Goal: Task Accomplishment & Management: Complete application form

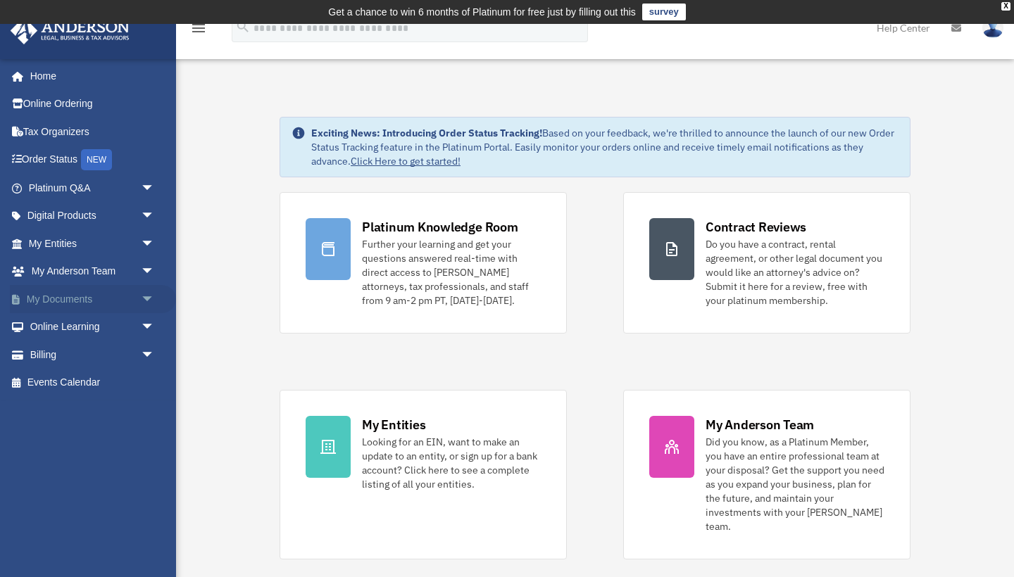
click at [67, 296] on link "My Documents arrow_drop_down" at bounding box center [93, 299] width 166 height 28
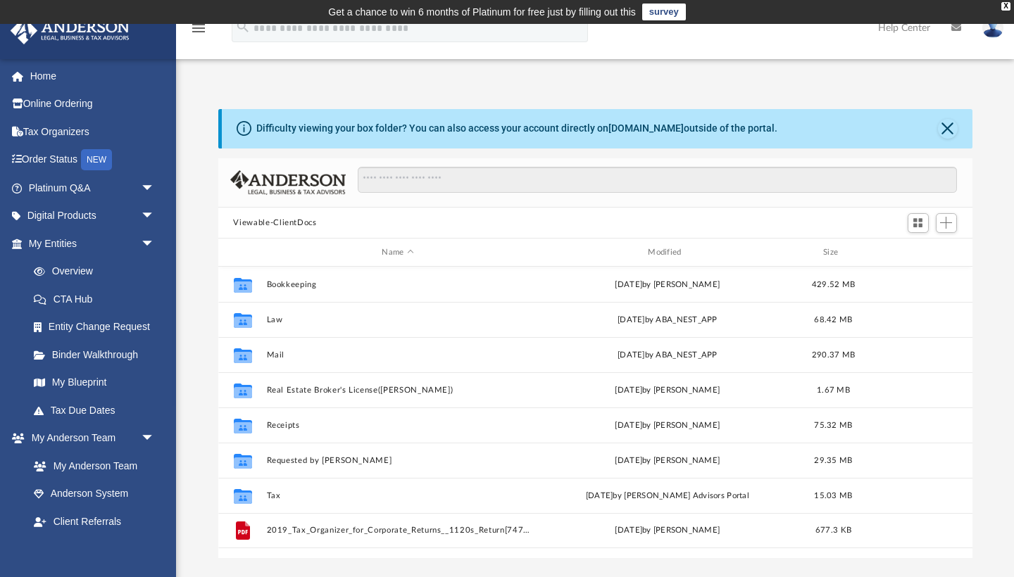
scroll to position [320, 754]
click at [66, 242] on link "My Entities arrow_drop_down" at bounding box center [93, 244] width 166 height 28
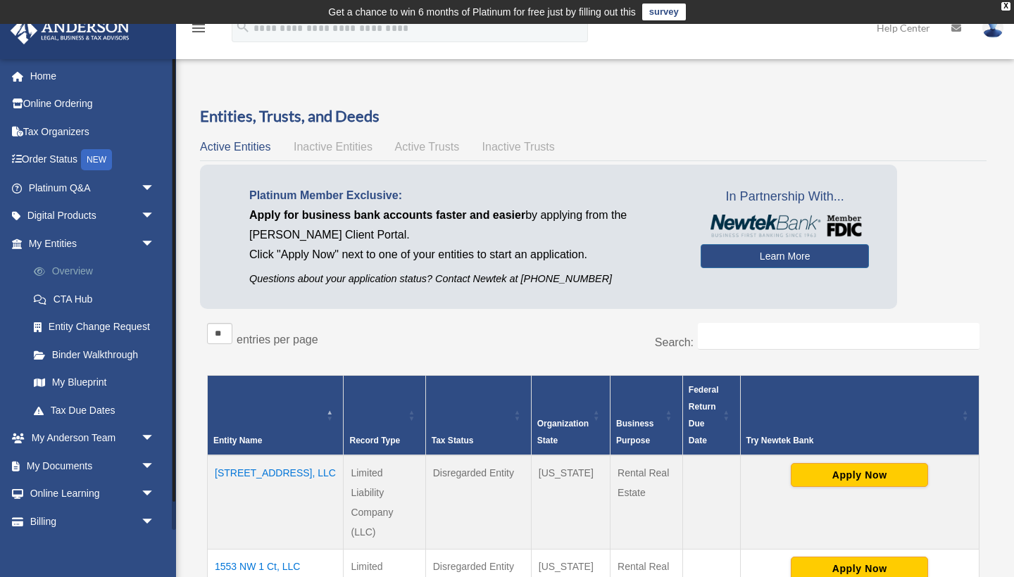
click at [82, 268] on link "Overview" at bounding box center [98, 272] width 156 height 28
click at [70, 187] on link "Platinum Q&A arrow_drop_down" at bounding box center [93, 188] width 166 height 28
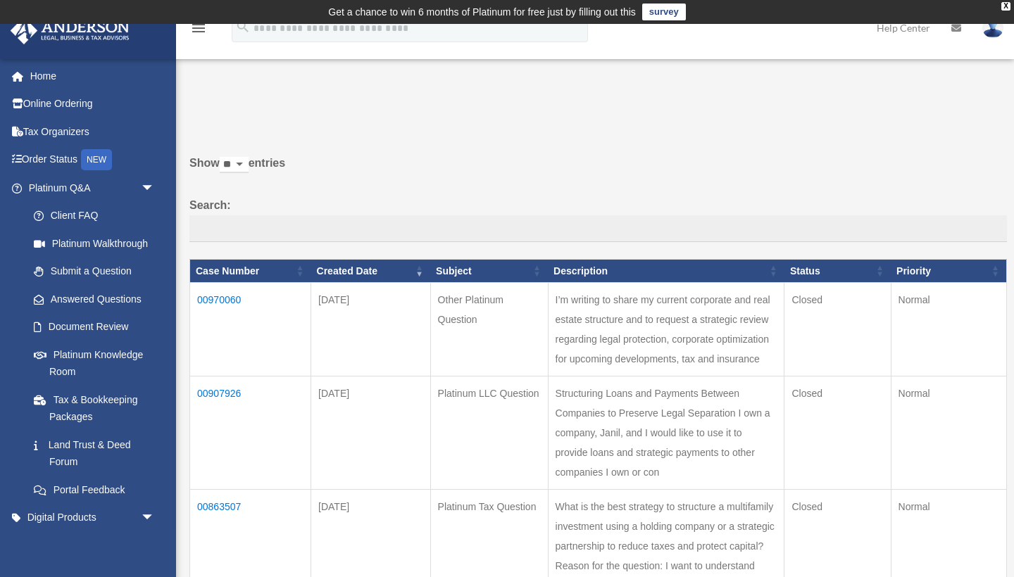
click at [225, 308] on td "00970060" at bounding box center [250, 330] width 121 height 94
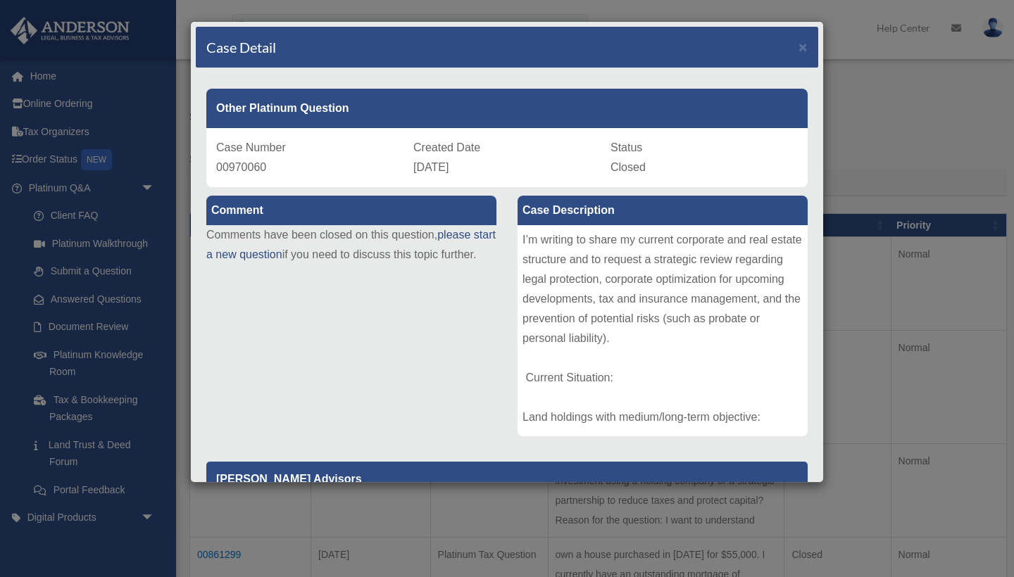
scroll to position [48, 0]
click at [673, 264] on div "I’m writing to share my current corporate and real estate structure and to requ…" at bounding box center [662, 330] width 290 height 211
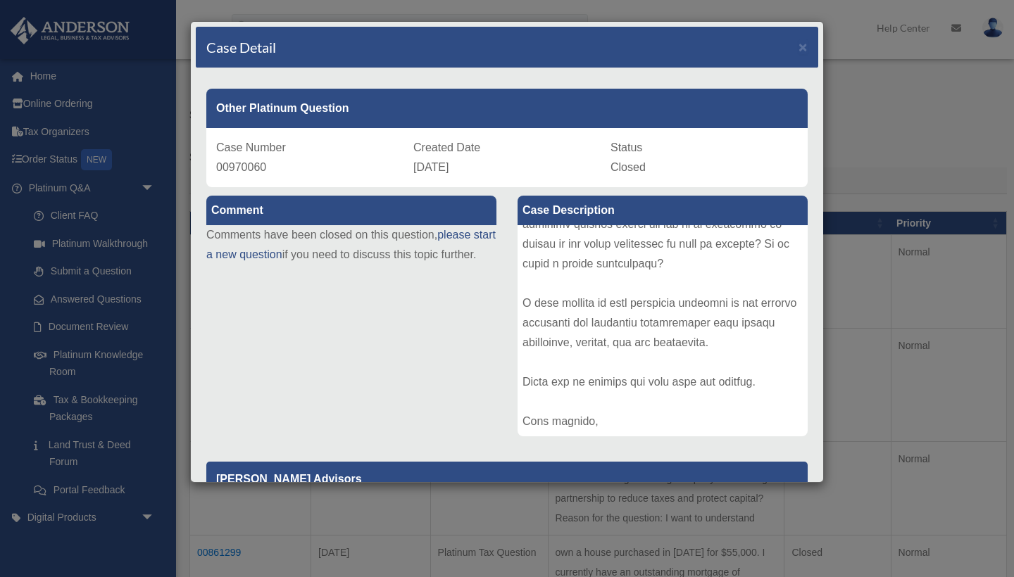
scroll to position [1888, 0]
click at [404, 325] on div "Comment Comments have been closed on this question, please start a new question…" at bounding box center [507, 462] width 622 height 551
click at [817, 398] on div "Case Description I’m writing to share my current corporate and real estate stru…" at bounding box center [662, 317] width 311 height 260
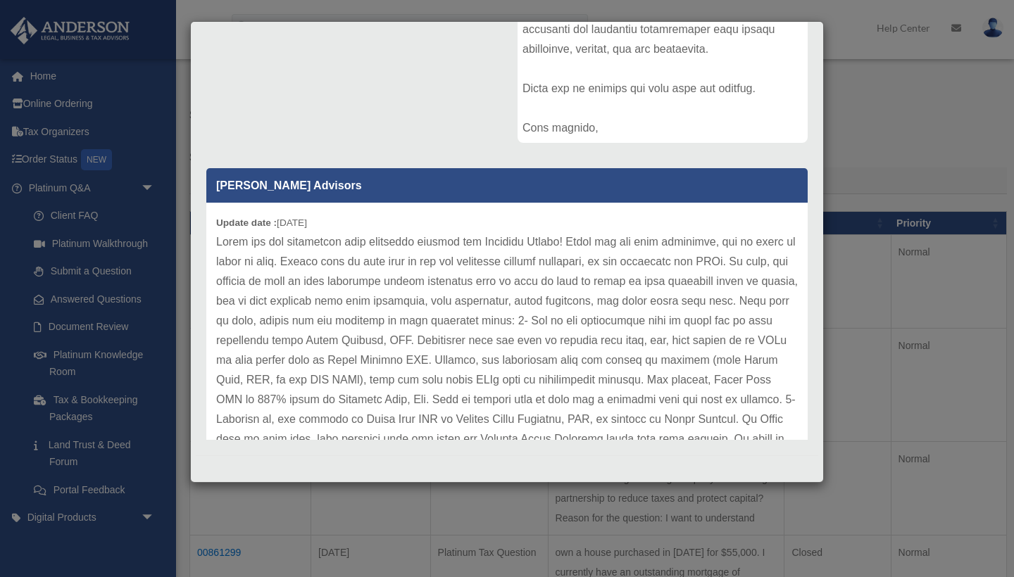
scroll to position [42, 0]
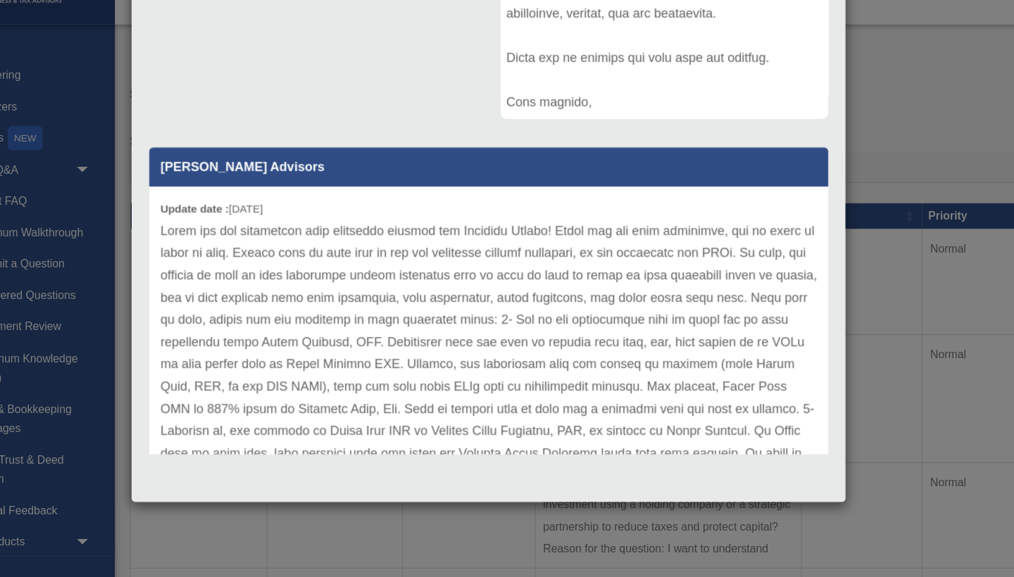
click at [555, 258] on p at bounding box center [507, 478] width 582 height 493
click at [466, 286] on p at bounding box center [507, 478] width 582 height 493
click at [463, 327] on p at bounding box center [507, 478] width 582 height 493
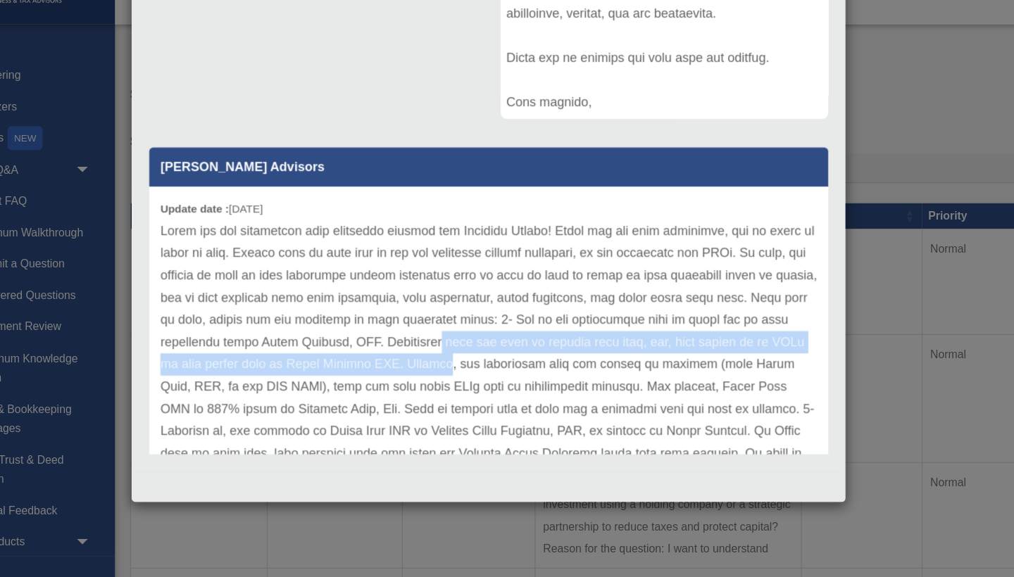
scroll to position [293, 0]
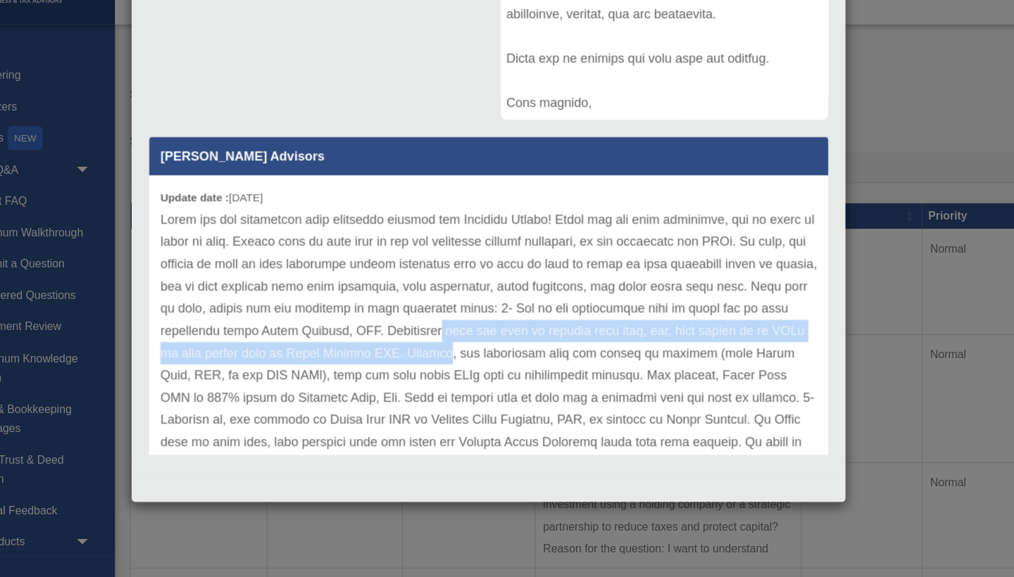
drag, startPoint x: 382, startPoint y: 306, endPoint x: 377, endPoint y: 403, distance: 97.9
click at [377, 403] on div "Comment Comments have been closed on this question, please start a new question…" at bounding box center [507, 169] width 622 height 551
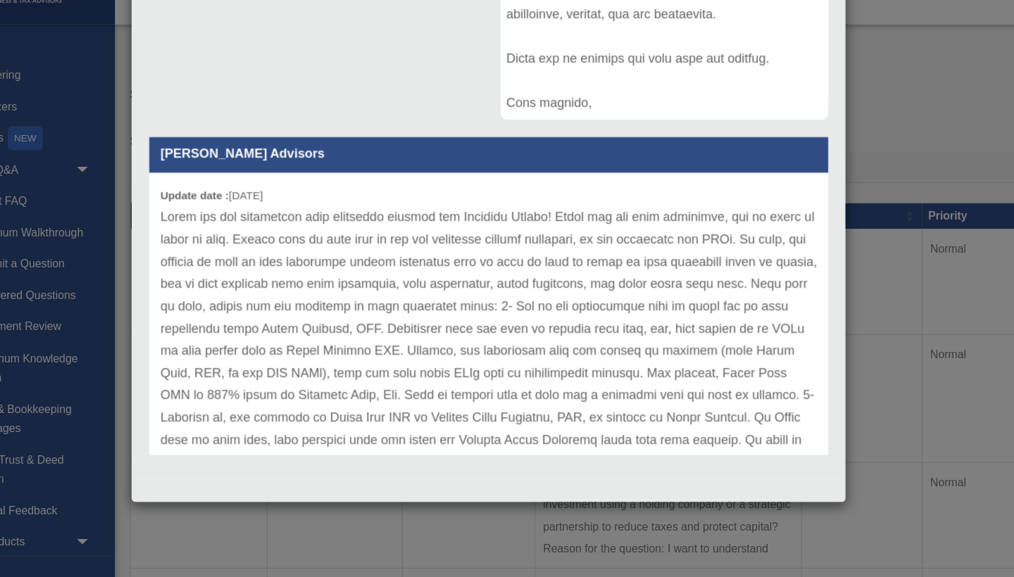
click at [434, 322] on p at bounding box center [507, 466] width 582 height 493
click at [408, 365] on p at bounding box center [507, 466] width 582 height 493
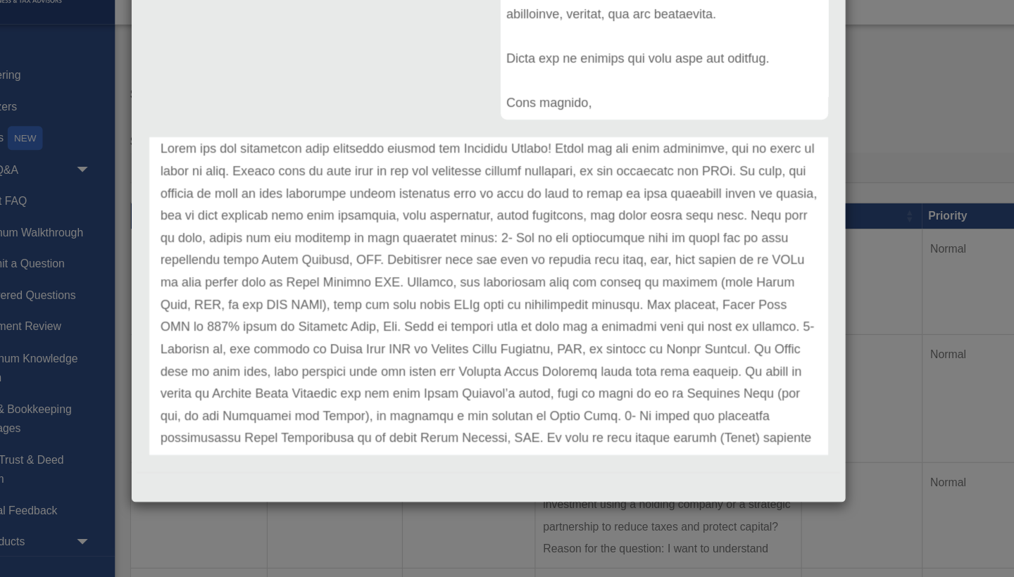
scroll to position [115, 0]
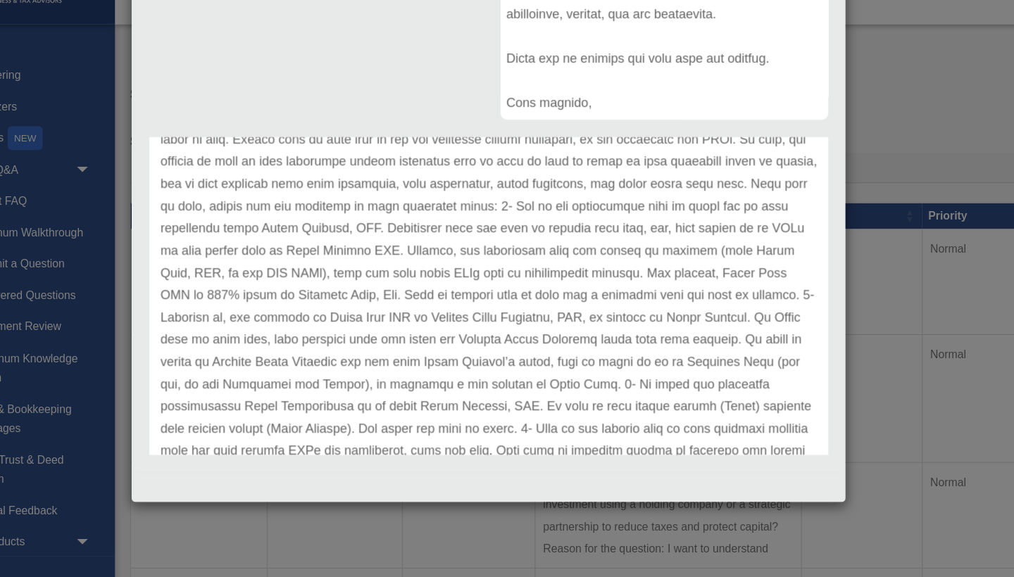
drag, startPoint x: 403, startPoint y: 358, endPoint x: 396, endPoint y: 414, distance: 56.2
click at [396, 415] on div "Other Platinum Question Case Number 00970060 Created Date May 12, 2025 Status C…" at bounding box center [507, 115] width 622 height 681
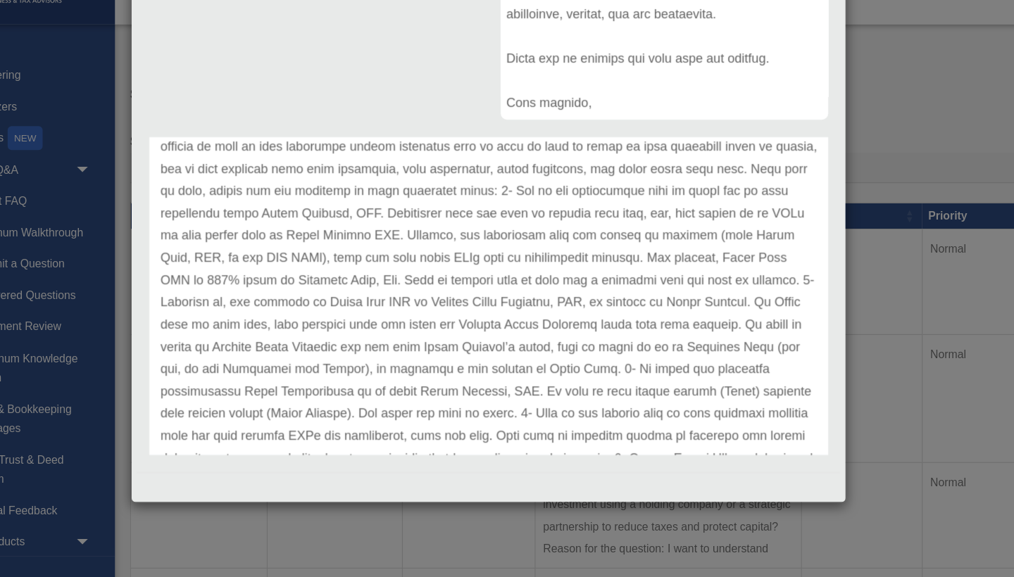
click at [465, 277] on p at bounding box center [507, 364] width 582 height 493
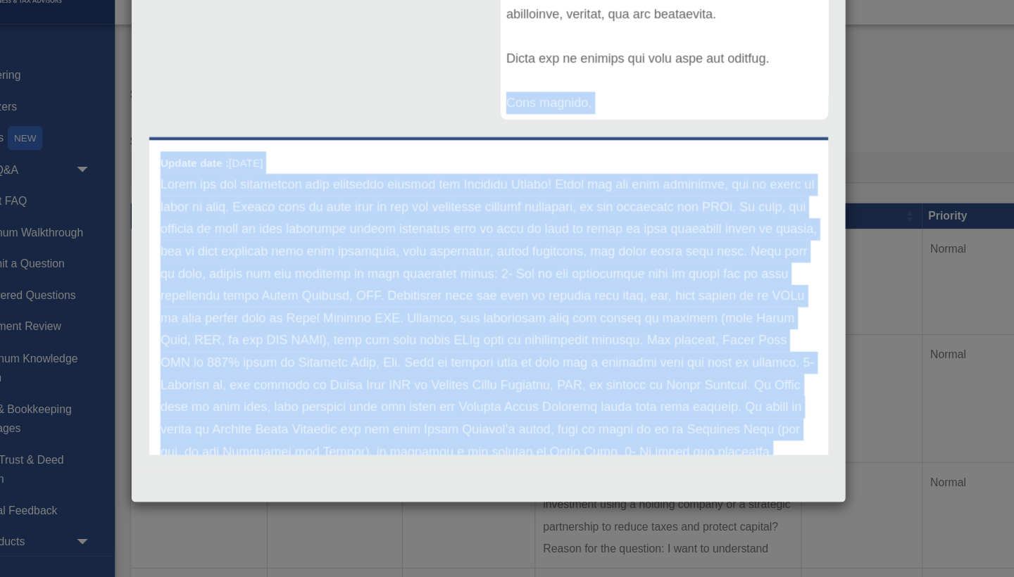
scroll to position [0, 0]
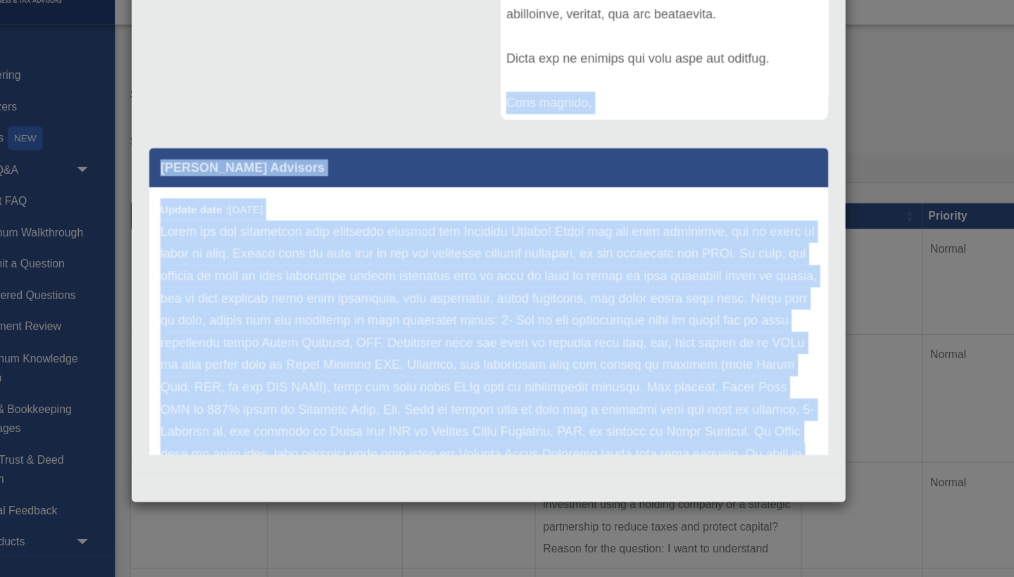
drag, startPoint x: 535, startPoint y: 370, endPoint x: 391, endPoint y: 64, distance: 338.2
click at [391, 64] on div "Comment Comments have been closed on this question, please start a new question…" at bounding box center [507, 169] width 622 height 551
click at [216, 233] on p at bounding box center [507, 479] width 582 height 493
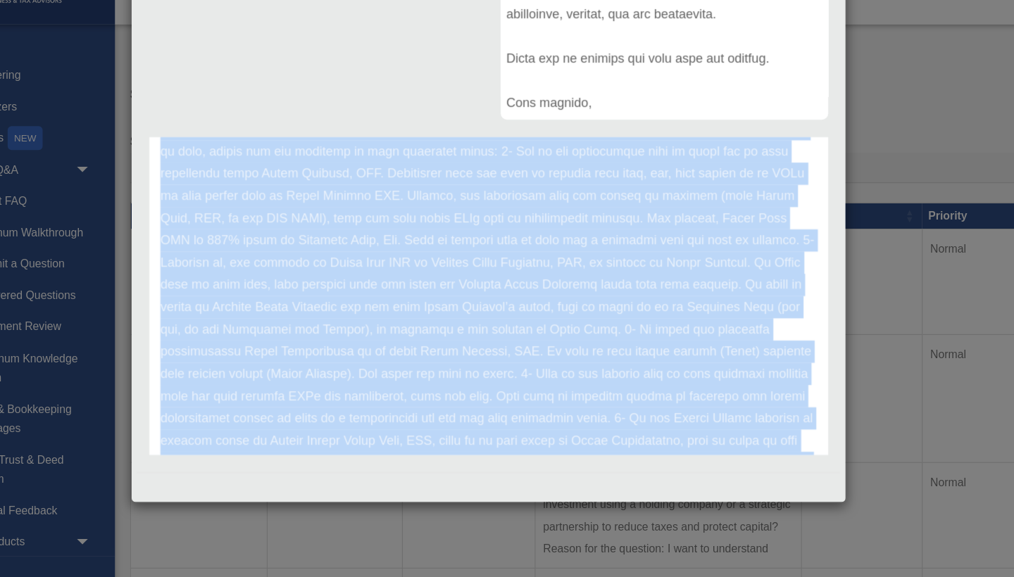
scroll to position [315, 0]
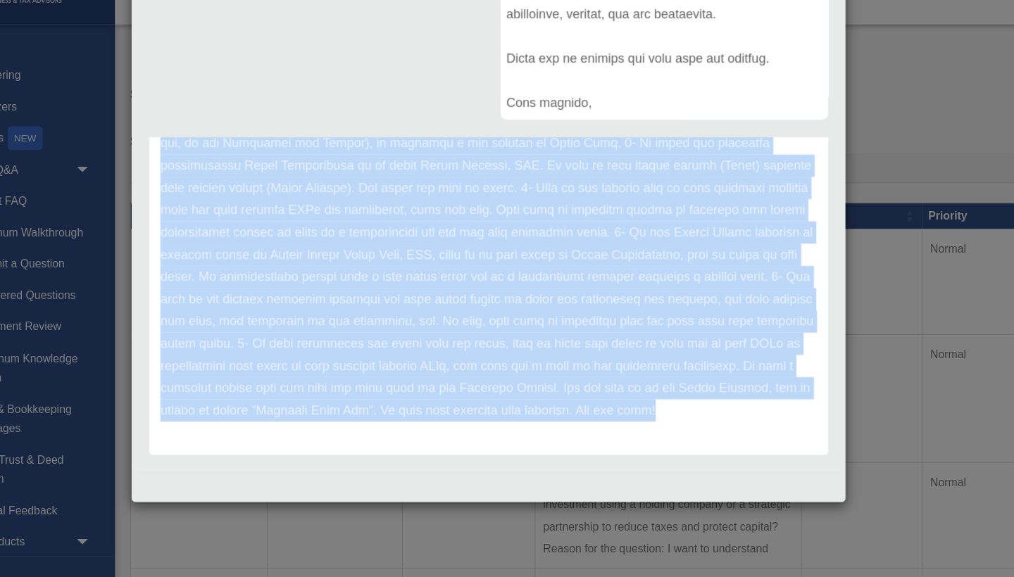
drag, startPoint x: 144, startPoint y: 182, endPoint x: 366, endPoint y: 489, distance: 379.2
click at [366, 489] on div "Case Detail × Other Platinum Question Case Number 00970060 Created Date May 12,…" at bounding box center [507, 288] width 1014 height 577
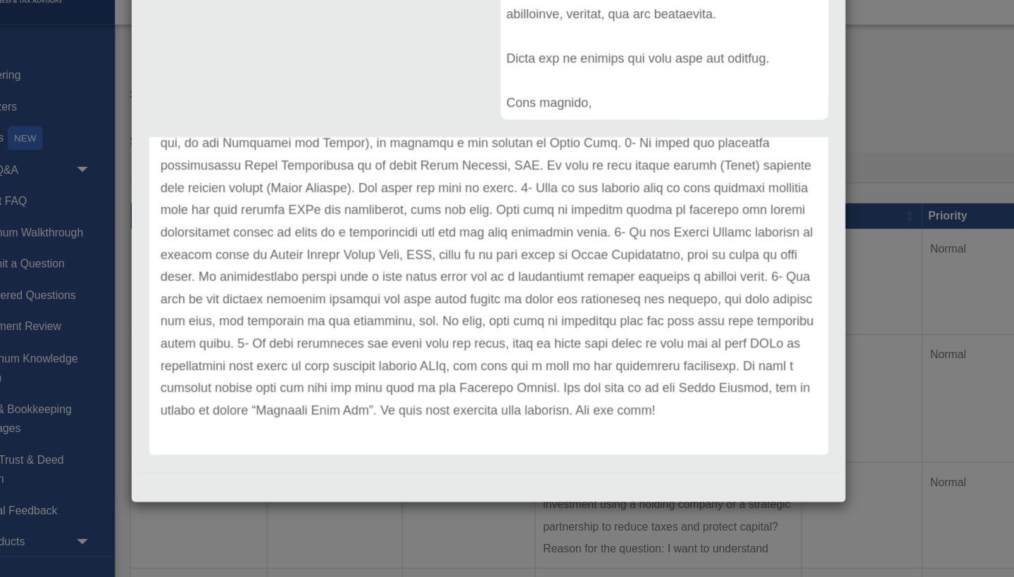
click at [324, 79] on div "Comment Comments have been closed on this question, please start a new question…" at bounding box center [507, 169] width 622 height 551
click at [562, 275] on p at bounding box center [507, 164] width 582 height 493
click at [817, 138] on div "Case Detail × Other Platinum Question Case Number 00970060 Created Date May 12,…" at bounding box center [507, 288] width 1014 height 577
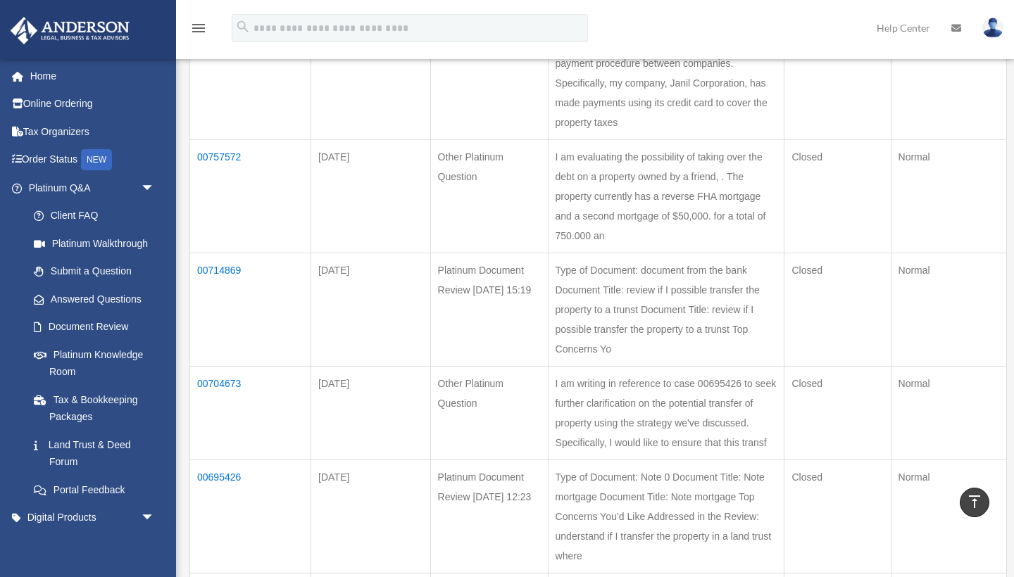
scroll to position [667, 0]
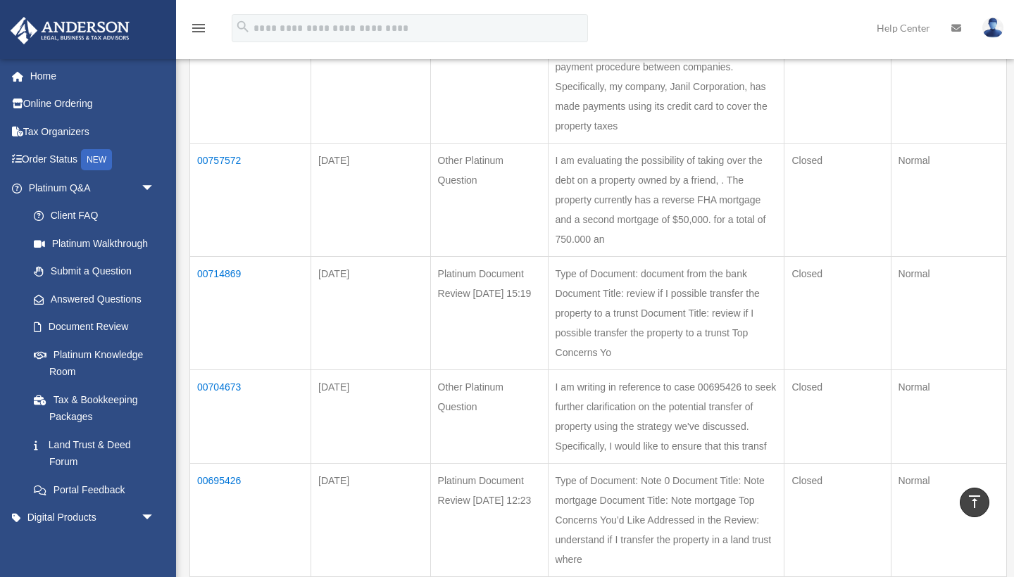
click at [323, 434] on div "Past Questions & Answers date_range Published on Last updated June 7, 2024 Apri…" at bounding box center [593, 94] width 827 height 1345
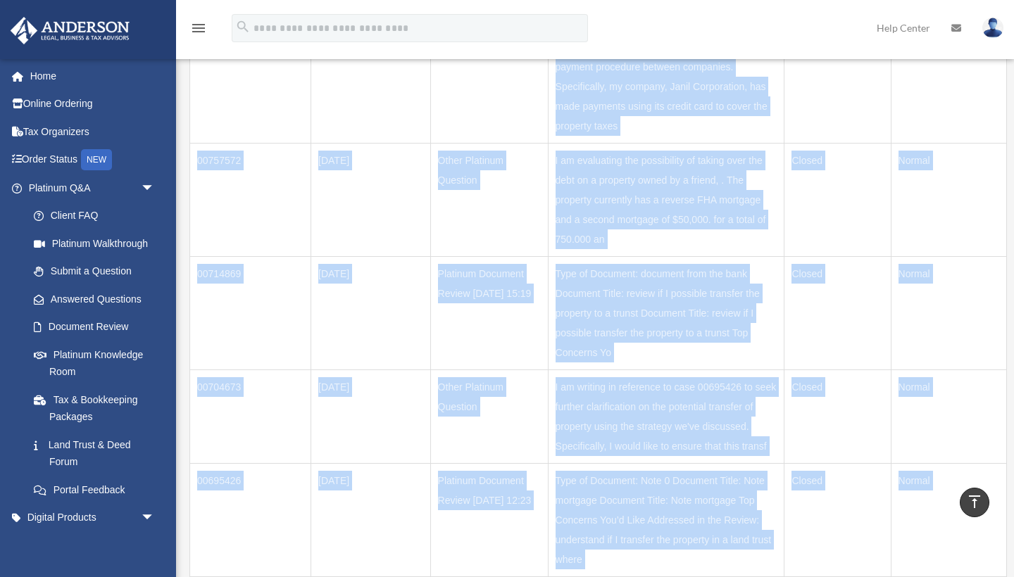
scroll to position [658, 0]
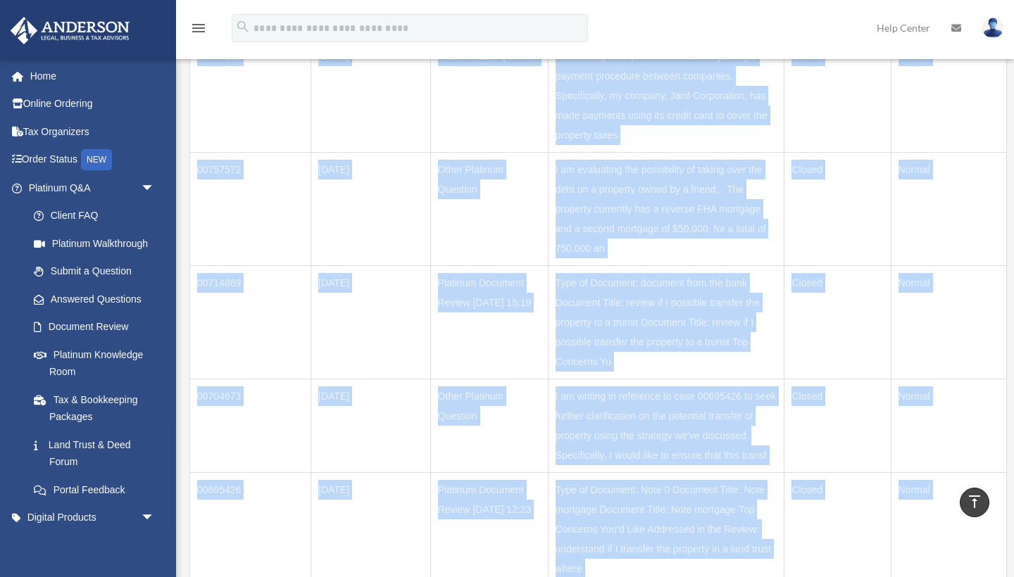
drag, startPoint x: 425, startPoint y: 434, endPoint x: 479, endPoint y: 45, distance: 393.1
click at [494, 0] on html "X Get a chance to win 6 months of Platinum for free just by filling out this su…" at bounding box center [507, 211] width 1014 height 1739
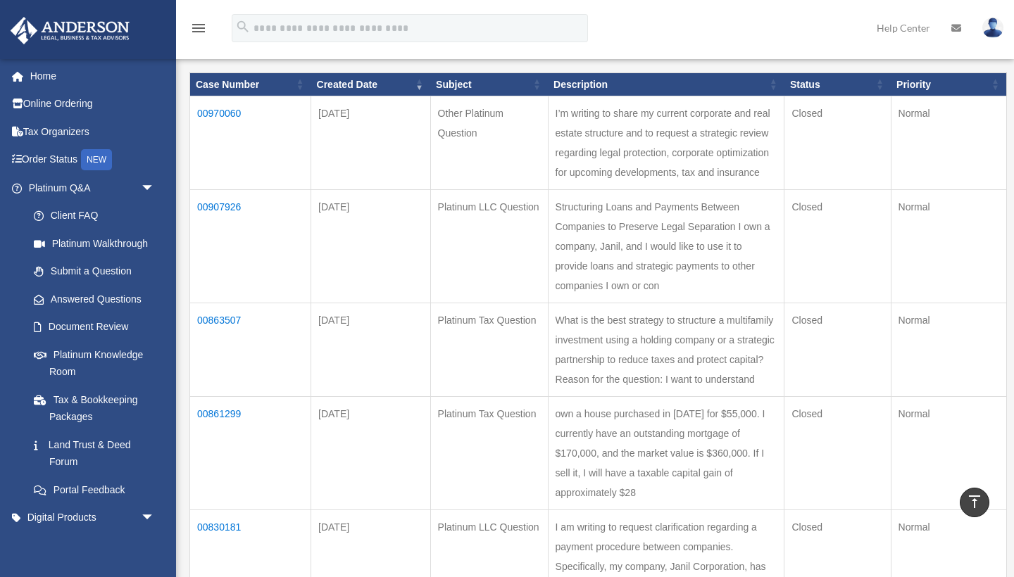
scroll to position [141, 0]
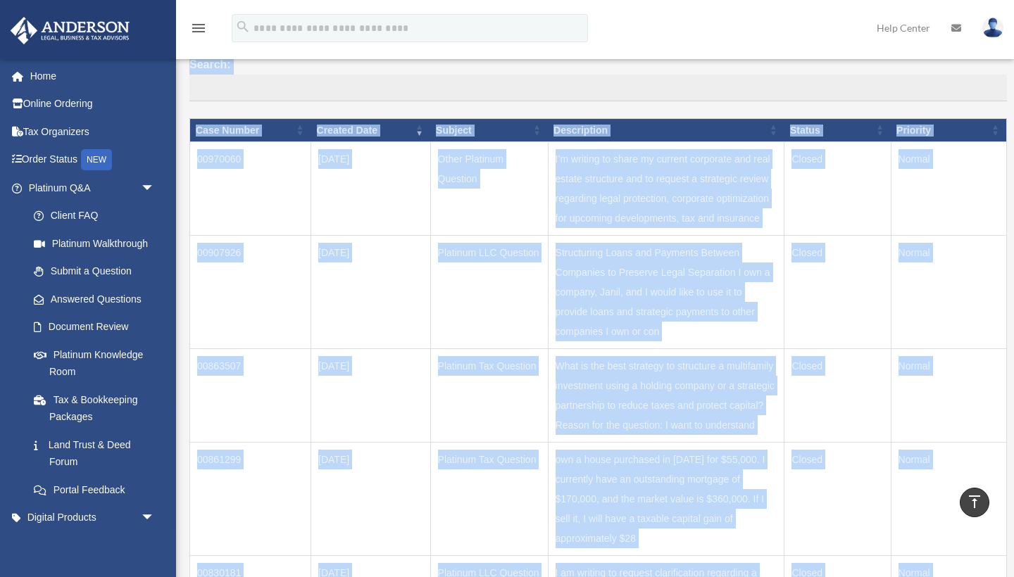
drag, startPoint x: 408, startPoint y: 408, endPoint x: 472, endPoint y: -15, distance: 428.7
click at [430, 236] on td "Platinum LLC Question" at bounding box center [489, 292] width 118 height 113
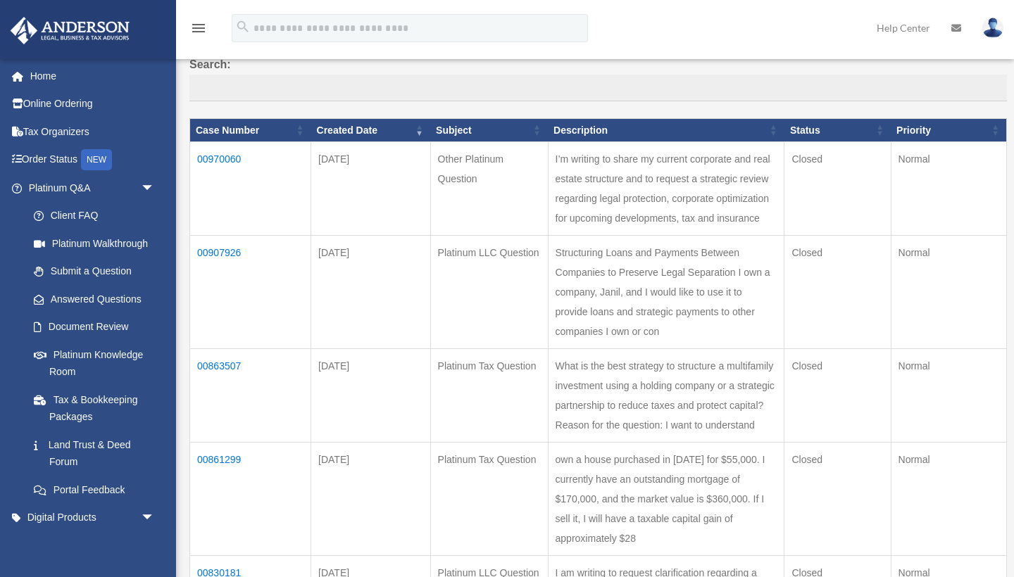
click at [224, 240] on td "00907926" at bounding box center [250, 292] width 121 height 113
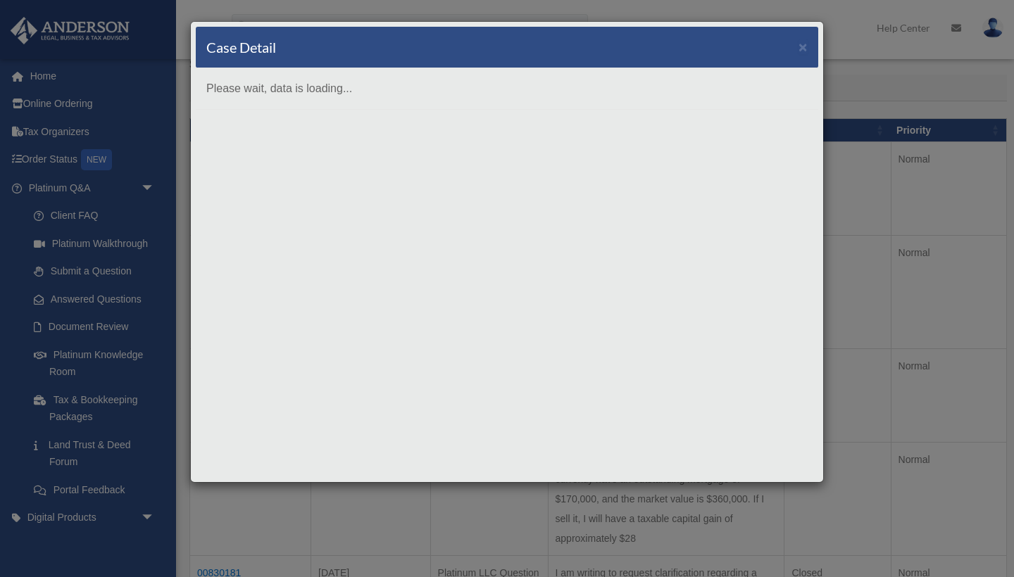
scroll to position [0, 0]
click at [803, 45] on span "×" at bounding box center [802, 47] width 9 height 16
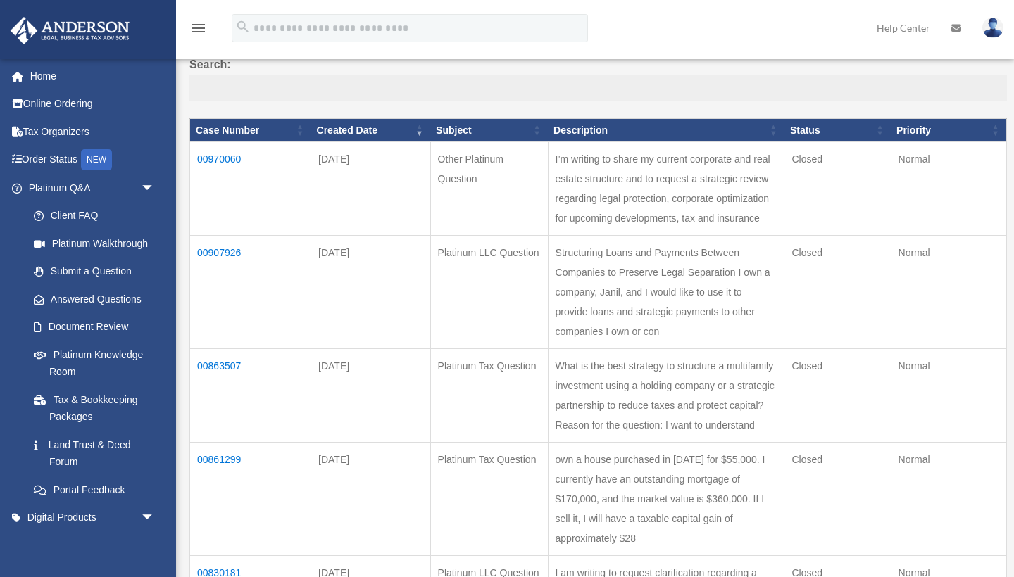
click at [217, 238] on td "00907926" at bounding box center [250, 292] width 121 height 113
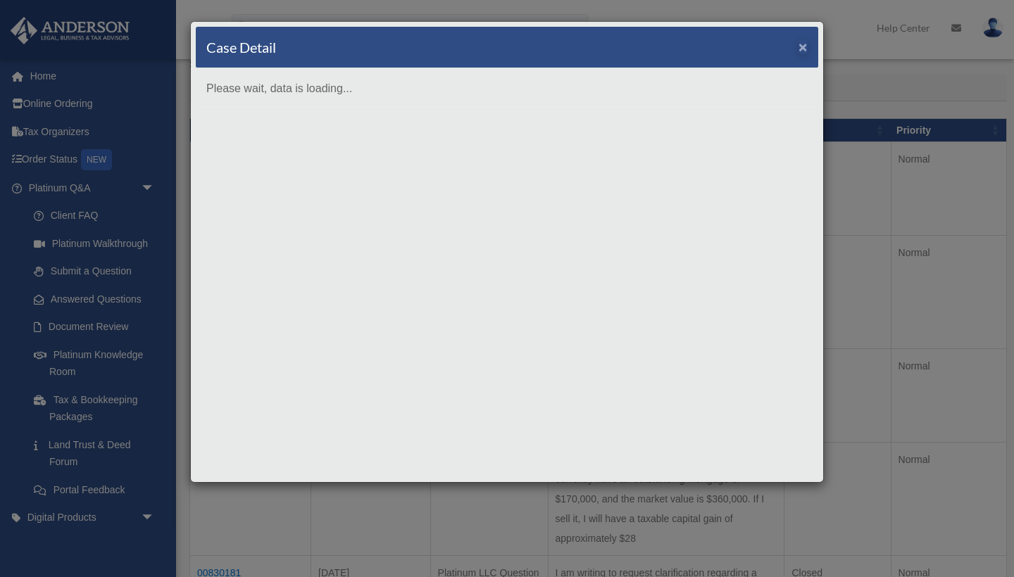
click at [805, 47] on span "×" at bounding box center [802, 47] width 9 height 16
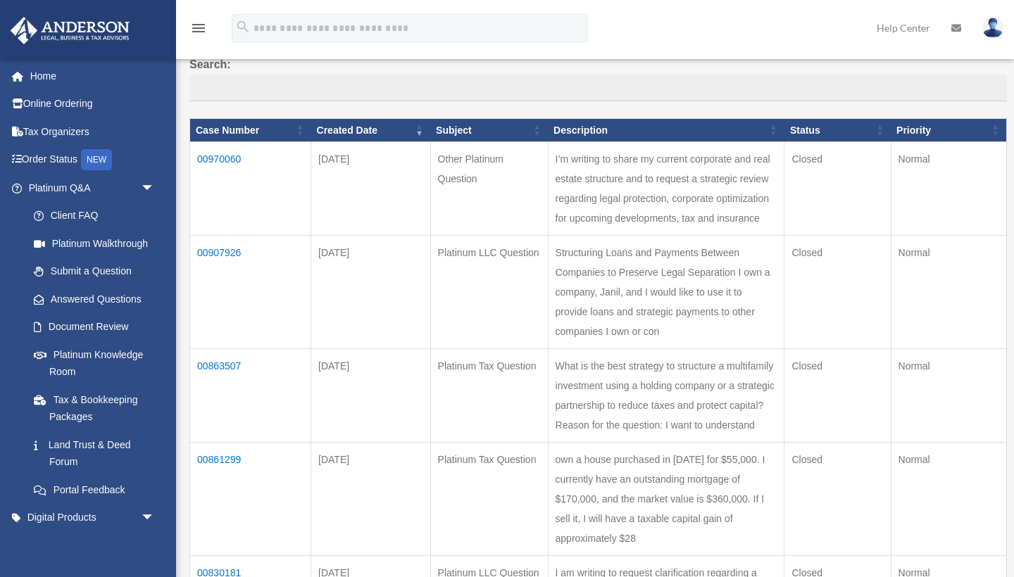
drag, startPoint x: 548, startPoint y: 256, endPoint x: 672, endPoint y: 275, distance: 125.2
click at [672, 275] on td "Structuring Loans and Payments Between Companies to Preserve Legal Separation I…" at bounding box center [666, 292] width 237 height 113
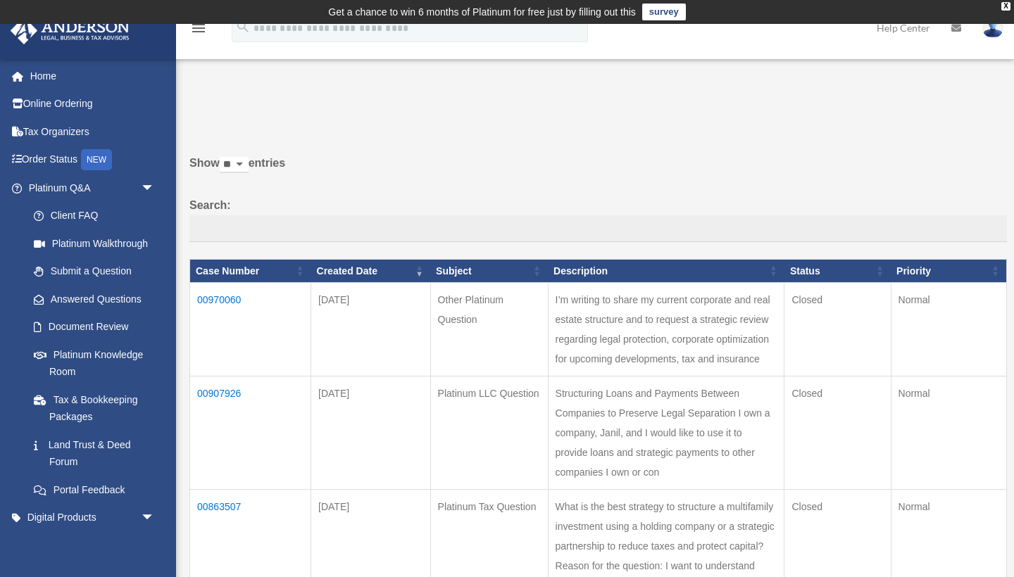
click at [667, 206] on label "Search:" at bounding box center [597, 219] width 817 height 46
click at [667, 215] on input "Search:" at bounding box center [597, 228] width 817 height 27
click at [634, 212] on label "Search:" at bounding box center [597, 219] width 817 height 46
click at [634, 215] on input "Search:" at bounding box center [597, 228] width 817 height 27
click at [213, 379] on td "00907926" at bounding box center [250, 433] width 121 height 113
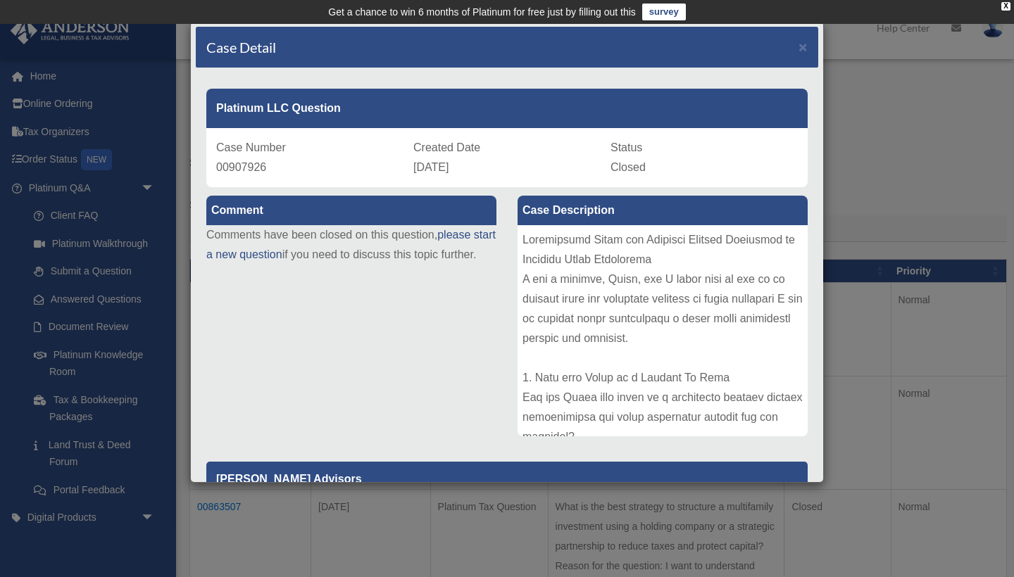
click at [712, 282] on div at bounding box center [662, 330] width 290 height 211
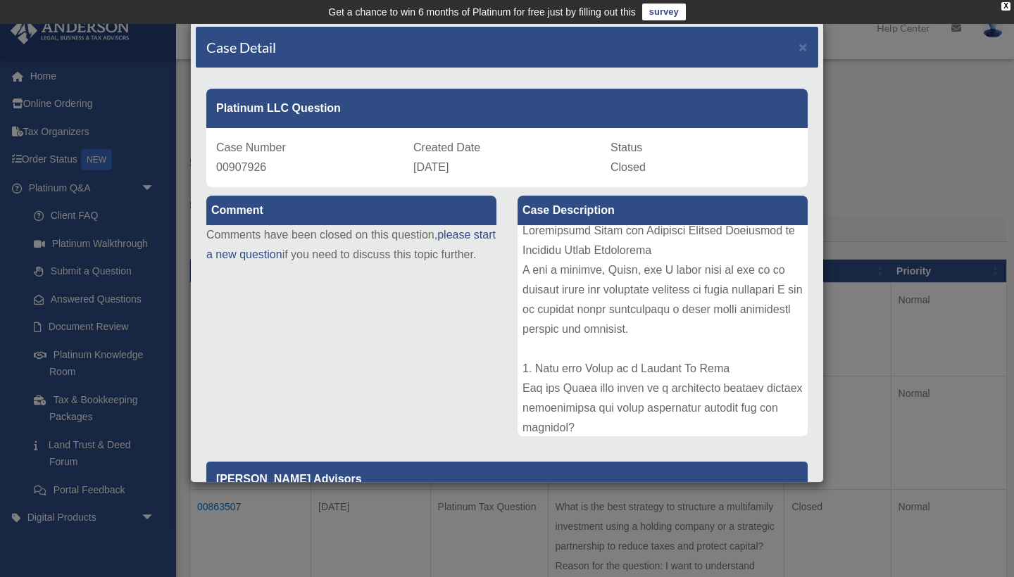
scroll to position [4, 0]
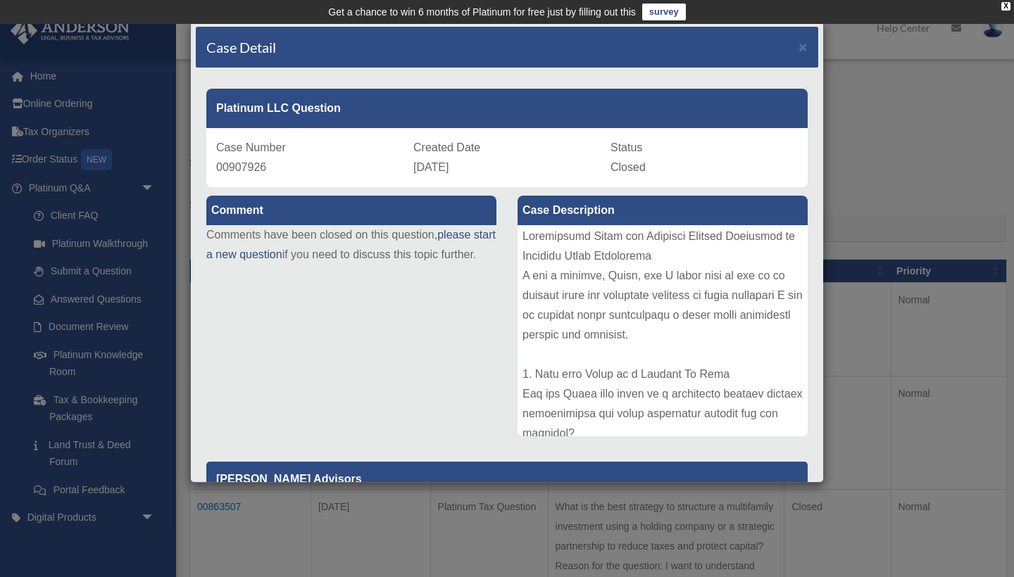
click at [617, 342] on div at bounding box center [662, 330] width 290 height 211
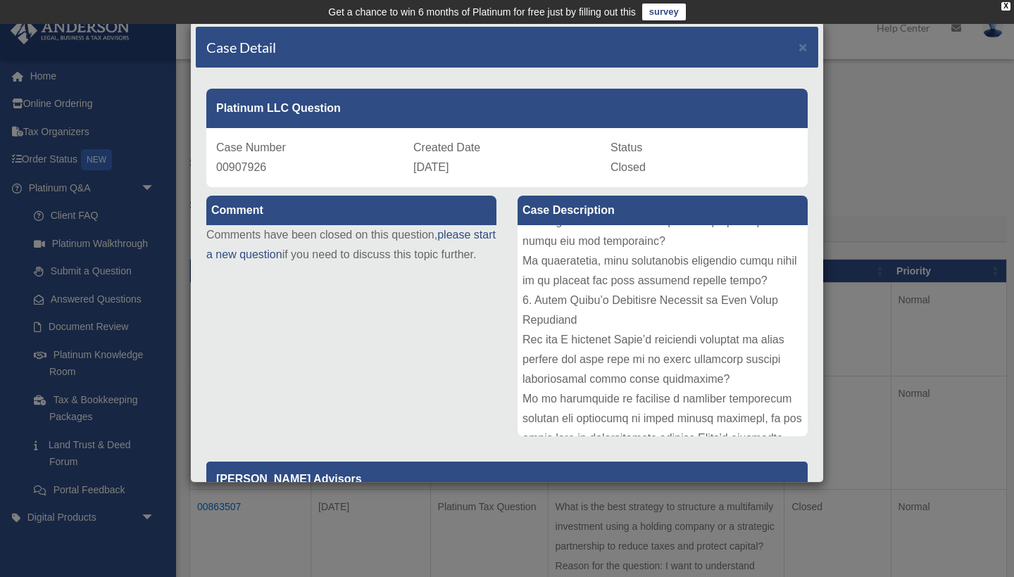
scroll to position [1080, 0]
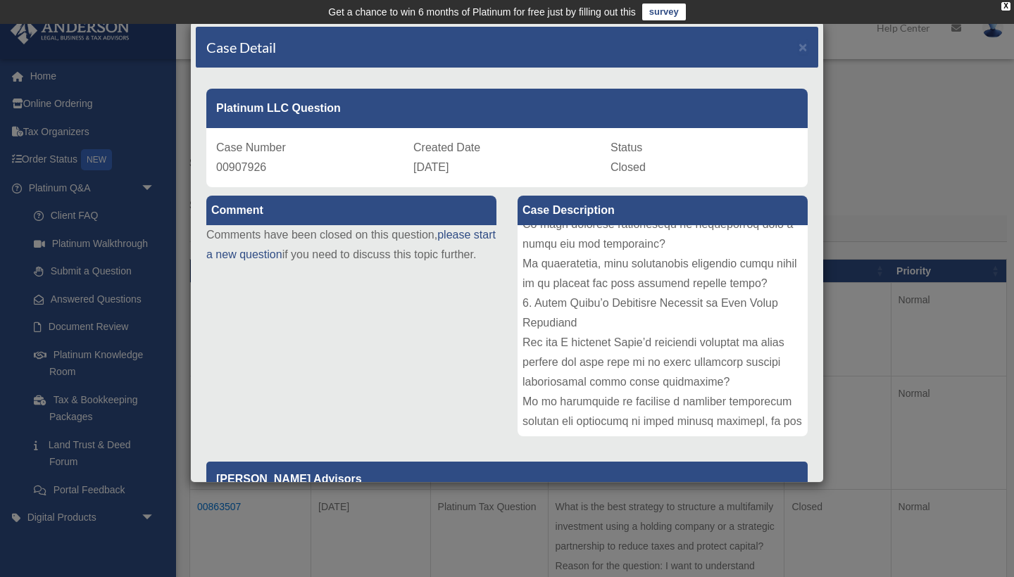
click at [296, 319] on div "Comment Comments have been closed on this question, please start a new question…" at bounding box center [507, 462] width 622 height 551
click at [316, 348] on div "Comment Comments have been closed on this question, please start a new question…" at bounding box center [507, 462] width 622 height 551
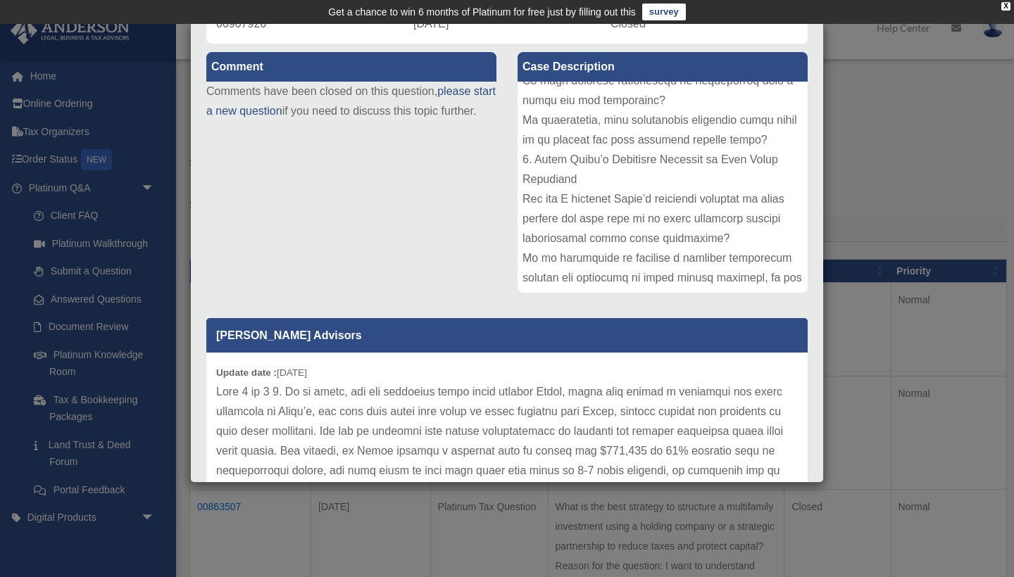
scroll to position [135, 0]
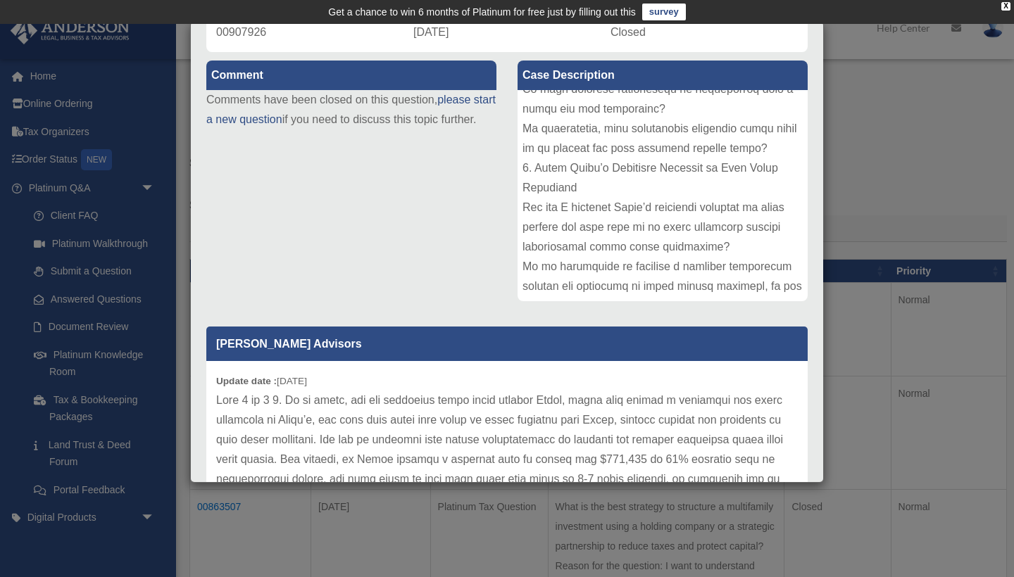
click at [415, 232] on div "Comment Comments have been closed on this question, please start a new question…" at bounding box center [507, 327] width 622 height 551
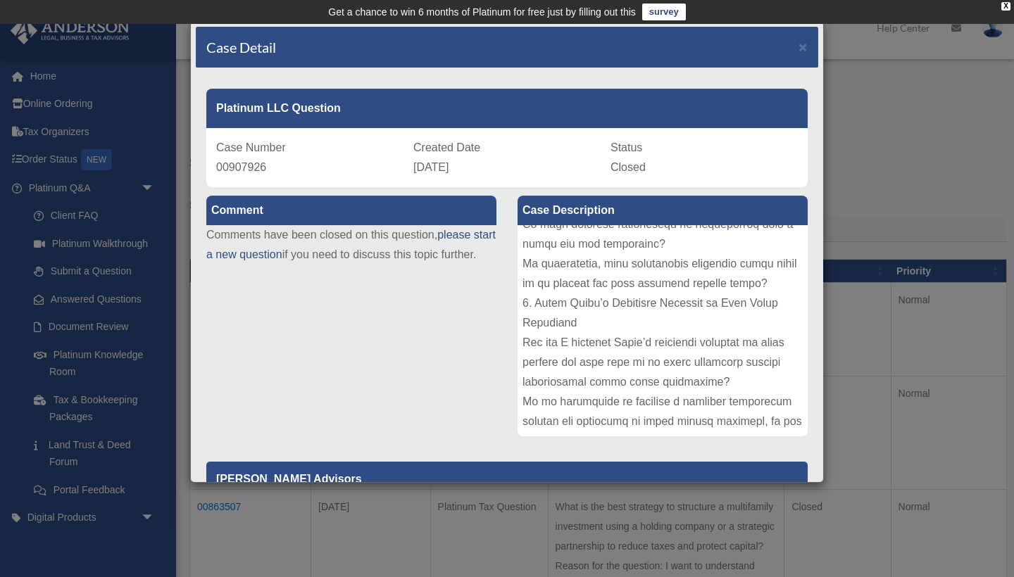
scroll to position [0, 0]
click at [805, 49] on span "×" at bounding box center [802, 47] width 9 height 16
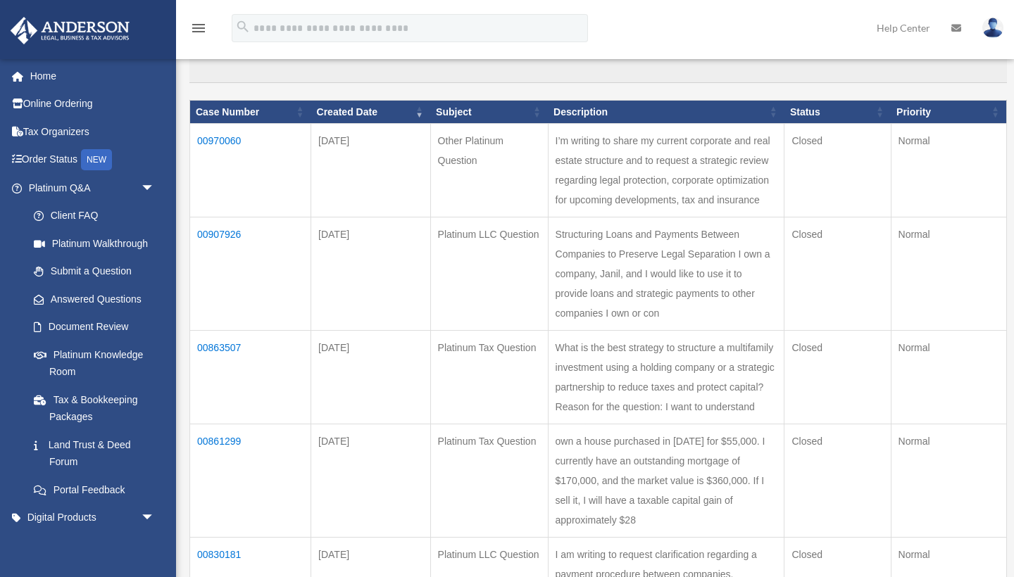
scroll to position [210, 0]
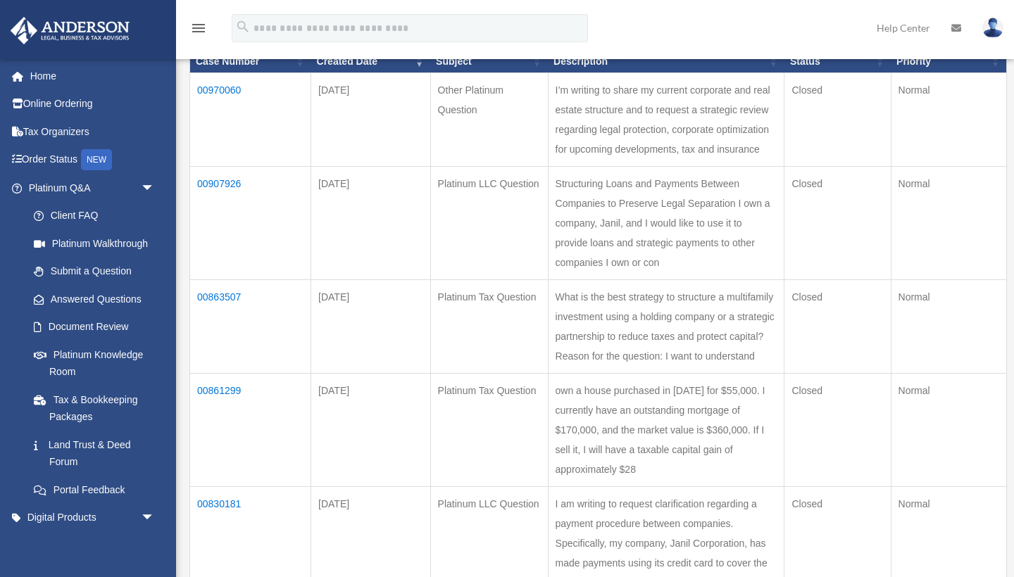
click at [225, 487] on td "00830181" at bounding box center [250, 543] width 121 height 113
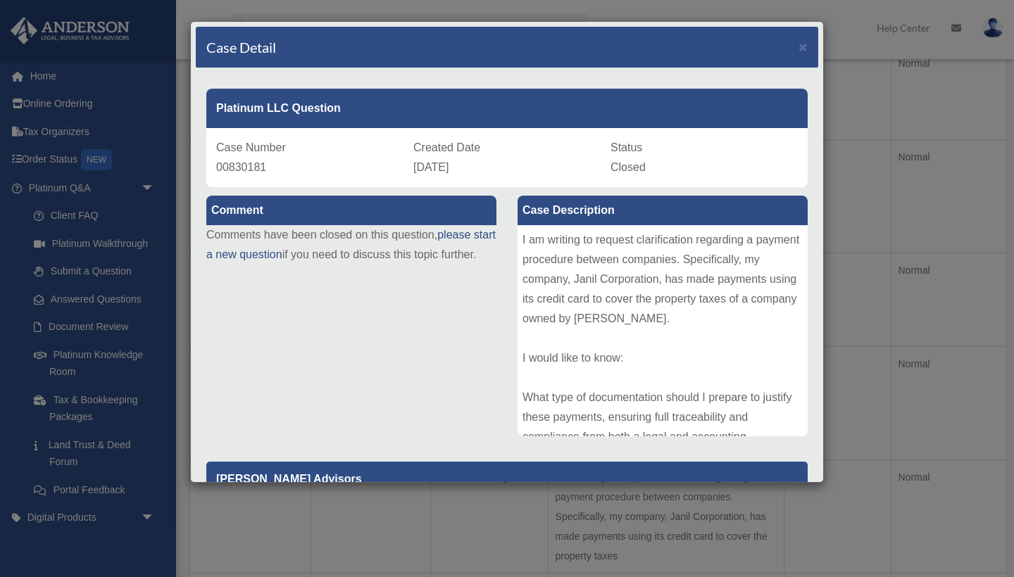
scroll to position [238, 0]
click at [610, 326] on div "I am writing to request clarification regarding a payment procedure between com…" at bounding box center [662, 330] width 290 height 211
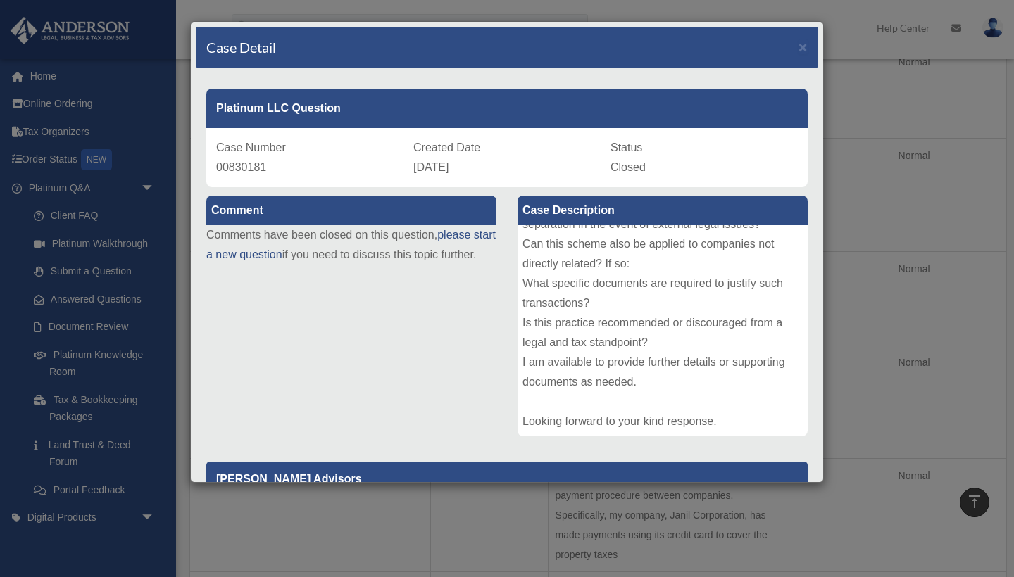
scroll to position [272, 0]
click at [427, 350] on div "Comment Comments have been closed on this question, please start a new question…" at bounding box center [507, 442] width 622 height 511
click at [801, 47] on span "×" at bounding box center [802, 47] width 9 height 16
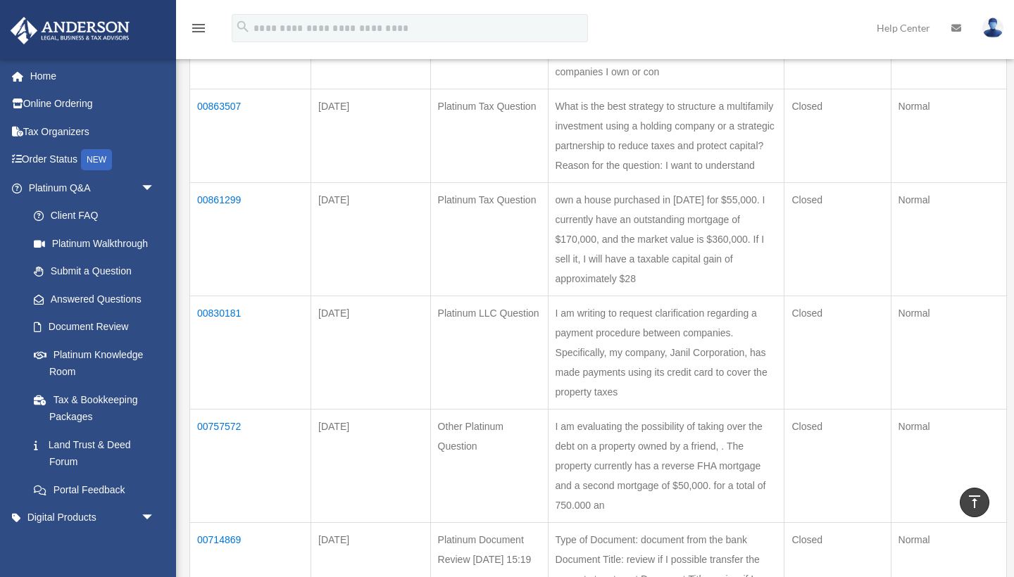
scroll to position [405, 0]
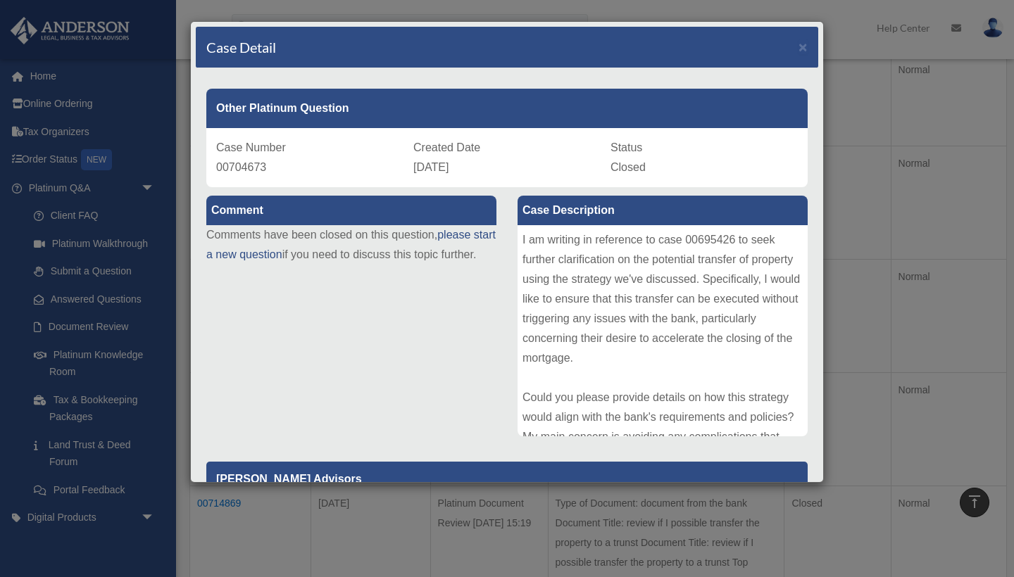
scroll to position [484, 0]
click at [584, 326] on div "I am writing in reference to case 00695426 to seek further clarification on the…" at bounding box center [662, 330] width 290 height 211
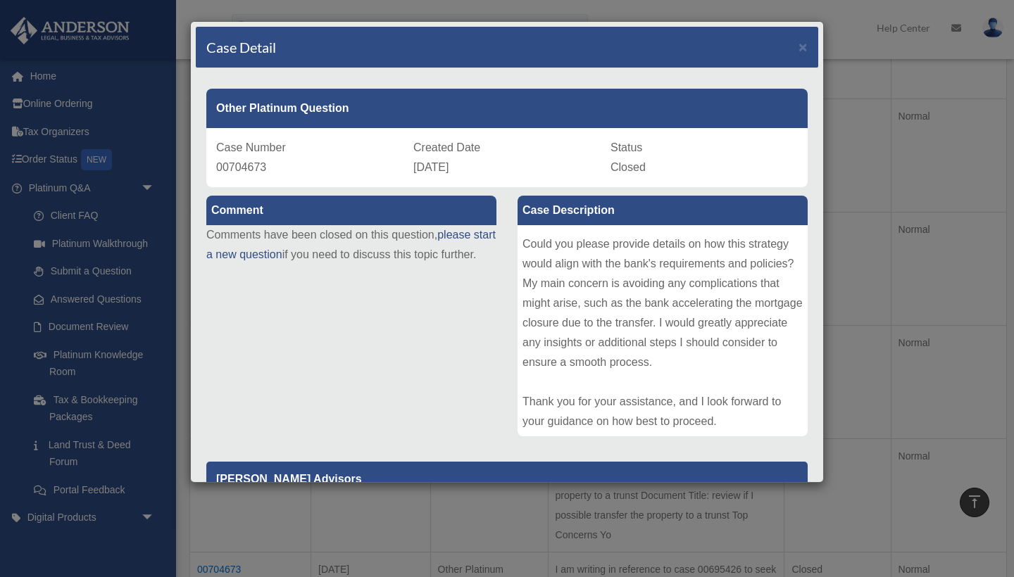
scroll to position [153, 0]
click at [432, 372] on div "Comment Comments have been closed on this question, please start a new question…" at bounding box center [507, 462] width 622 height 551
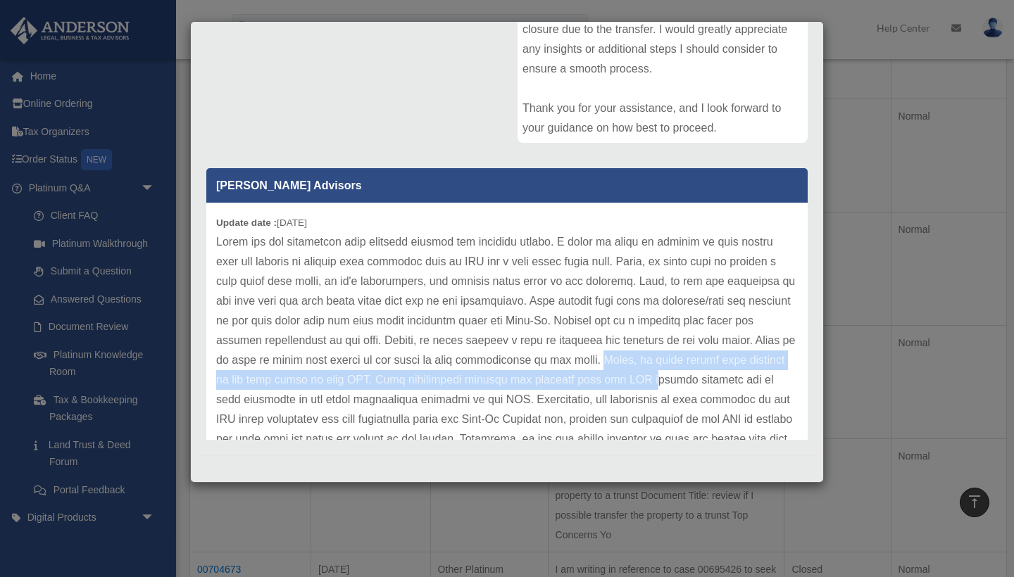
scroll to position [293, 0]
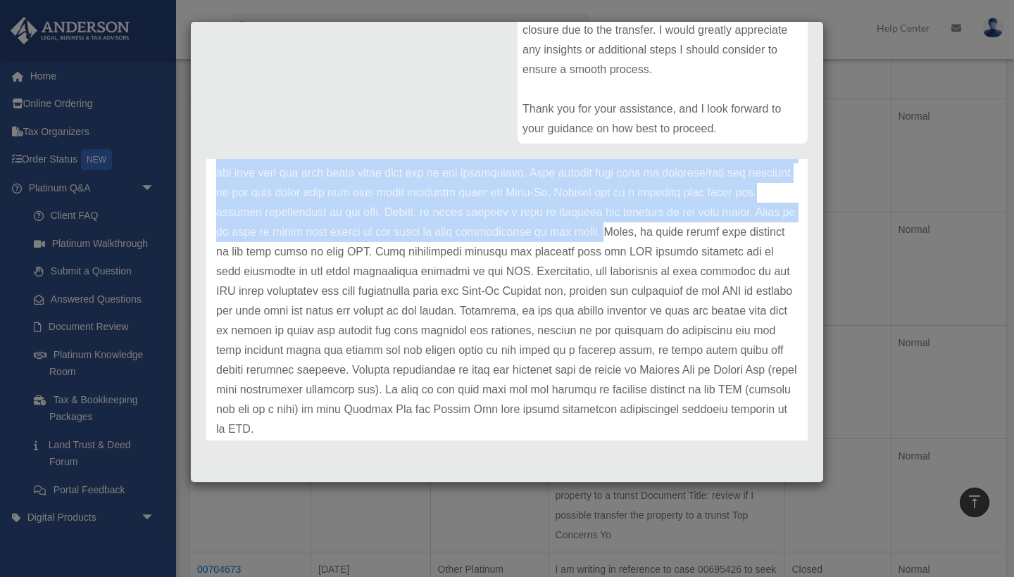
drag, startPoint x: 469, startPoint y: 343, endPoint x: 466, endPoint y: 444, distance: 101.4
click at [462, 451] on div "Other Platinum Question Case Number 00704673 Created Date August 22, 2024 Statu…" at bounding box center [507, 115] width 622 height 681
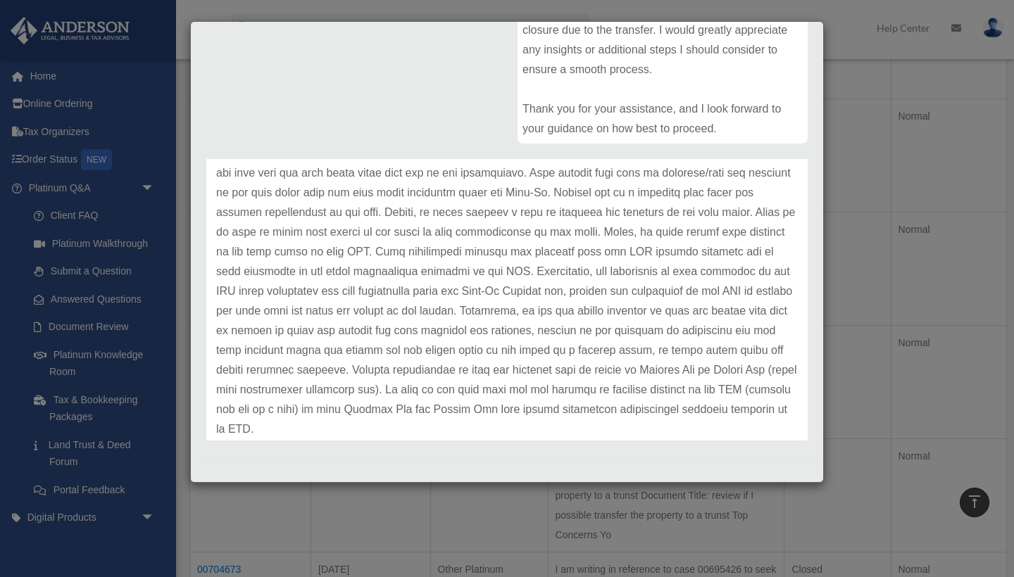
click at [521, 353] on p at bounding box center [507, 271] width 582 height 335
click at [411, 84] on div "Comment Comments have been closed on this question, please start a new question…" at bounding box center [507, 169] width 622 height 551
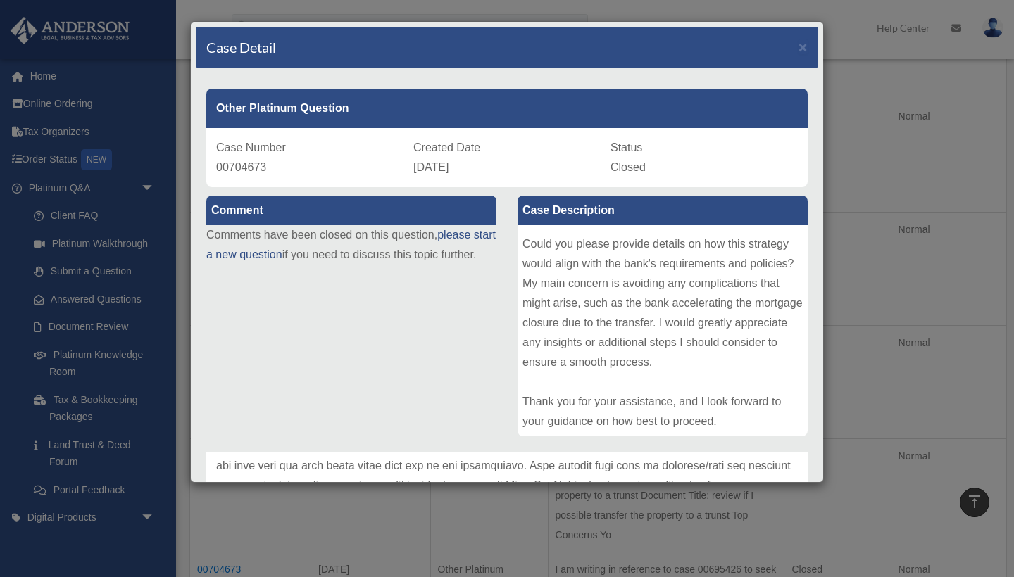
scroll to position [0, 0]
click at [799, 47] on span "×" at bounding box center [802, 47] width 9 height 16
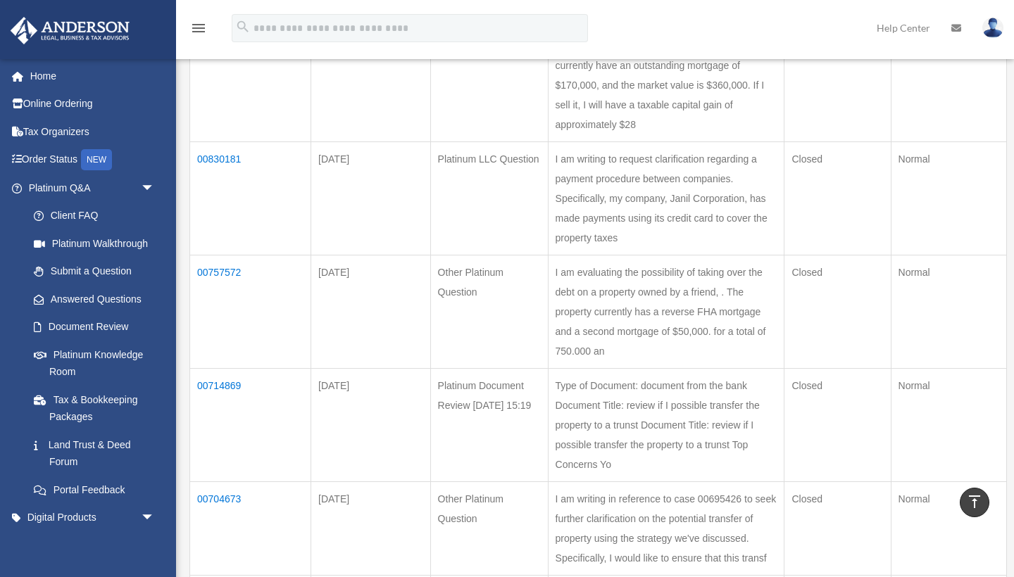
scroll to position [565, 0]
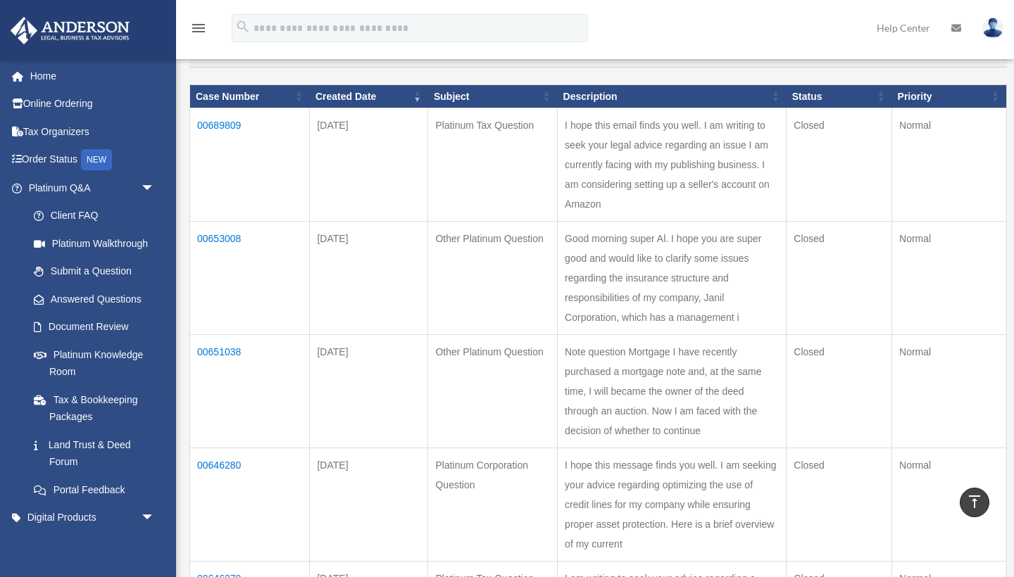
scroll to position [163, 0]
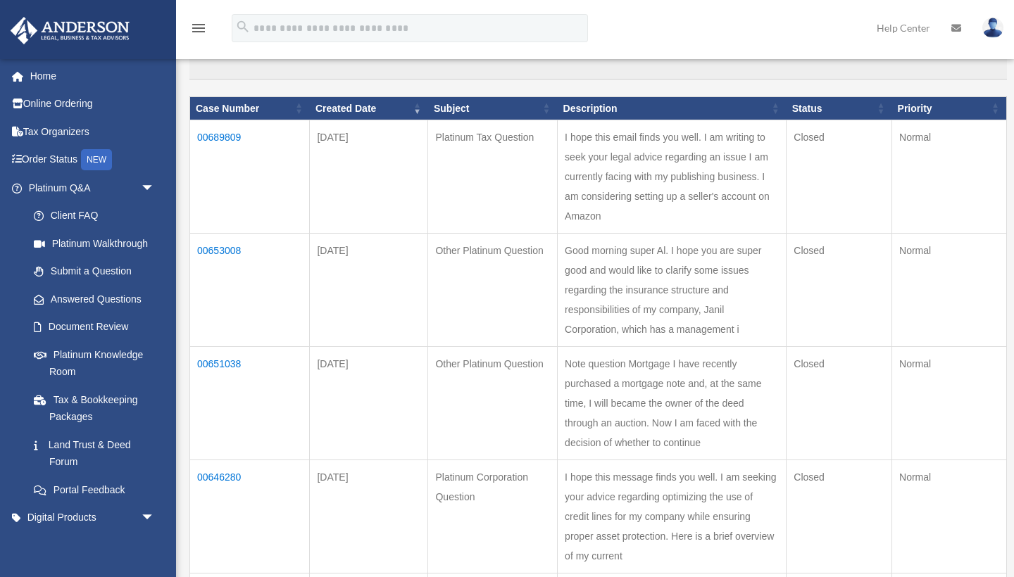
click at [232, 234] on td "00653008" at bounding box center [250, 290] width 120 height 113
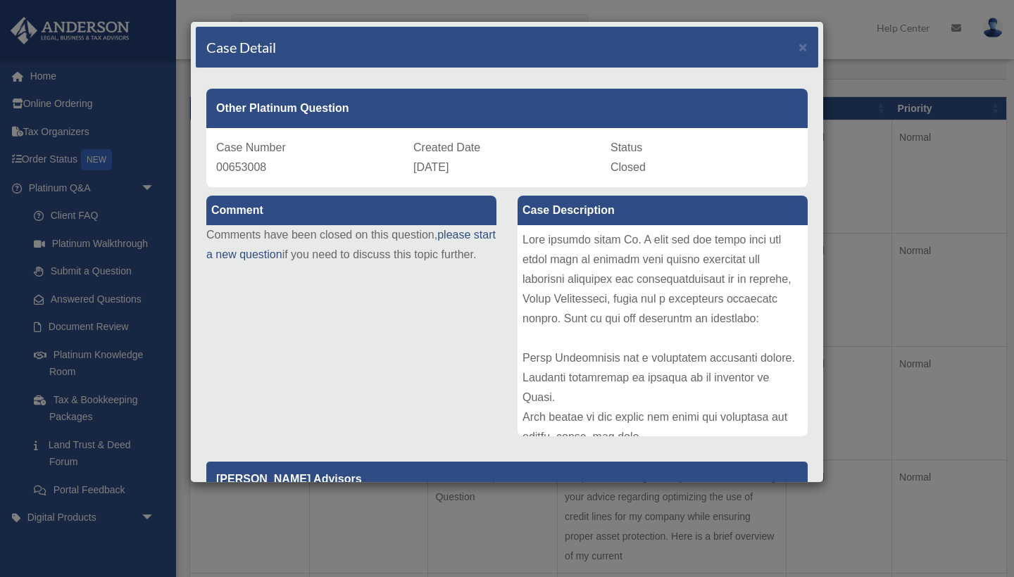
click at [615, 315] on div at bounding box center [662, 330] width 290 height 211
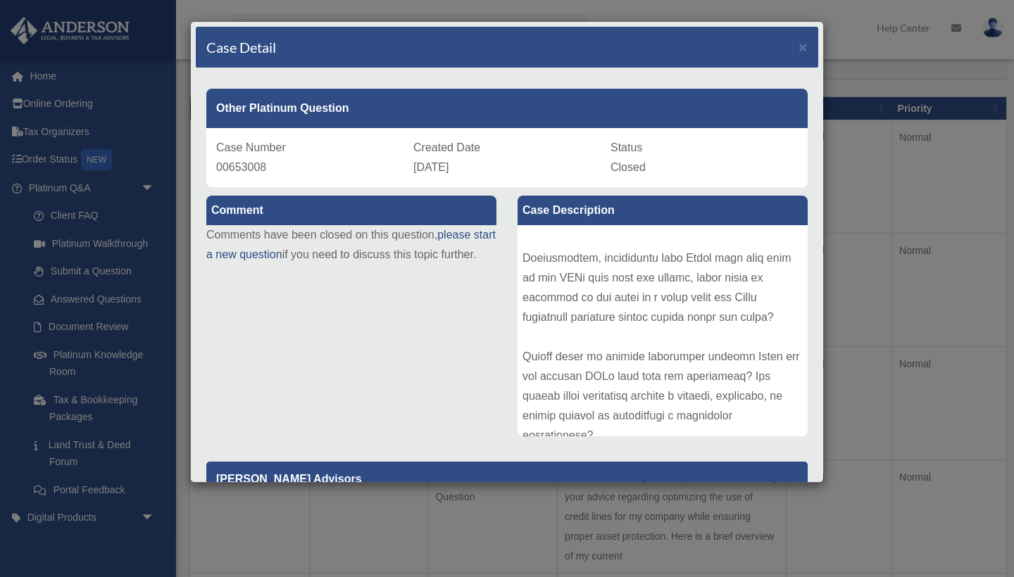
scroll to position [410, 0]
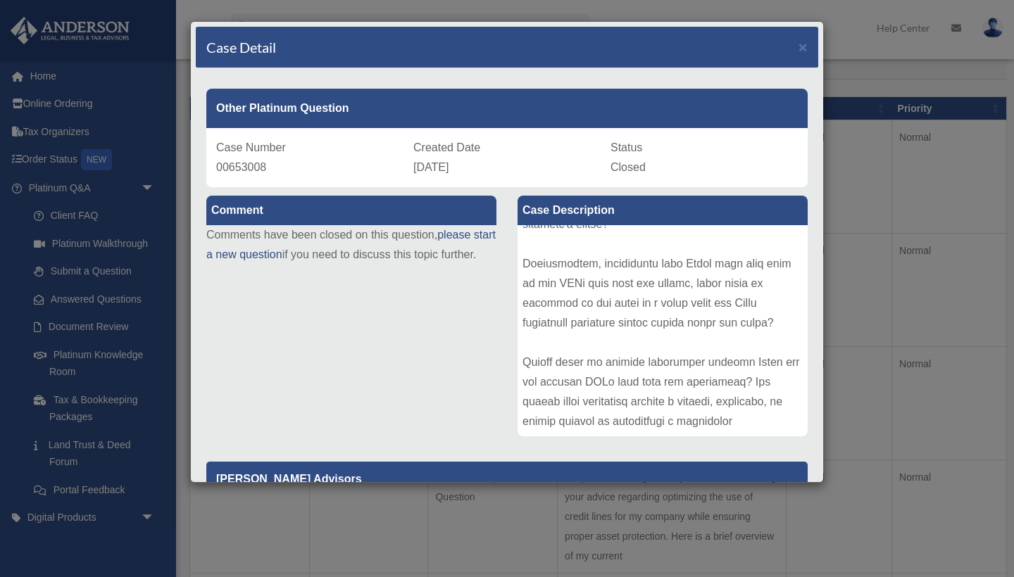
click at [444, 363] on div "Comment Comments have been closed on this question, please start a new question…" at bounding box center [507, 462] width 622 height 551
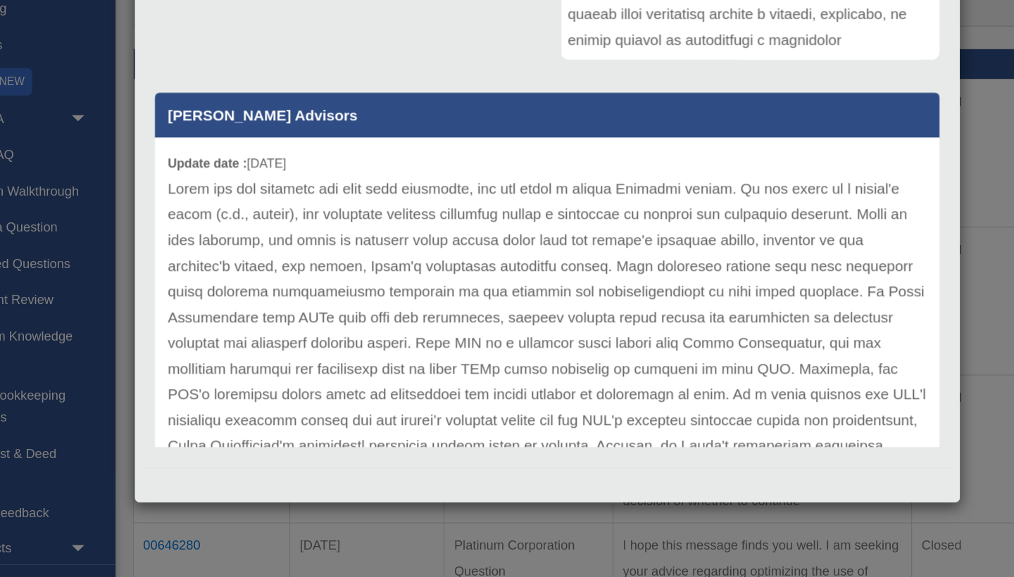
scroll to position [293, 0]
click at [341, 243] on p at bounding box center [507, 479] width 582 height 493
click at [232, 159] on div "Anderson Advisors Update date : 06-19-2024" at bounding box center [507, 300] width 622 height 282
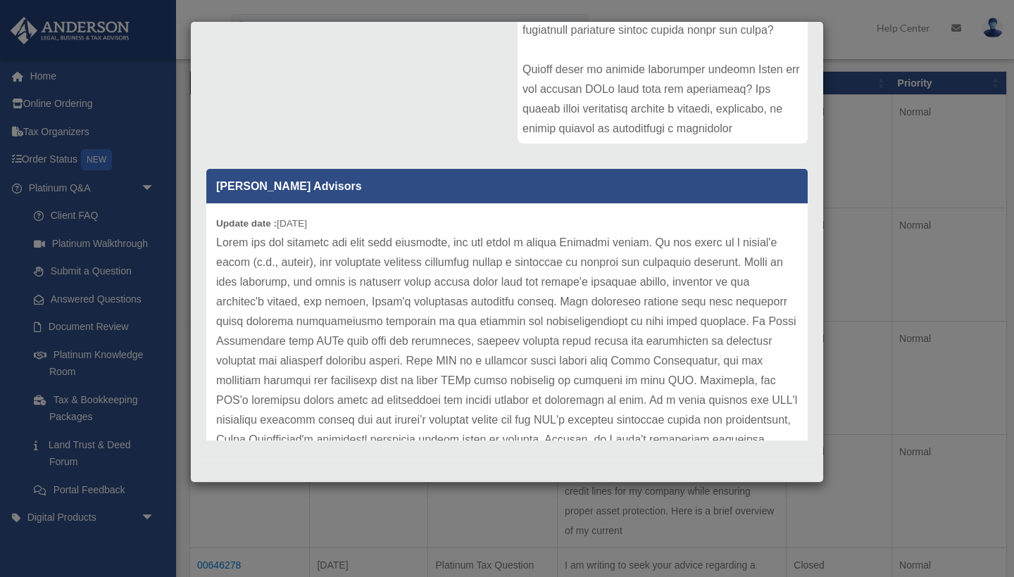
click at [459, 132] on div "Comment Comments have been closed on this question, please start a new question…" at bounding box center [507, 169] width 622 height 551
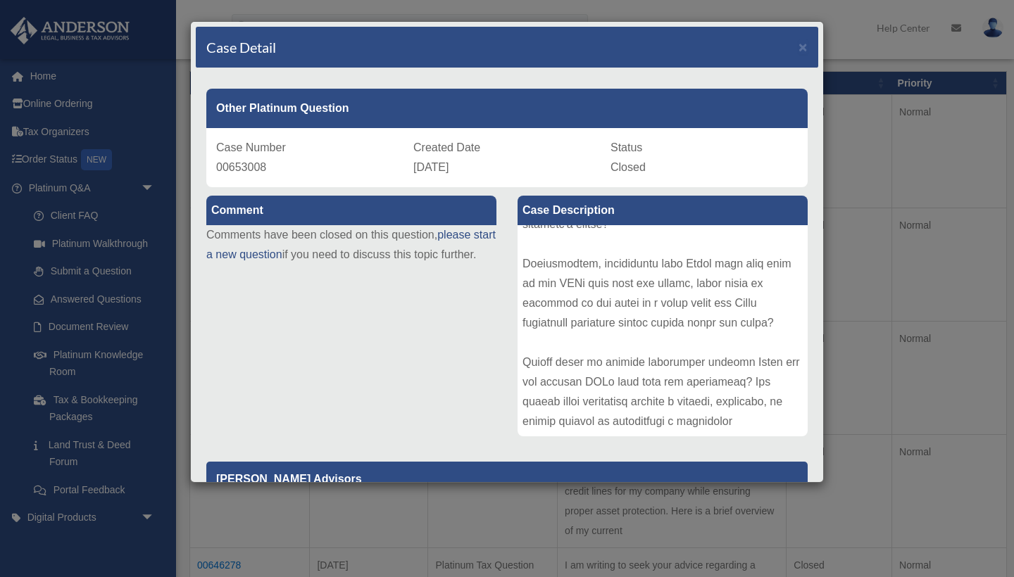
scroll to position [0, 0]
click at [807, 47] on span "×" at bounding box center [802, 47] width 9 height 16
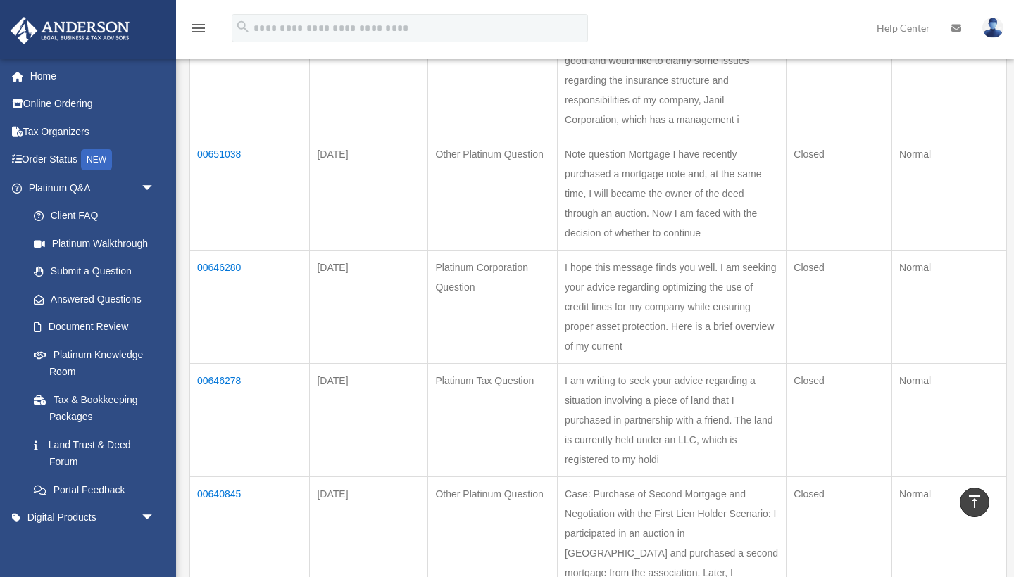
scroll to position [380, 0]
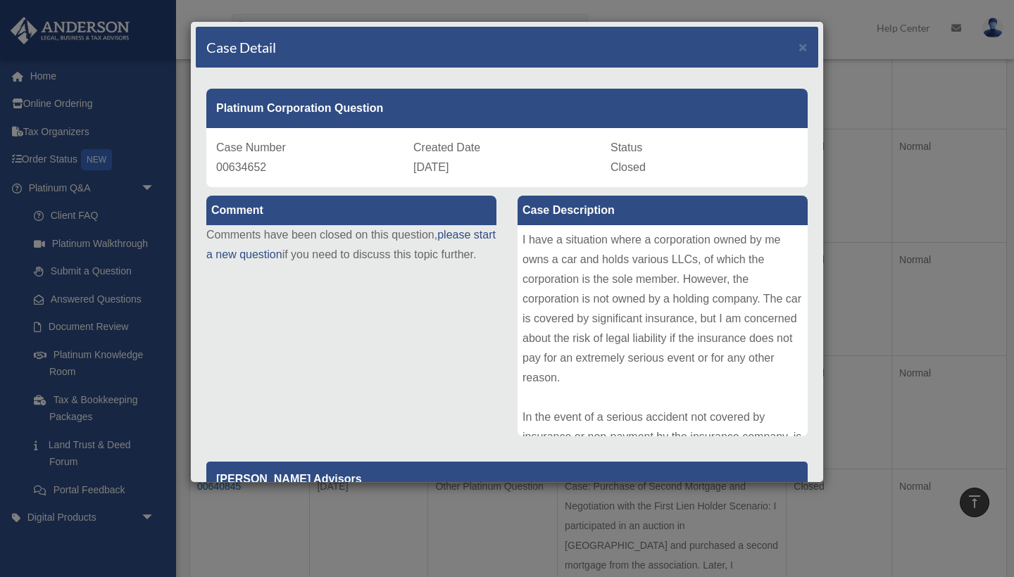
click at [582, 269] on div "I have a situation where a corporation owned by me owns a car and holds various…" at bounding box center [662, 330] width 290 height 211
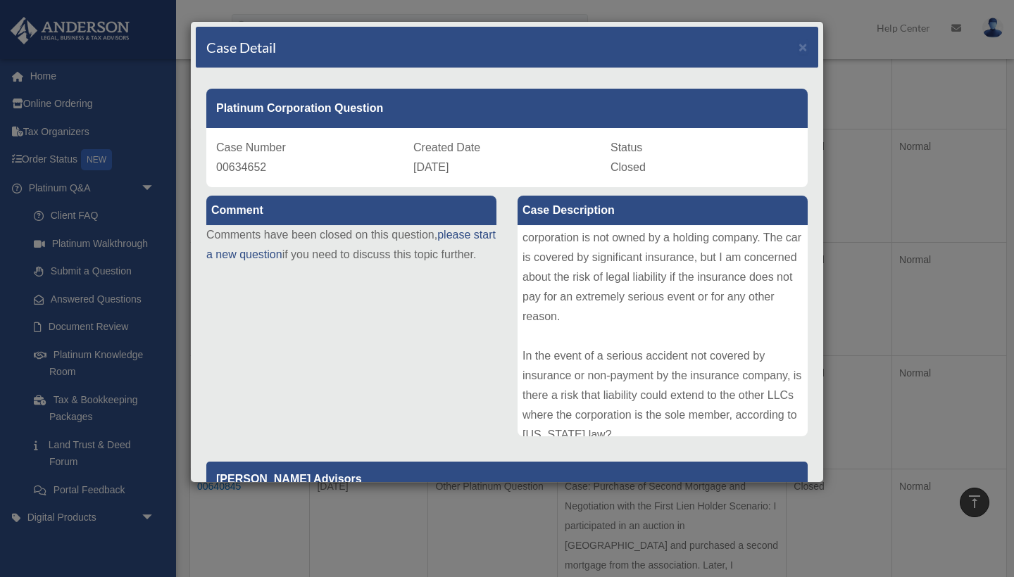
scroll to position [87, 0]
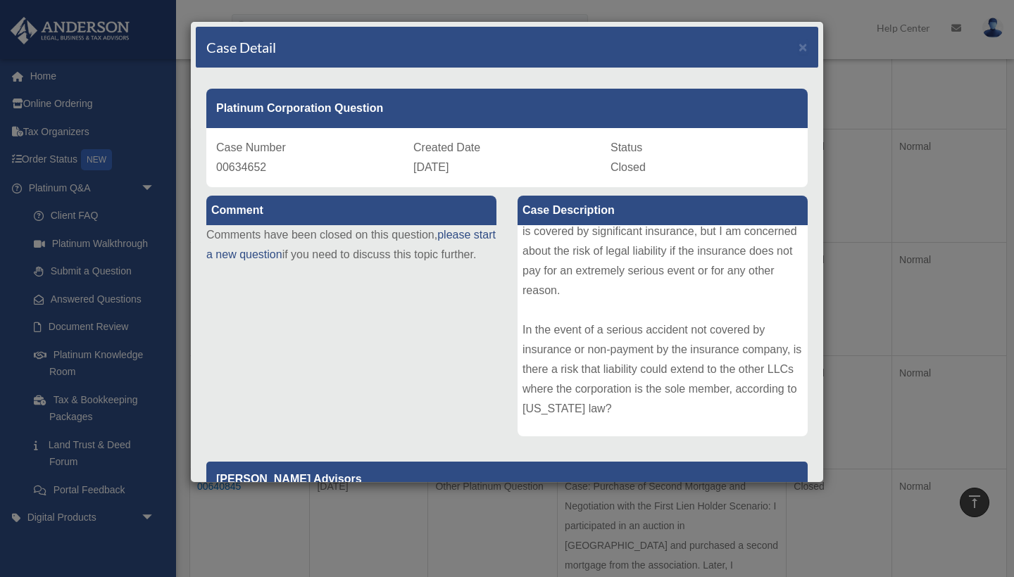
click at [470, 360] on div "Comment Comments have been closed on this question, please start a new question…" at bounding box center [507, 442] width 622 height 511
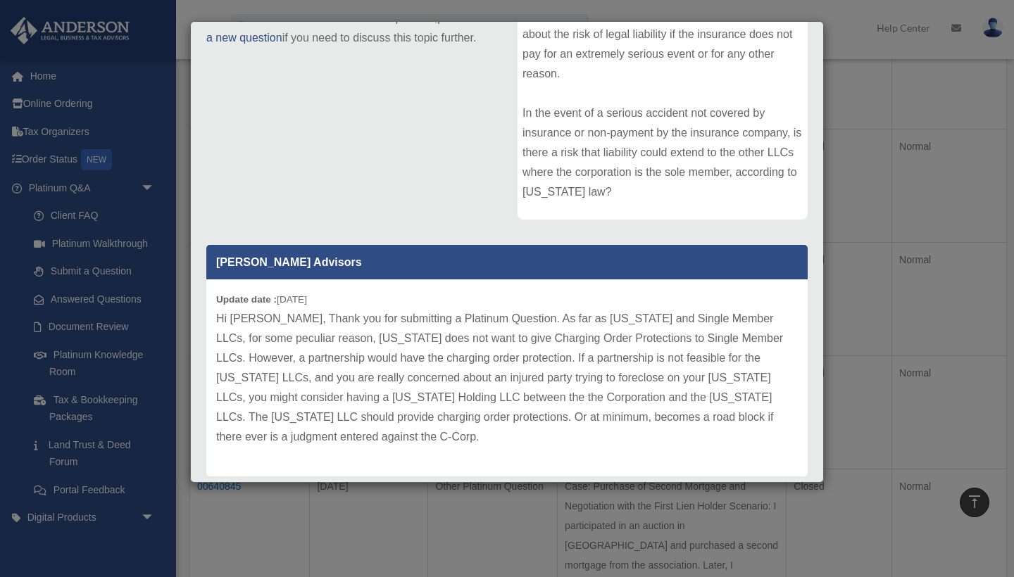
scroll to position [215, 0]
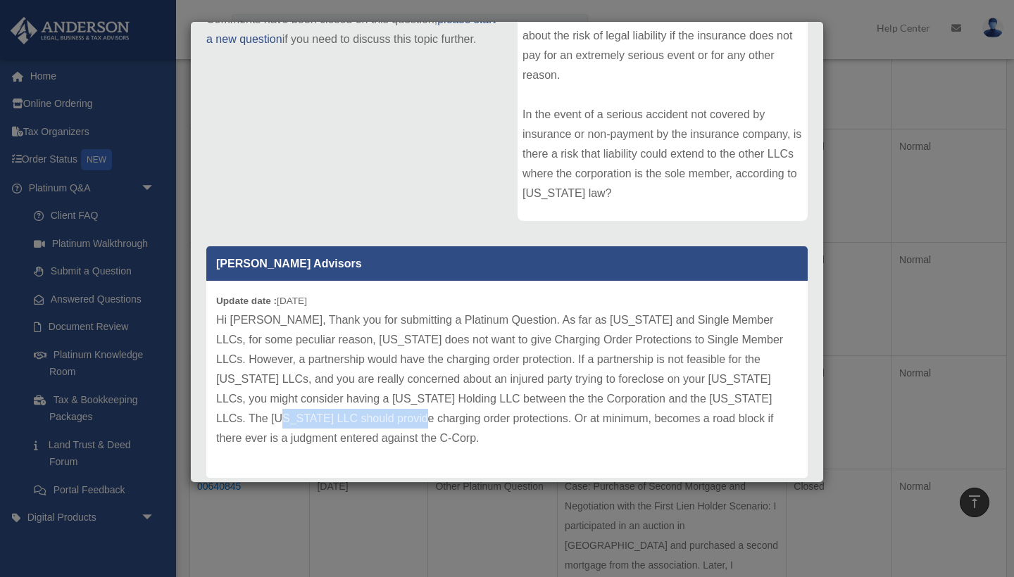
drag, startPoint x: 346, startPoint y: 420, endPoint x: 214, endPoint y: 420, distance: 131.6
click at [214, 420] on div "Update date : 05-24-2024 Hi Jacopo, Thank you for submitting a Platinum Questio…" at bounding box center [506, 379] width 601 height 197
copy p "charging order protections"
click at [444, 467] on div "Update date : 05-24-2024 Hi Jacopo, Thank you for submitting a Platinum Questio…" at bounding box center [506, 379] width 601 height 197
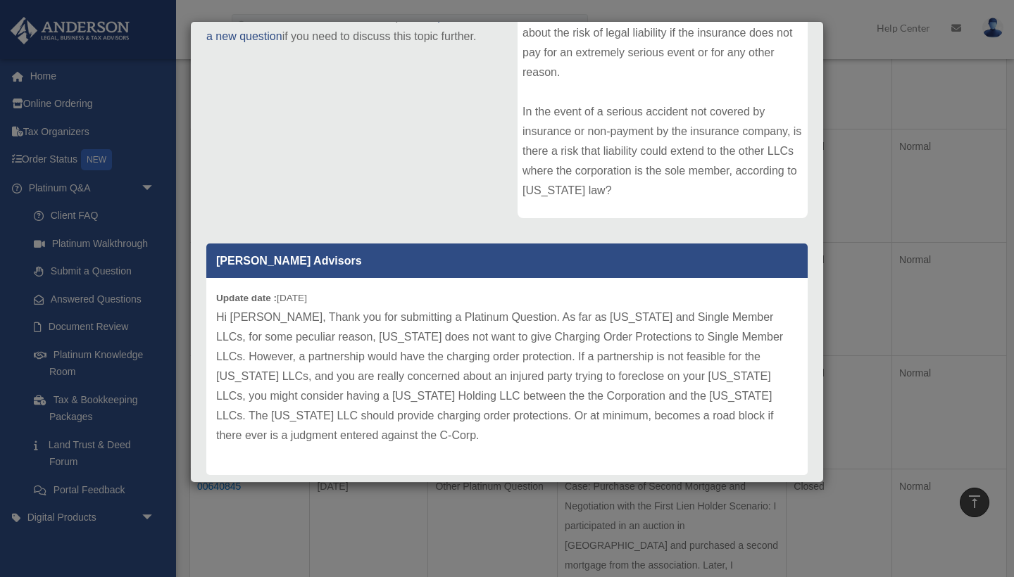
scroll to position [217, 0]
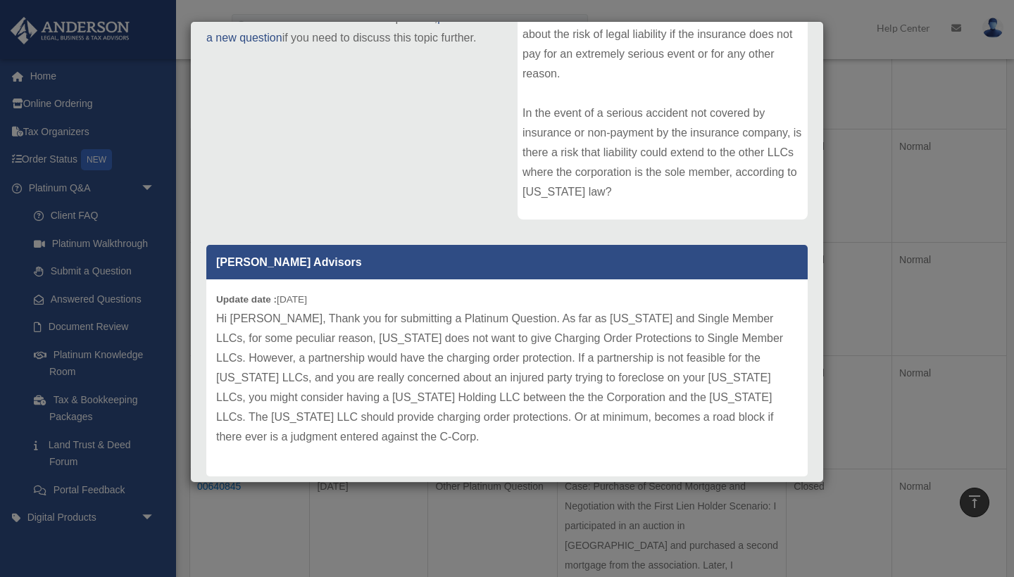
click at [475, 180] on div "Comment Comments have been closed on this question, please start a new question…" at bounding box center [507, 225] width 622 height 511
click at [465, 227] on div "Comment Comments have been closed on this question, please start a new question…" at bounding box center [507, 225] width 622 height 511
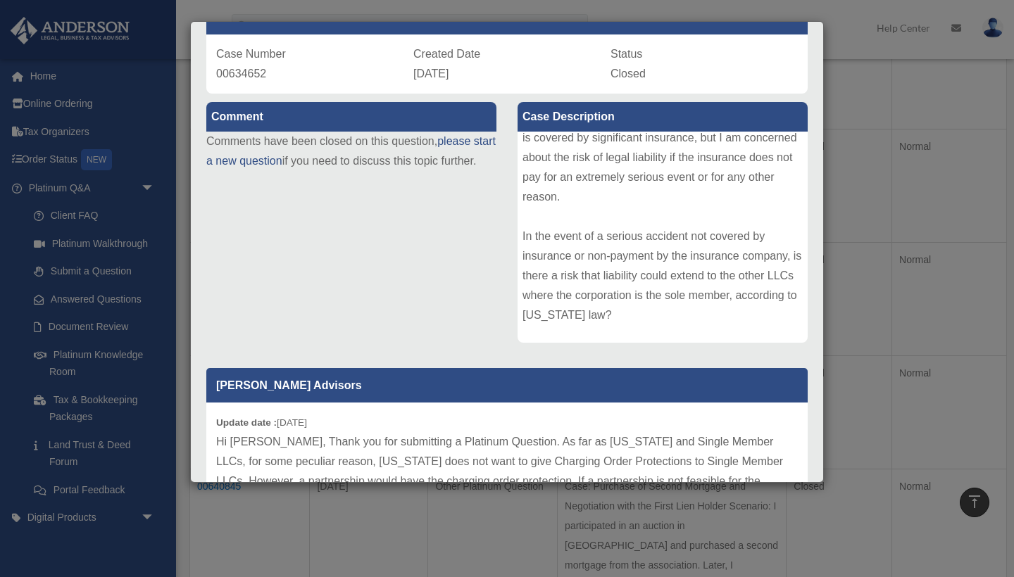
scroll to position [-2, 0]
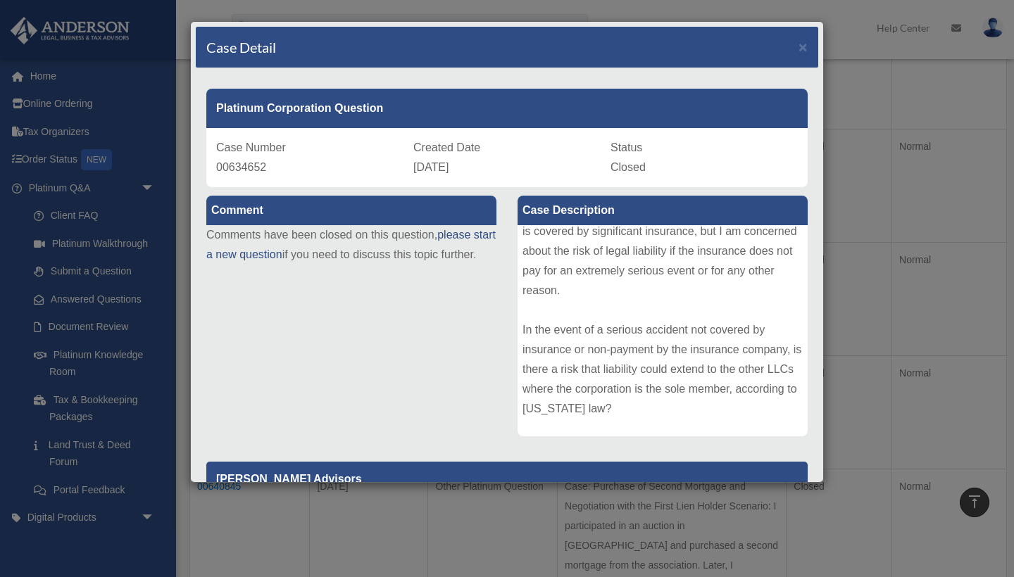
click at [809, 46] on div "Case Detail ×" at bounding box center [507, 48] width 622 height 42
click at [803, 51] on span "×" at bounding box center [802, 47] width 9 height 16
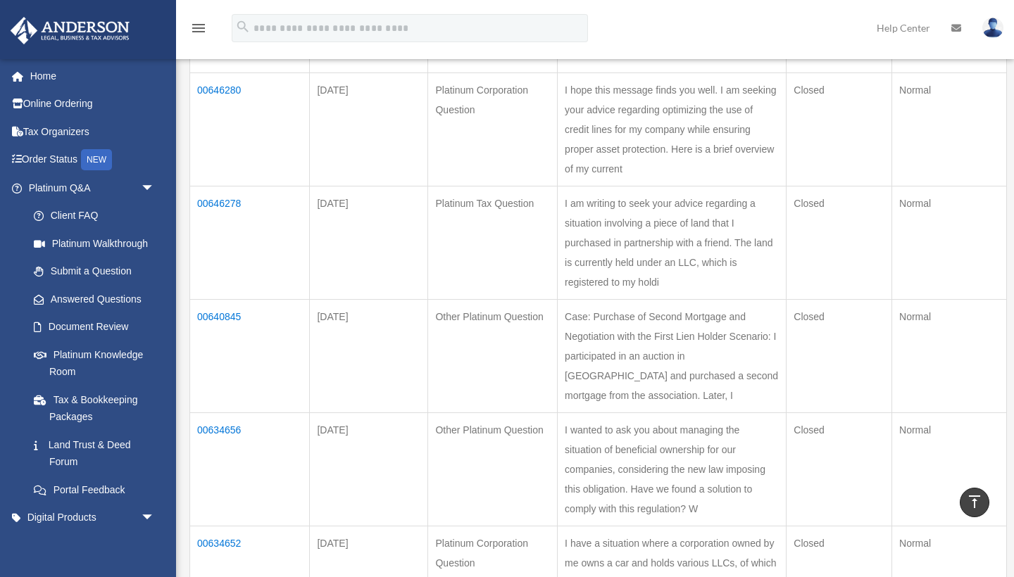
scroll to position [562, 0]
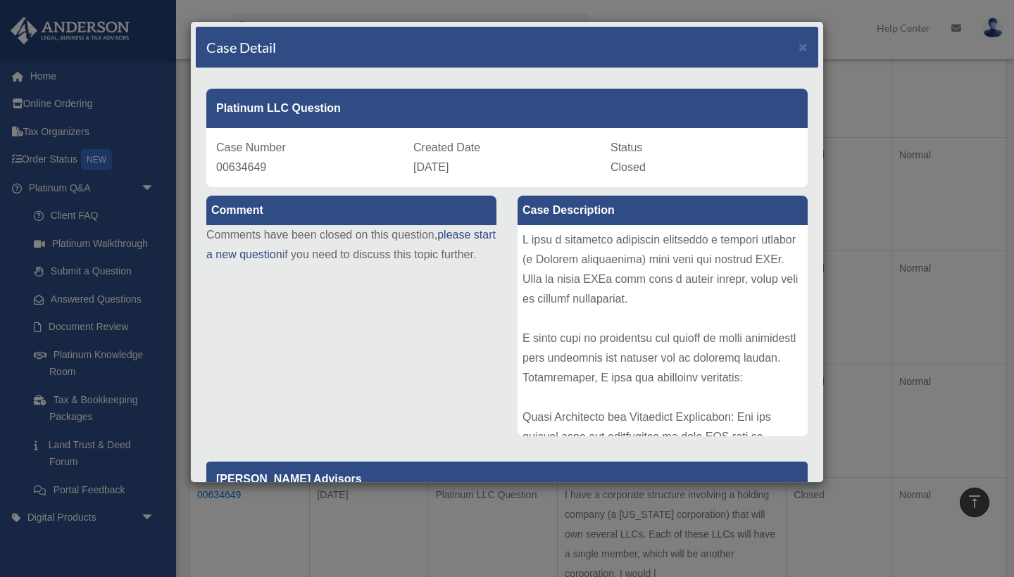
scroll to position [837, 0]
click at [363, 348] on div "Comment Comments have been closed on this question, please start a new question…" at bounding box center [507, 462] width 622 height 551
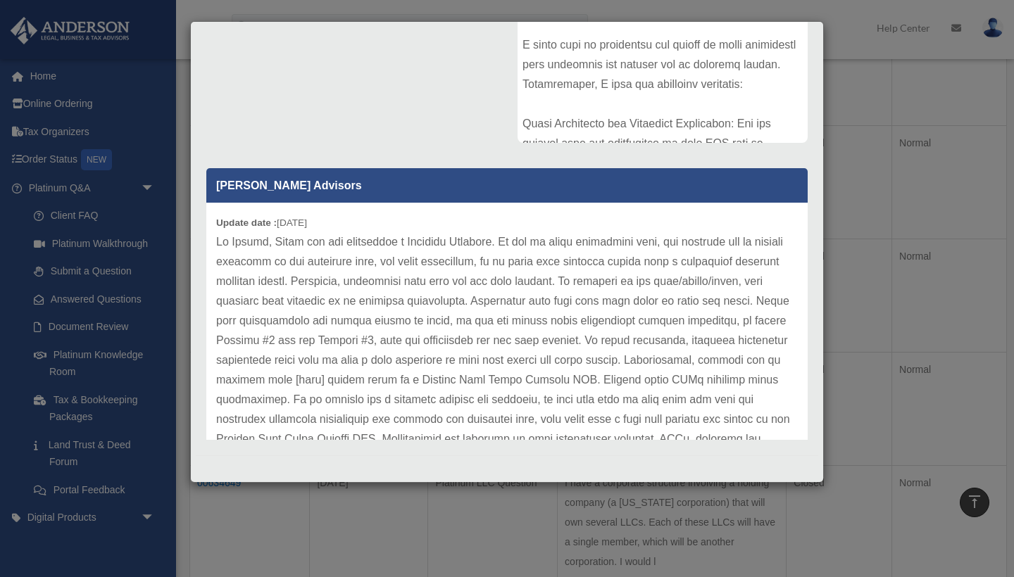
scroll to position [293, 0]
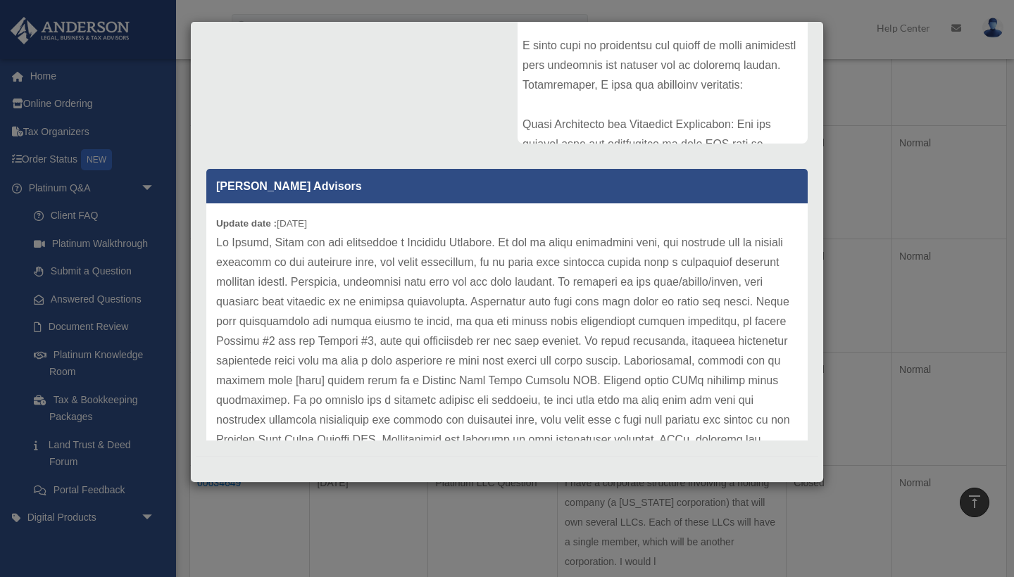
drag, startPoint x: 506, startPoint y: 227, endPoint x: 513, endPoint y: 401, distance: 174.0
click at [513, 401] on div "Update date : 05-24-2024" at bounding box center [506, 370] width 601 height 335
click at [571, 337] on p at bounding box center [507, 371] width 582 height 276
click at [429, 325] on p at bounding box center [507, 371] width 582 height 276
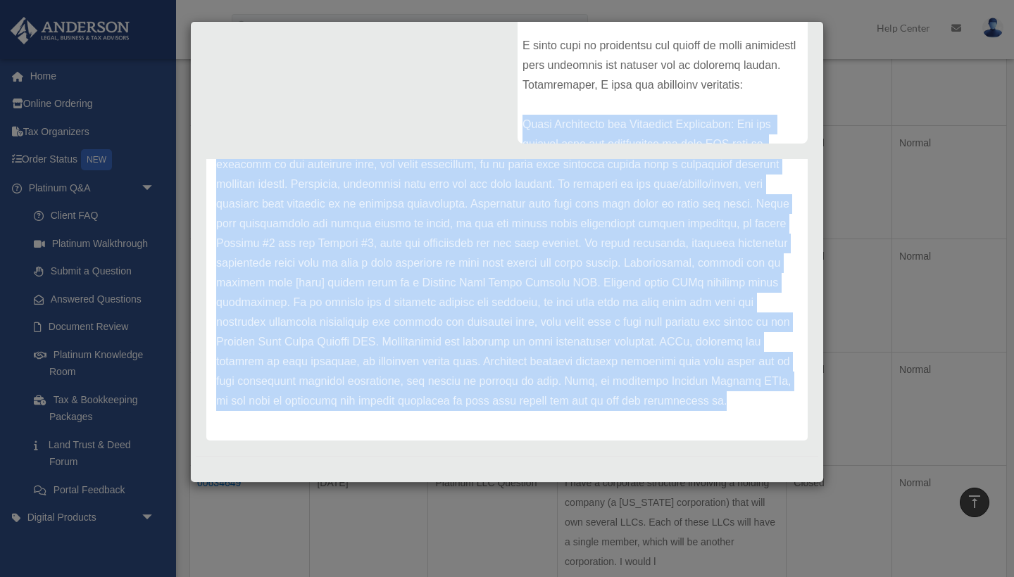
scroll to position [0, 0]
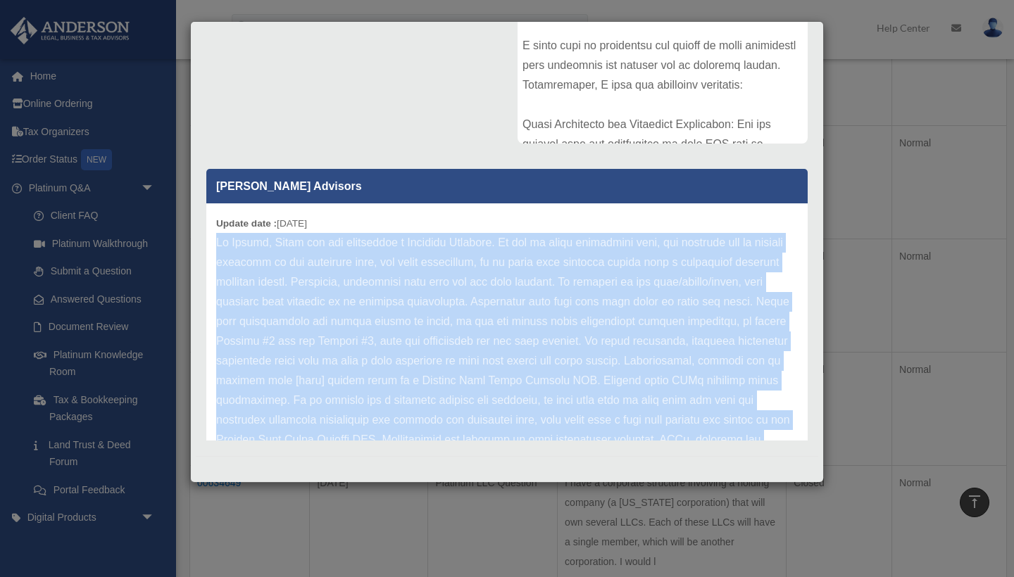
drag, startPoint x: 696, startPoint y: 403, endPoint x: 215, endPoint y: 234, distance: 509.4
click at [215, 234] on div "Update date : 05-24-2024" at bounding box center [506, 370] width 601 height 335
copy p "Hi Jacopo, Thank you for submitting a Platinum Question. As far as asset protec…"
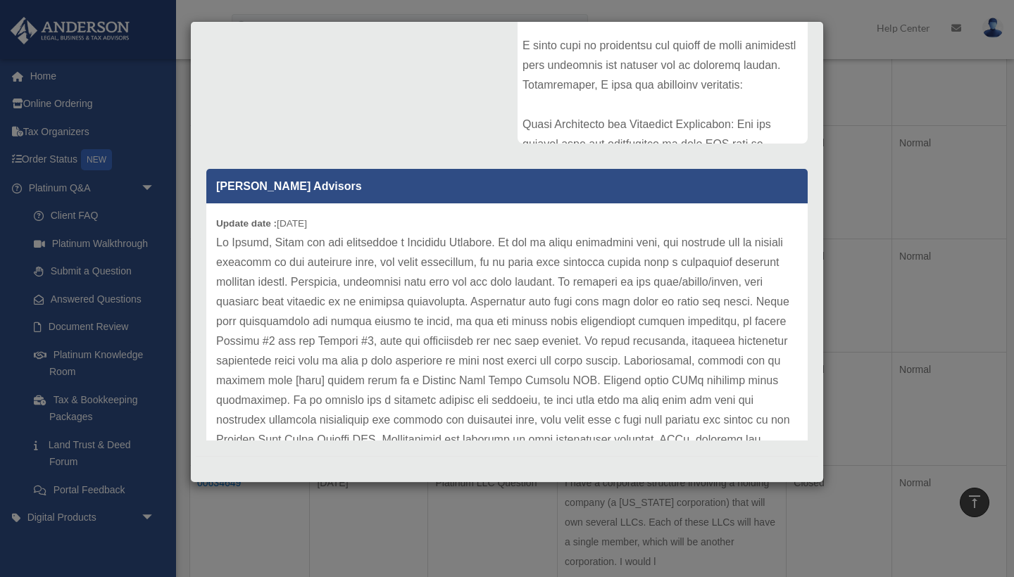
click at [457, 119] on div "Comment Comments have been closed on this question, please start a new question…" at bounding box center [507, 169] width 622 height 551
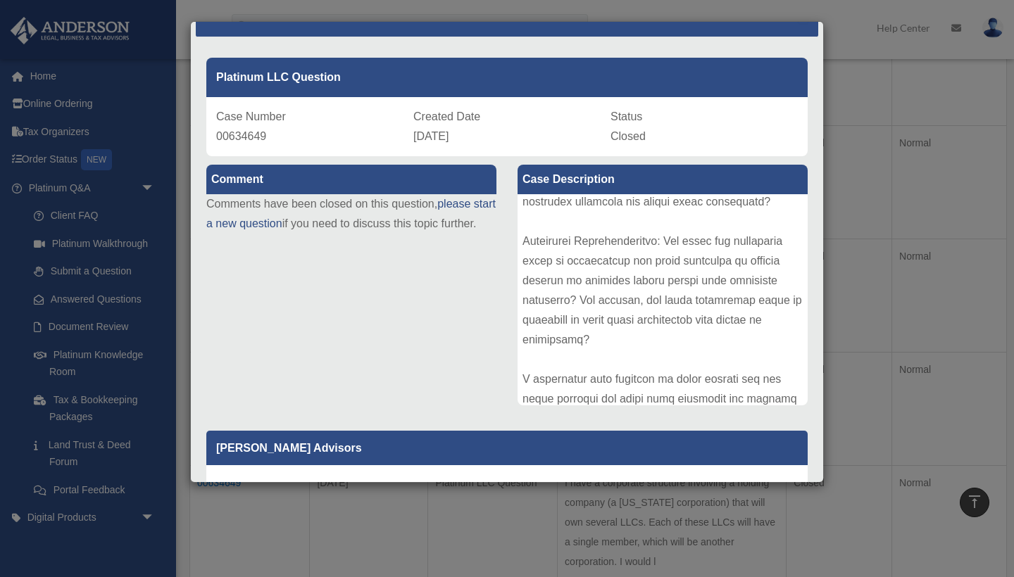
scroll to position [587, 0]
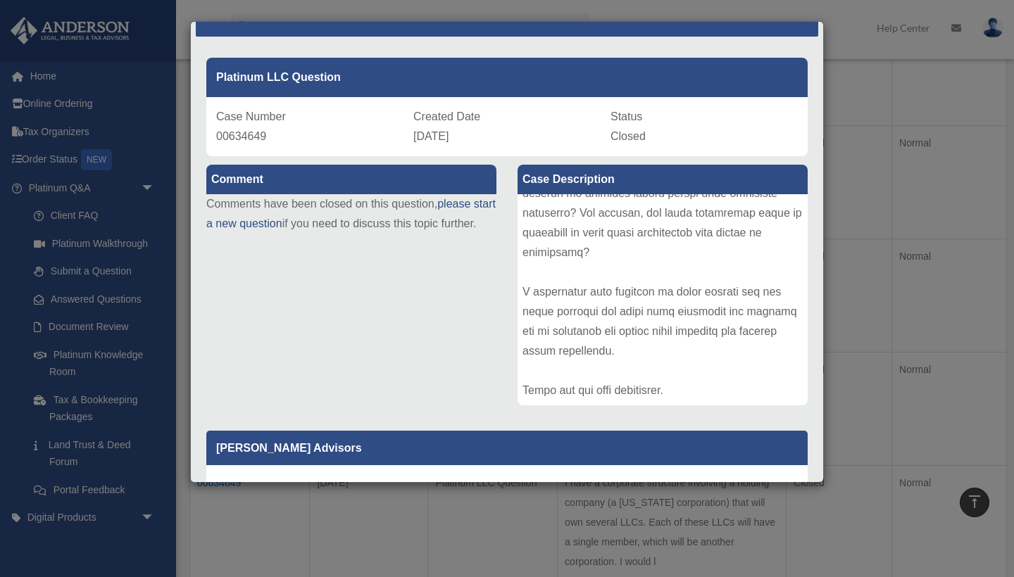
drag, startPoint x: 524, startPoint y: 205, endPoint x: 588, endPoint y: 479, distance: 281.1
click at [588, 479] on div "Comment Comments have been closed on this question, please start a new question…" at bounding box center [507, 431] width 622 height 551
copy div "have a corporate structure involving a holding company (a Wyoming corporation) …"
click at [443, 283] on div "Comment Comments have been closed on this question, please start a new question…" at bounding box center [507, 431] width 622 height 551
click at [442, 357] on div "Comment Comments have been closed on this question, please start a new question…" at bounding box center [507, 431] width 622 height 551
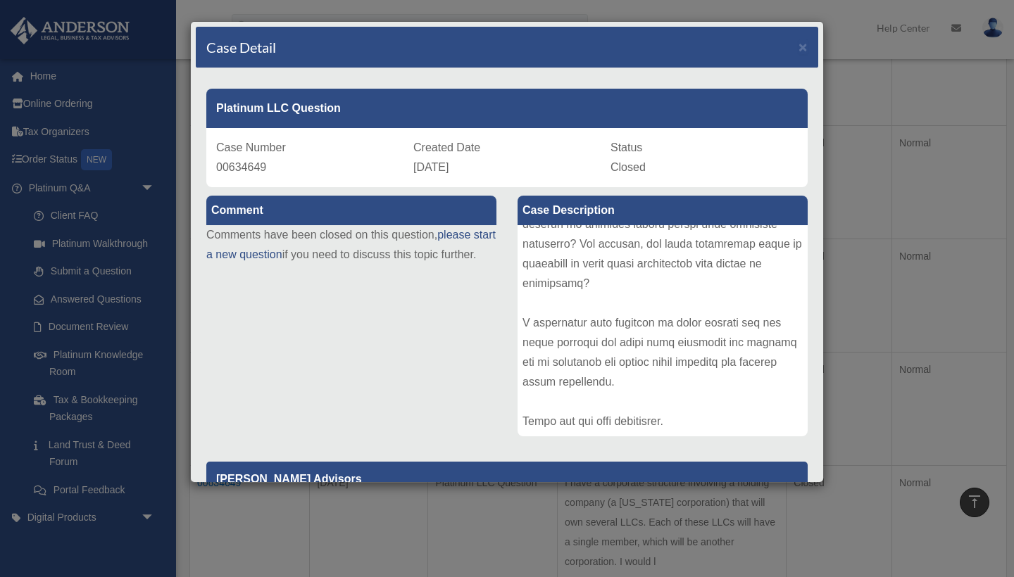
scroll to position [0, 0]
click at [807, 51] on span "×" at bounding box center [802, 47] width 9 height 16
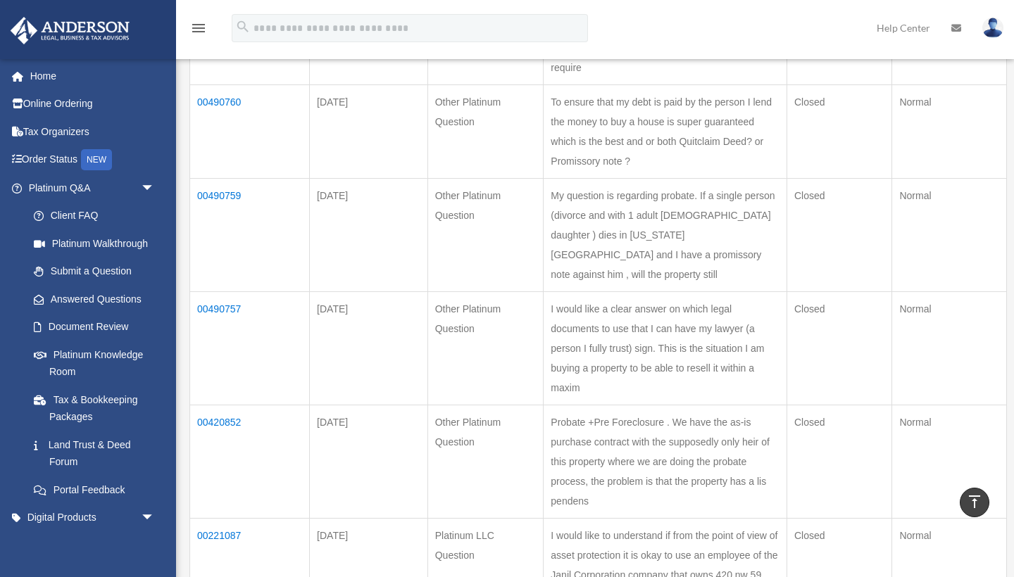
scroll to position [609, 0]
click at [215, 522] on td "00221087" at bounding box center [250, 569] width 120 height 94
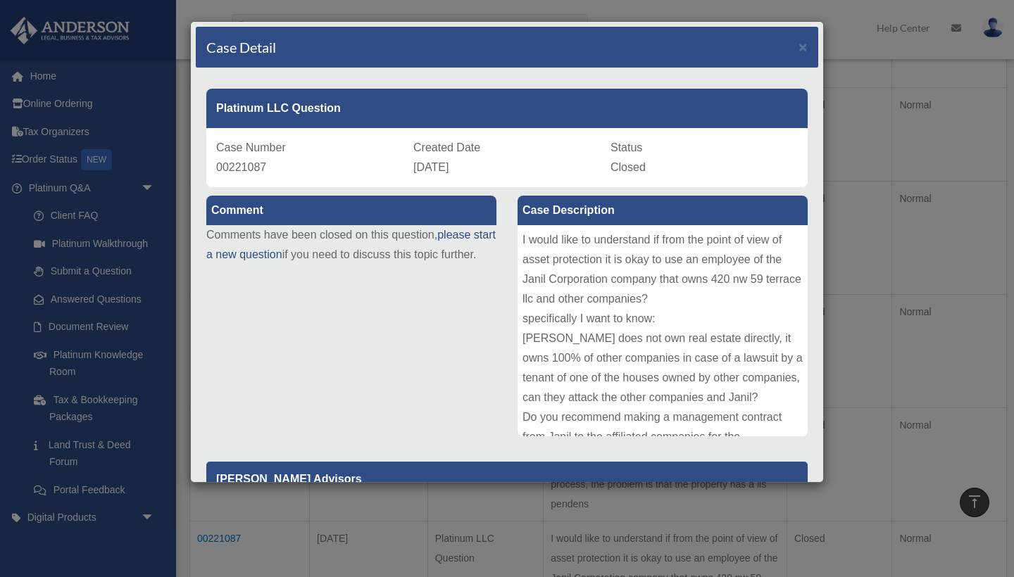
click at [448, 306] on div "Comment Comments have been closed on this question, please start a new question…" at bounding box center [507, 462] width 622 height 551
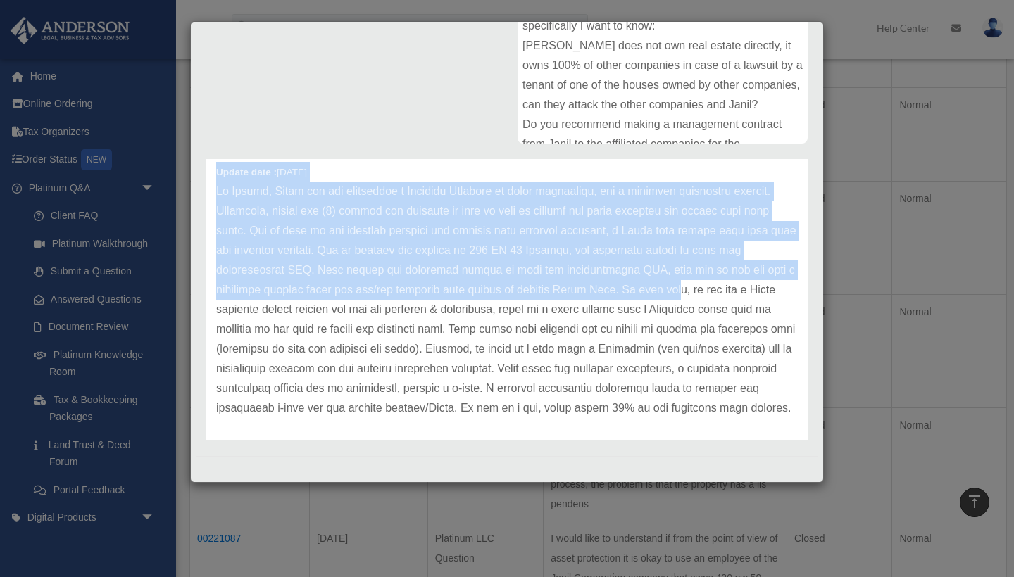
scroll to position [58, 0]
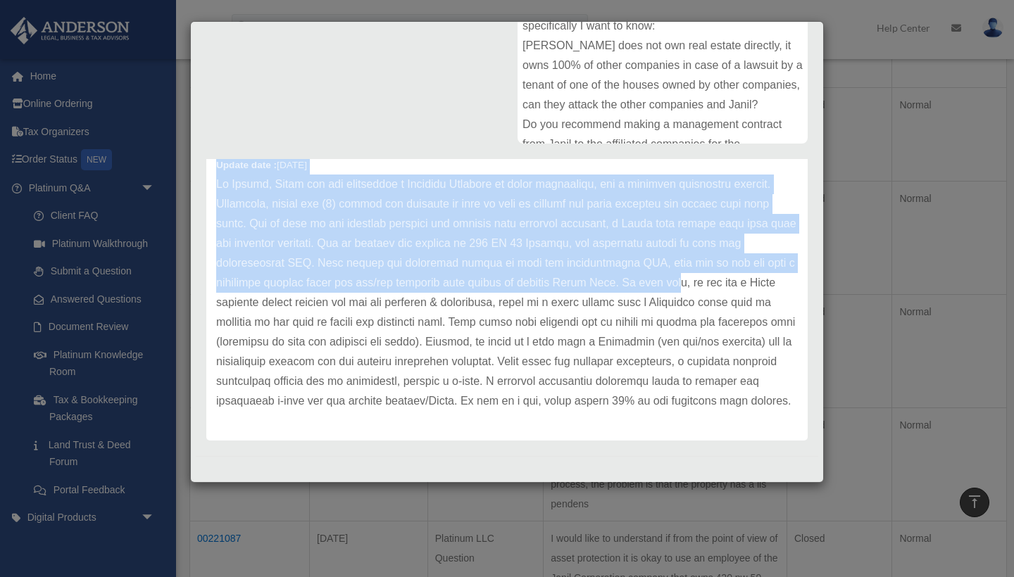
drag, startPoint x: 515, startPoint y: 336, endPoint x: 522, endPoint y: 444, distance: 107.9
click at [522, 444] on div "Comment Comments have been closed on this question, please start a new question…" at bounding box center [507, 169] width 622 height 551
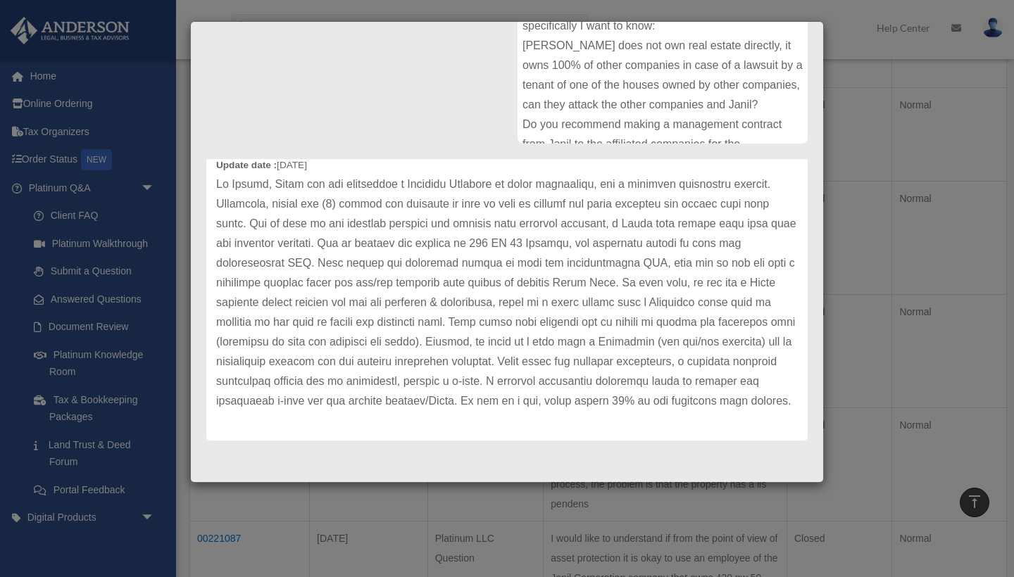
click at [567, 377] on p at bounding box center [507, 293] width 582 height 237
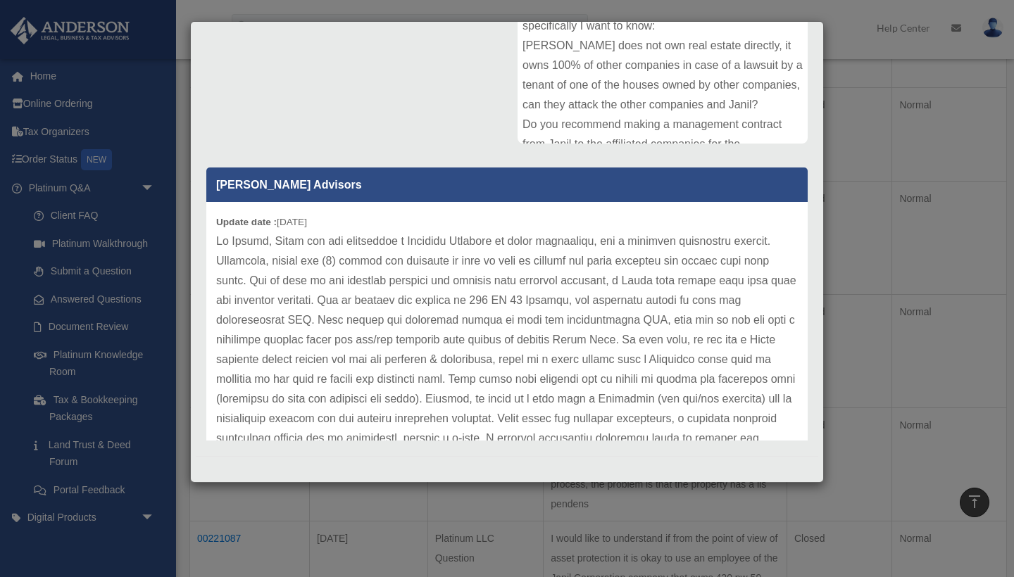
scroll to position [-1, 0]
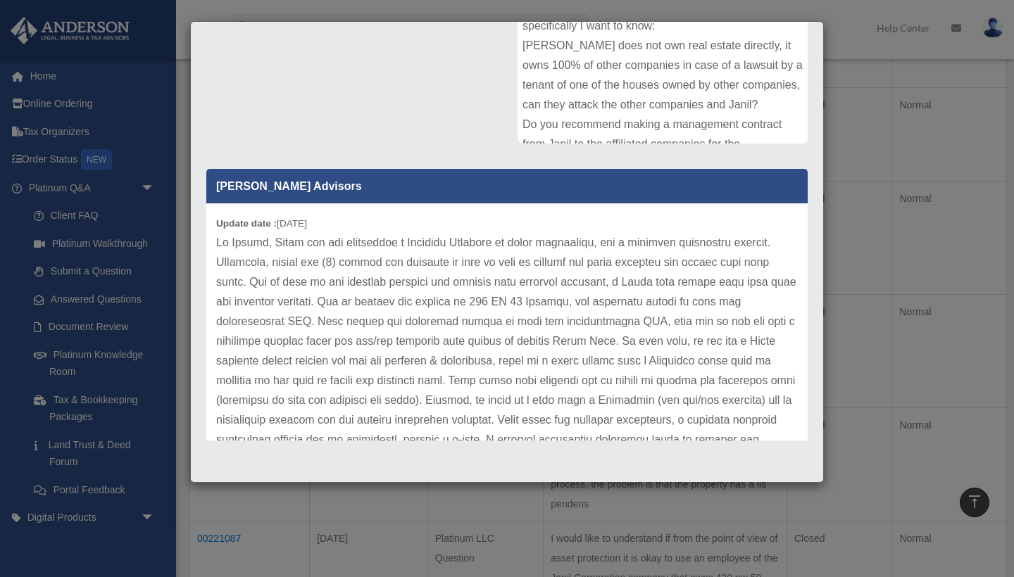
click at [470, 212] on div "Update date : 06-23-2022" at bounding box center [506, 351] width 601 height 296
click at [421, 119] on div "Comment Comments have been closed on this question, please start a new question…" at bounding box center [507, 169] width 622 height 551
click at [527, 234] on p at bounding box center [507, 351] width 582 height 237
click at [485, 134] on div "Comment Comments have been closed on this question, please start a new question…" at bounding box center [507, 169] width 622 height 551
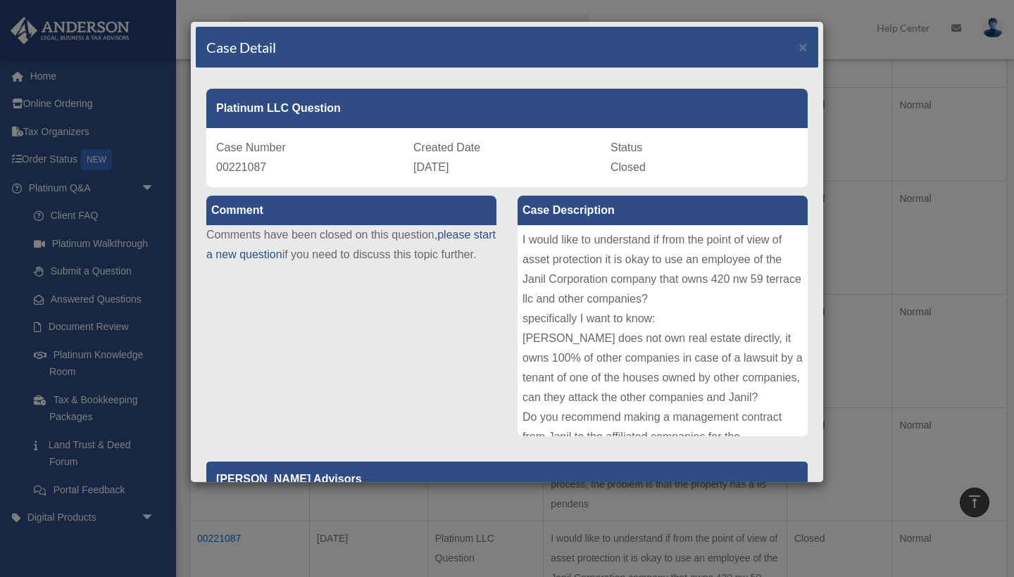
click at [807, 56] on div "Case Detail ×" at bounding box center [507, 48] width 622 height 42
click at [804, 52] on span "×" at bounding box center [802, 47] width 9 height 16
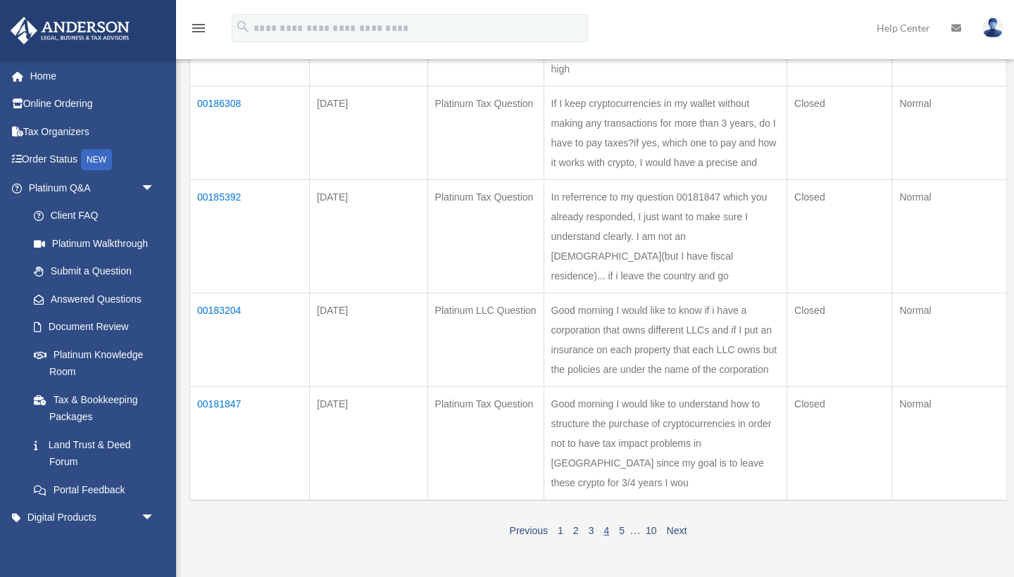
scroll to position [836, 0]
click at [607, 527] on link "4" at bounding box center [606, 532] width 6 height 11
click at [622, 527] on link "5" at bounding box center [622, 532] width 6 height 11
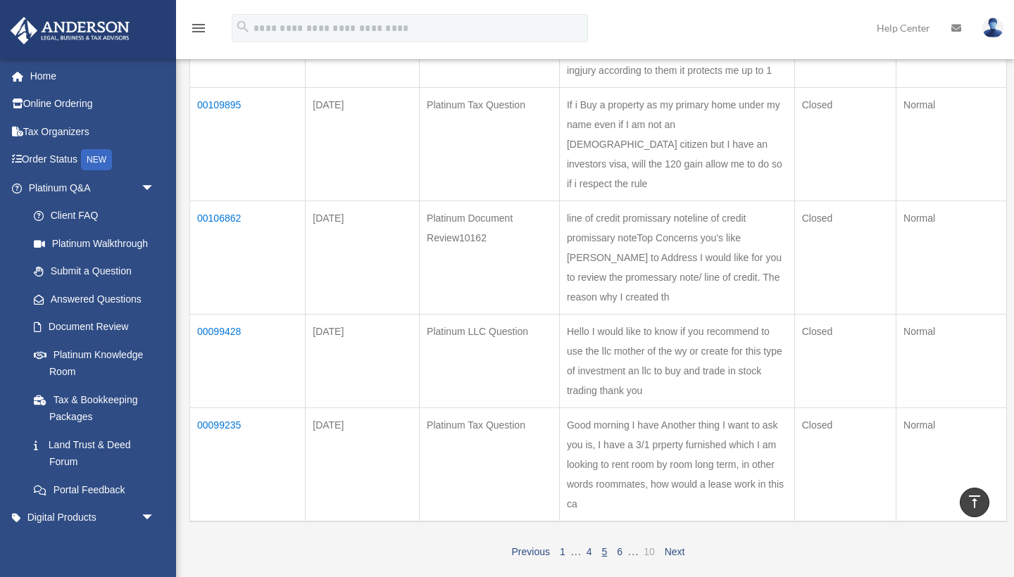
click at [648, 546] on link "10" at bounding box center [648, 551] width 11 height 11
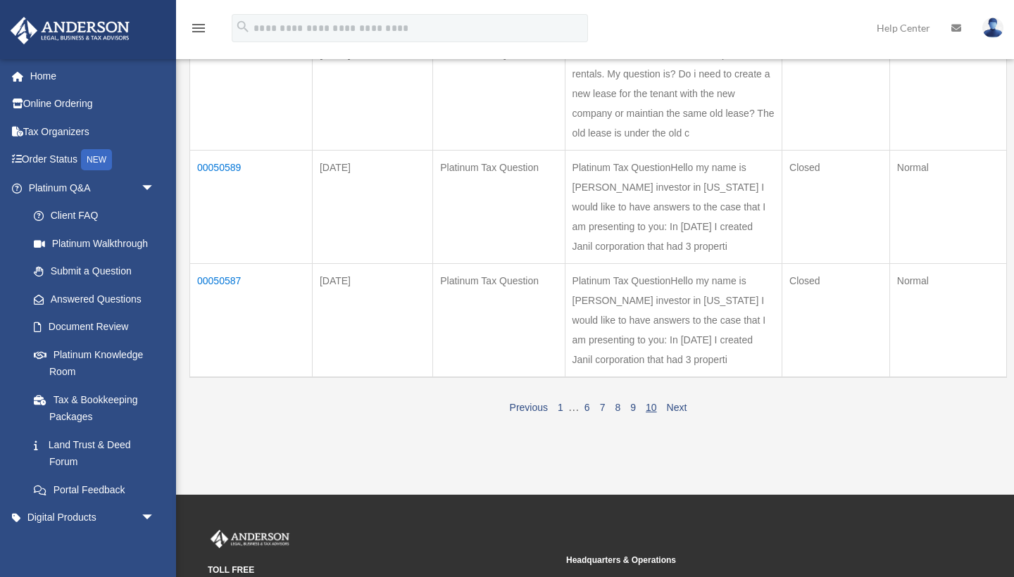
scroll to position [394, 0]
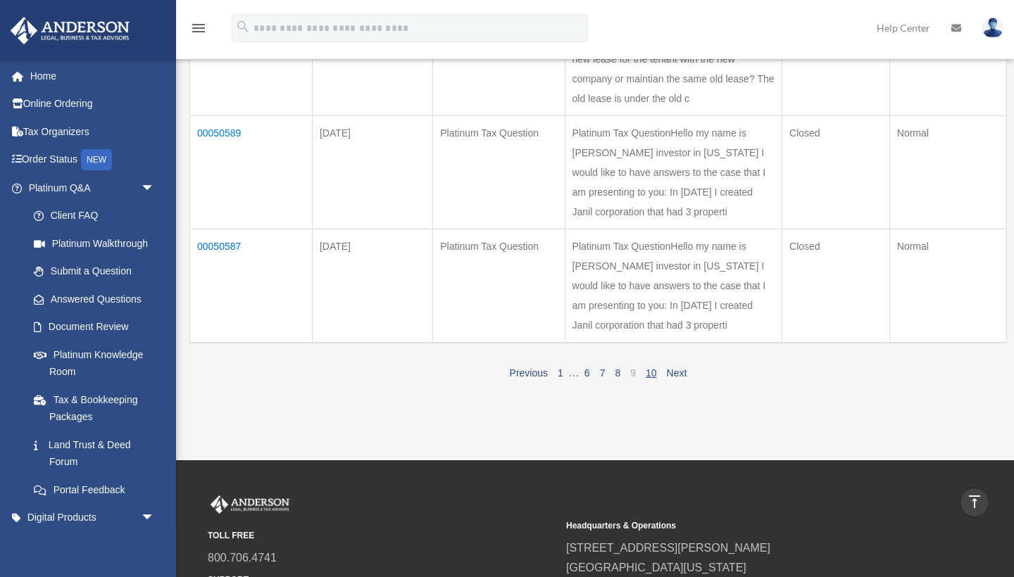
click at [634, 367] on link "9" at bounding box center [633, 372] width 6 height 11
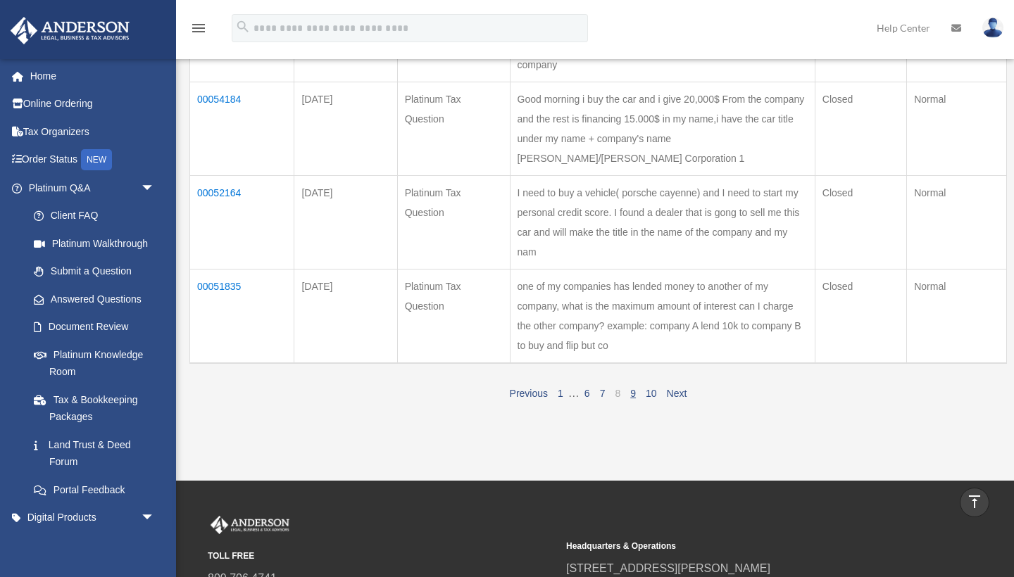
scroll to position [836, 0]
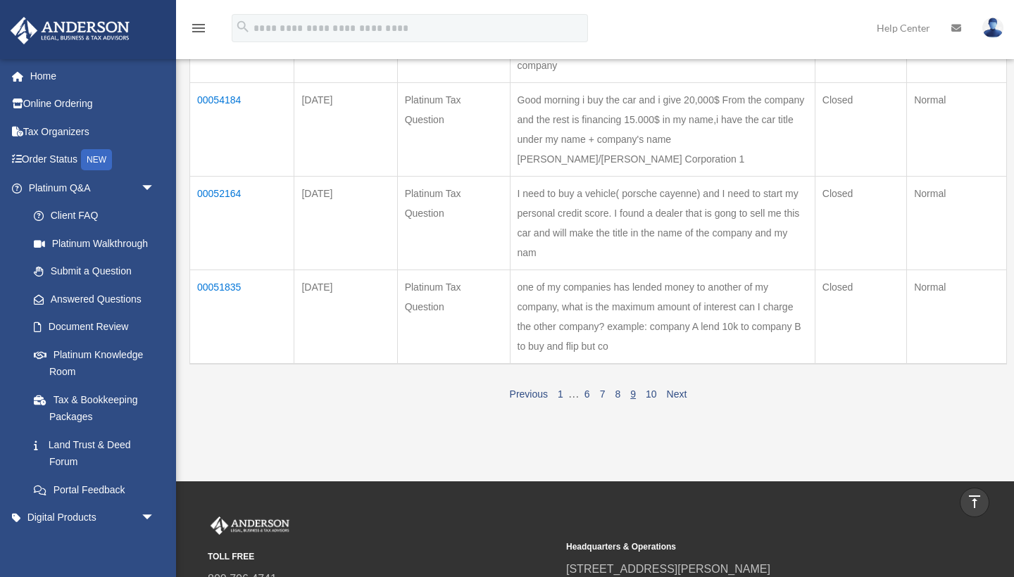
click at [634, 389] on link "9" at bounding box center [633, 394] width 6 height 11
click at [604, 389] on link "7" at bounding box center [603, 394] width 6 height 11
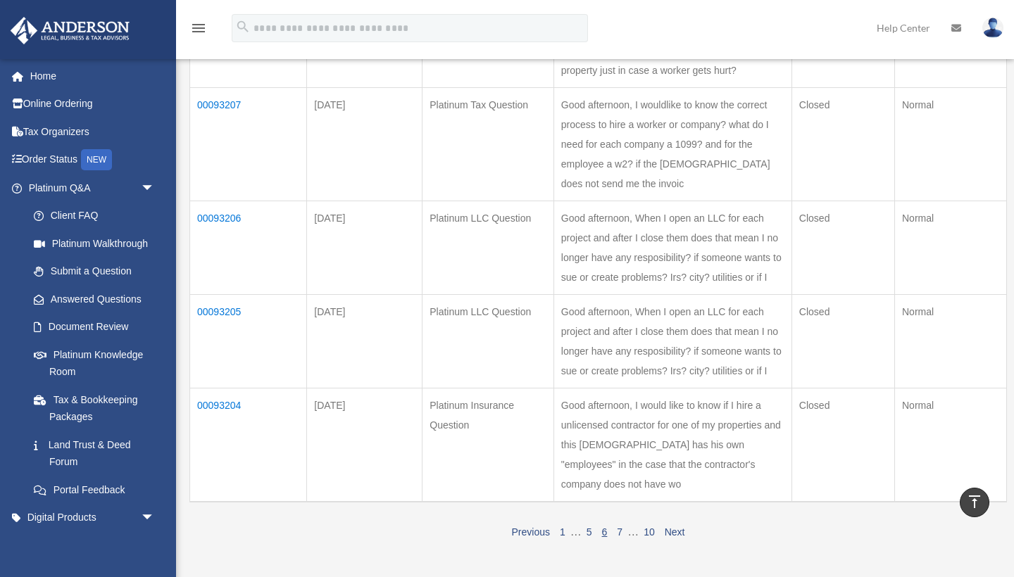
click at [574, 526] on span "…" at bounding box center [575, 532] width 11 height 12
click at [562, 527] on link "1" at bounding box center [563, 532] width 6 height 11
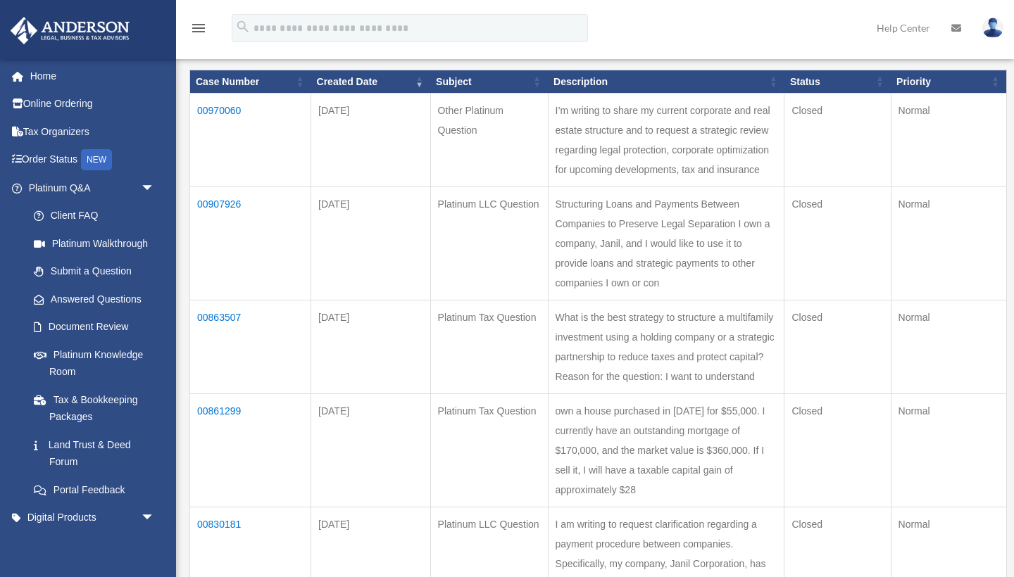
scroll to position [196, 0]
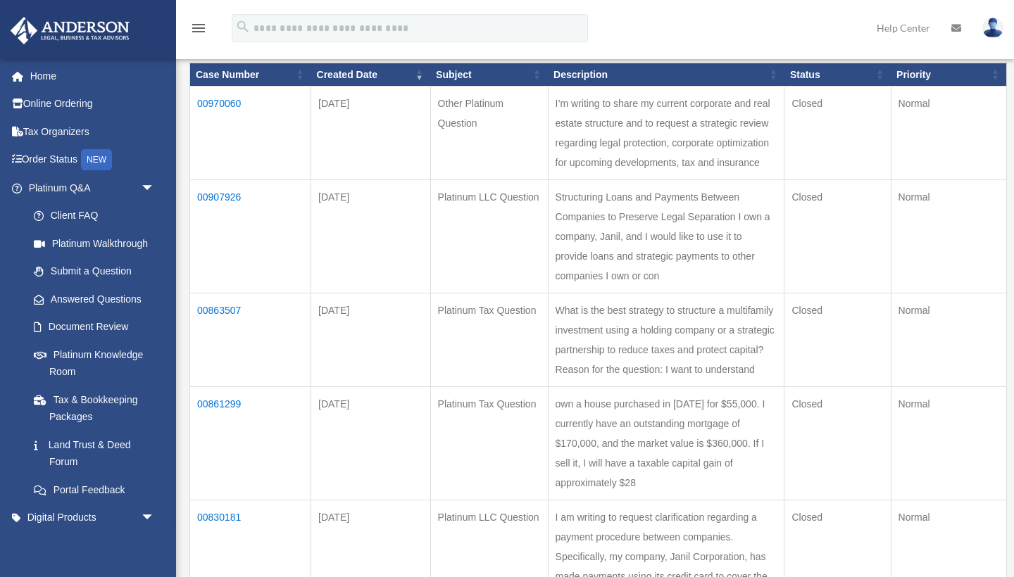
click at [239, 181] on td "00907926" at bounding box center [250, 236] width 121 height 113
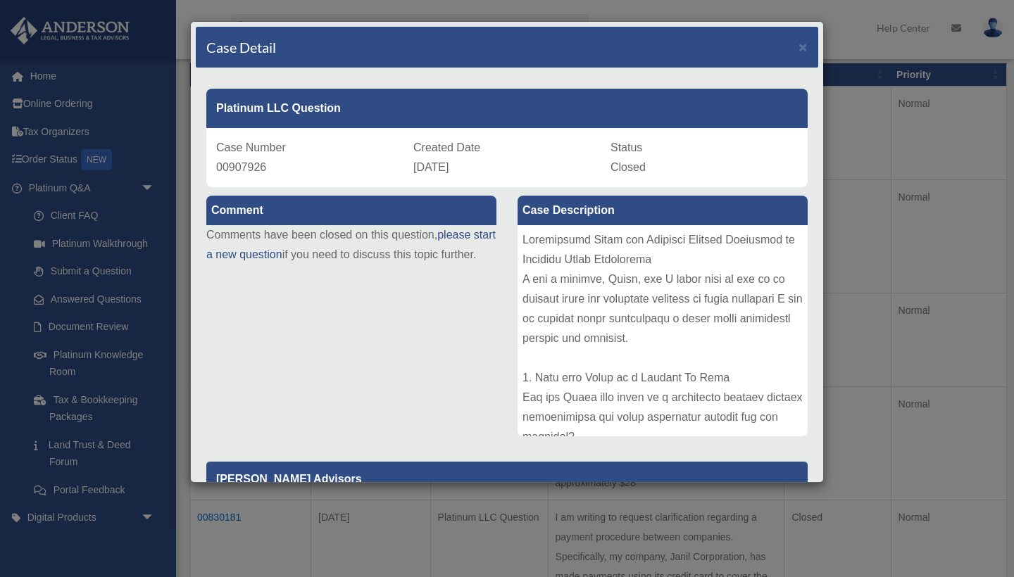
click at [571, 267] on div at bounding box center [662, 330] width 290 height 211
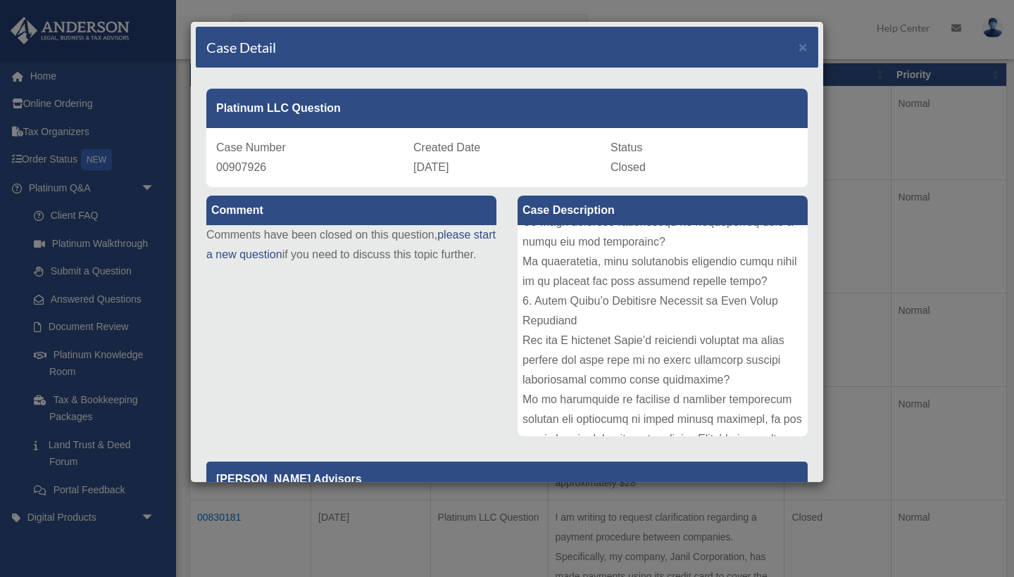
scroll to position [1080, 0]
click at [488, 373] on div "Comment Comments have been closed on this question, please start a new question…" at bounding box center [507, 462] width 622 height 551
click at [800, 48] on span "×" at bounding box center [802, 47] width 9 height 16
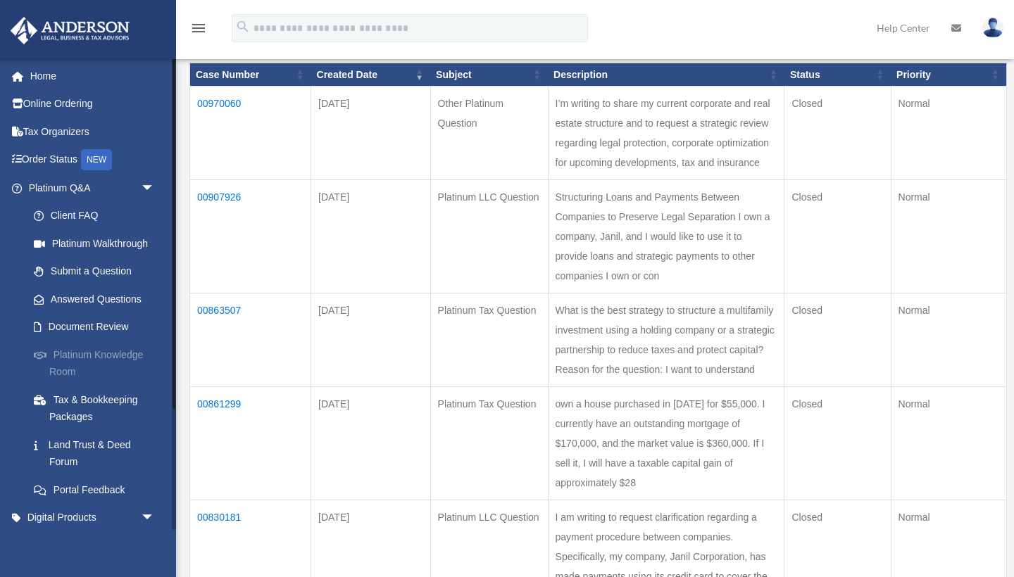
click at [114, 355] on link "Platinum Knowledge Room" at bounding box center [98, 363] width 156 height 45
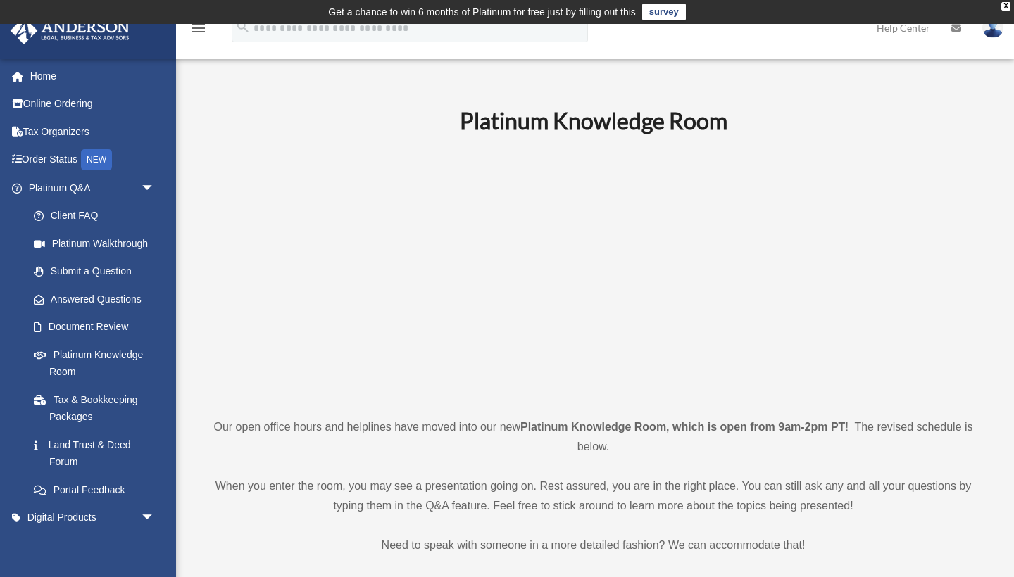
click at [848, 318] on p at bounding box center [593, 275] width 785 height 244
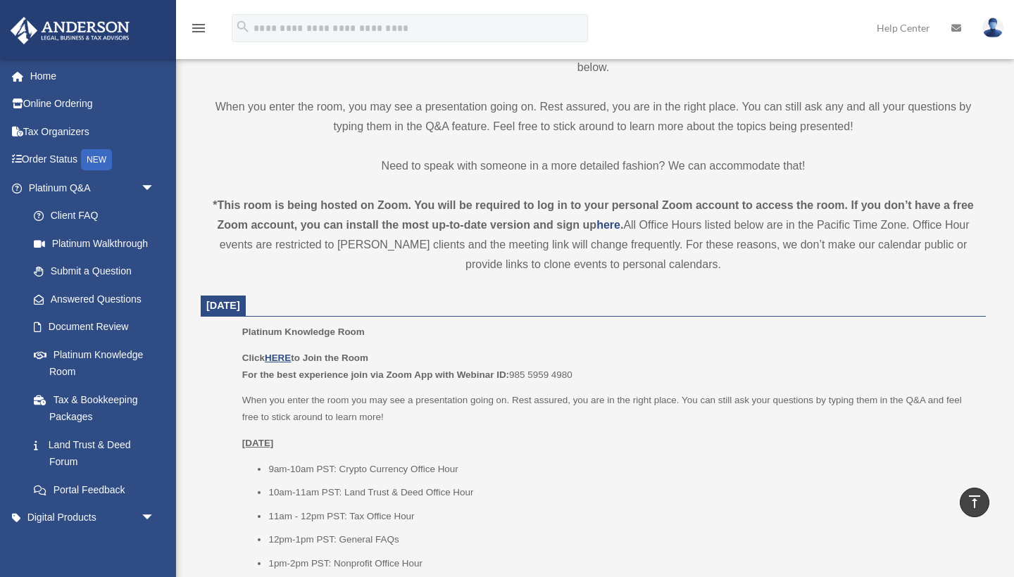
scroll to position [390, 0]
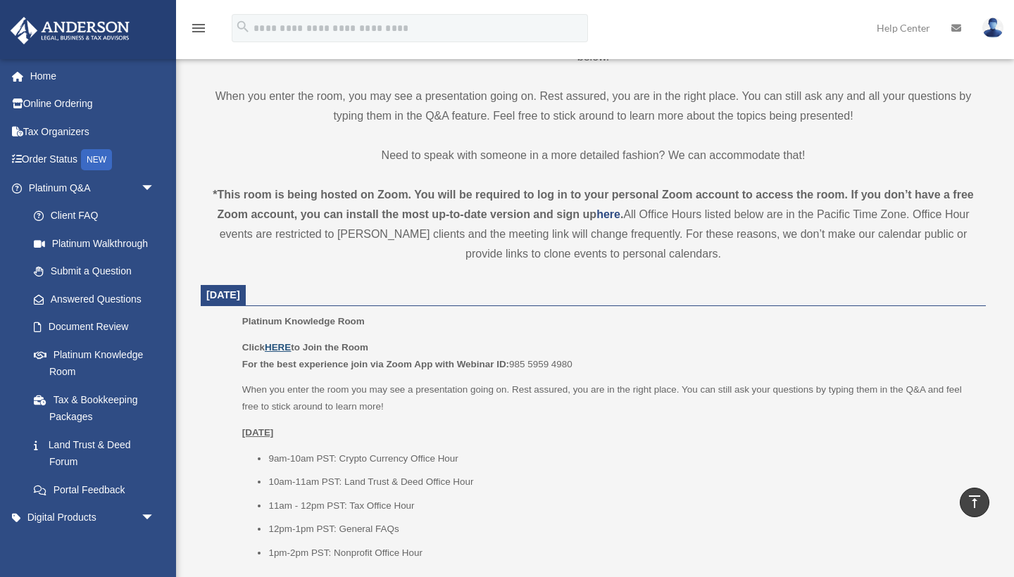
click at [284, 342] on u "HERE" at bounding box center [278, 347] width 26 height 11
click at [108, 268] on link "Submit a Question" at bounding box center [98, 272] width 156 height 28
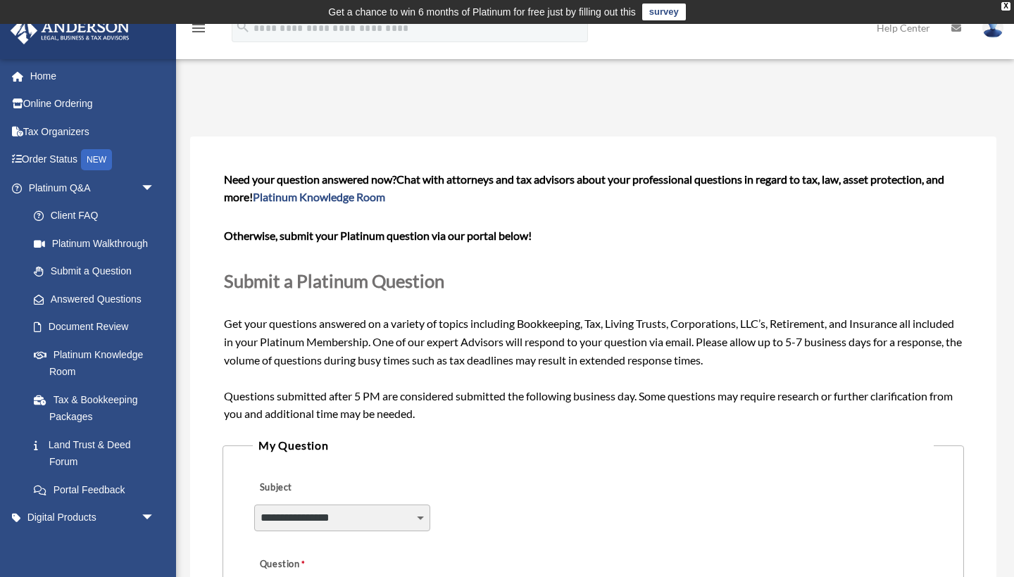
click at [518, 510] on div "**********" at bounding box center [593, 508] width 681 height 77
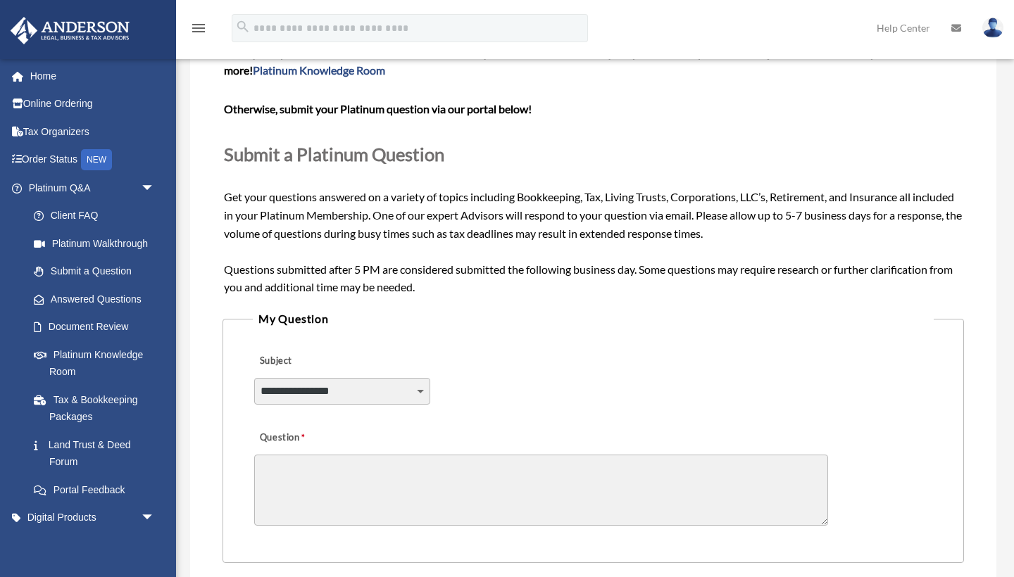
scroll to position [138, 0]
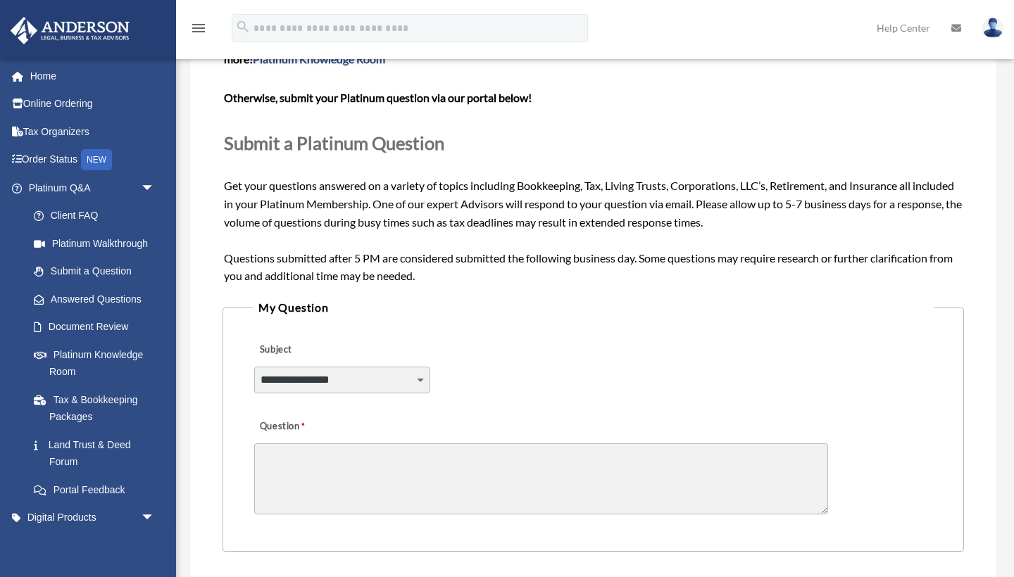
select select "******"
click at [320, 455] on textarea "Question" at bounding box center [541, 479] width 574 height 71
paste textarea "**********"
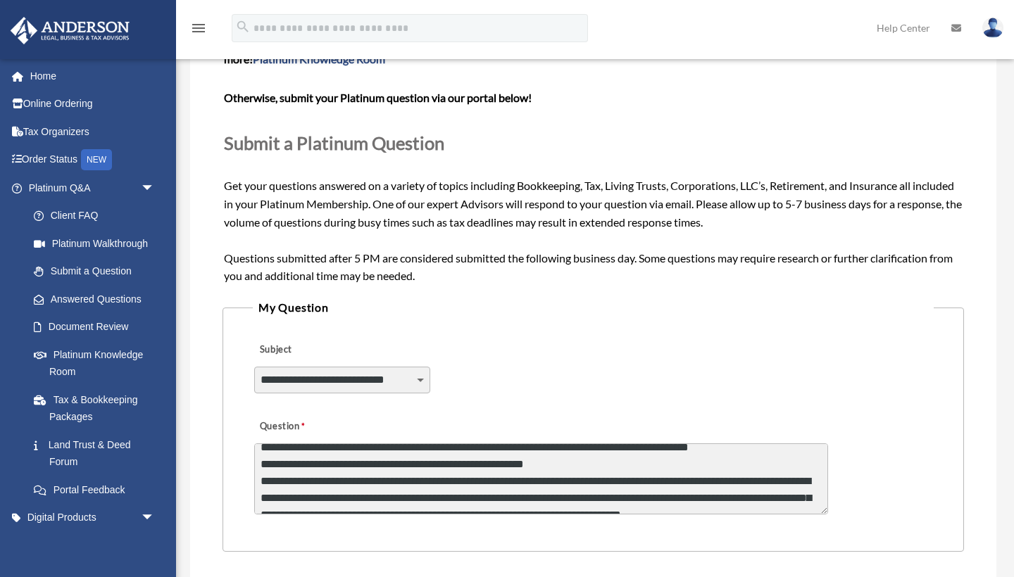
scroll to position [0, 0]
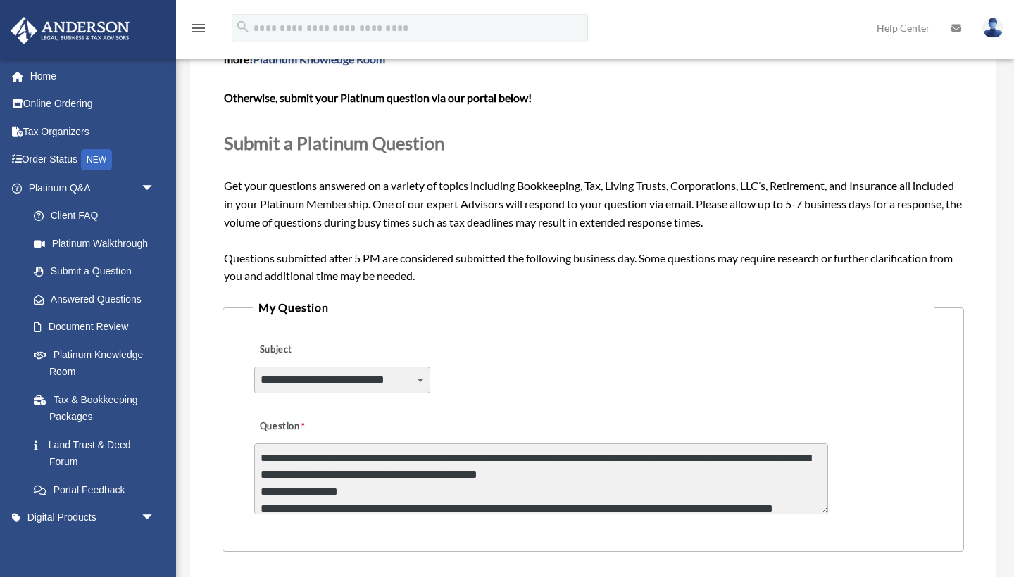
drag, startPoint x: 474, startPoint y: 503, endPoint x: 477, endPoint y: 344, distance: 159.8
click at [477, 344] on fieldset "**********" at bounding box center [592, 425] width 741 height 254
type textarea "**********"
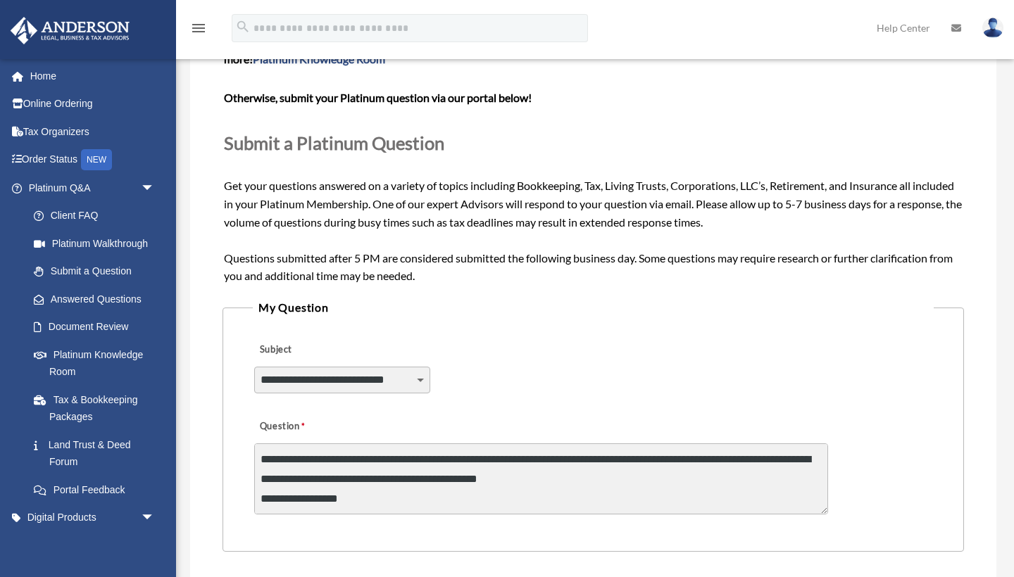
click at [863, 415] on div "Question" at bounding box center [593, 465] width 681 height 113
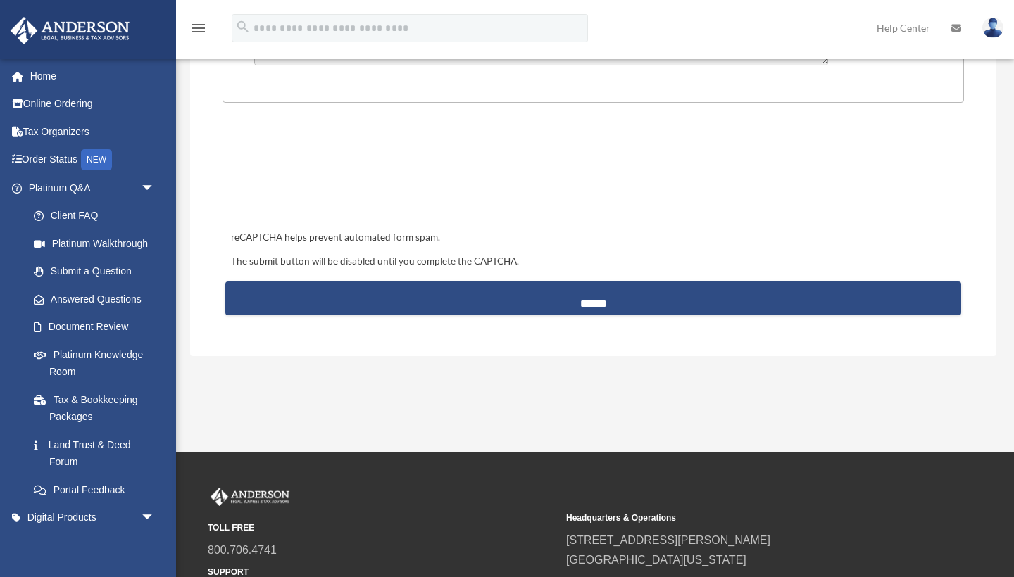
scroll to position [608, 0]
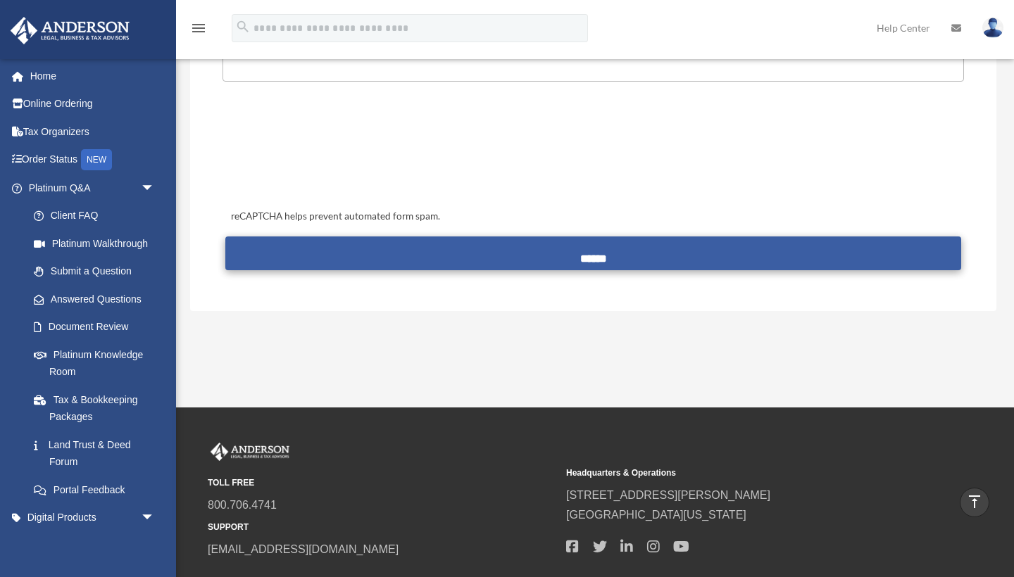
click at [634, 242] on input "******" at bounding box center [593, 254] width 736 height 34
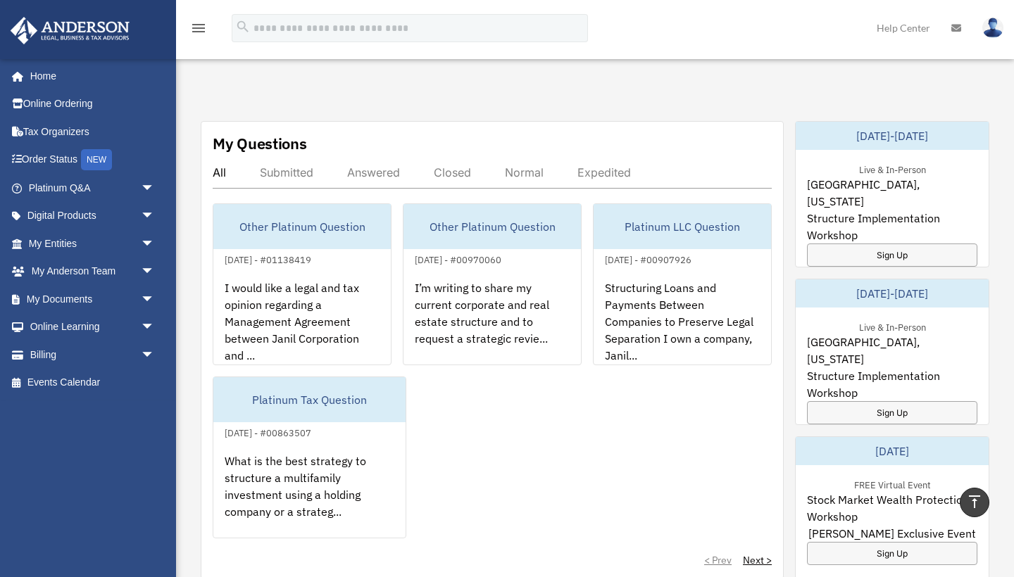
scroll to position [504, 0]
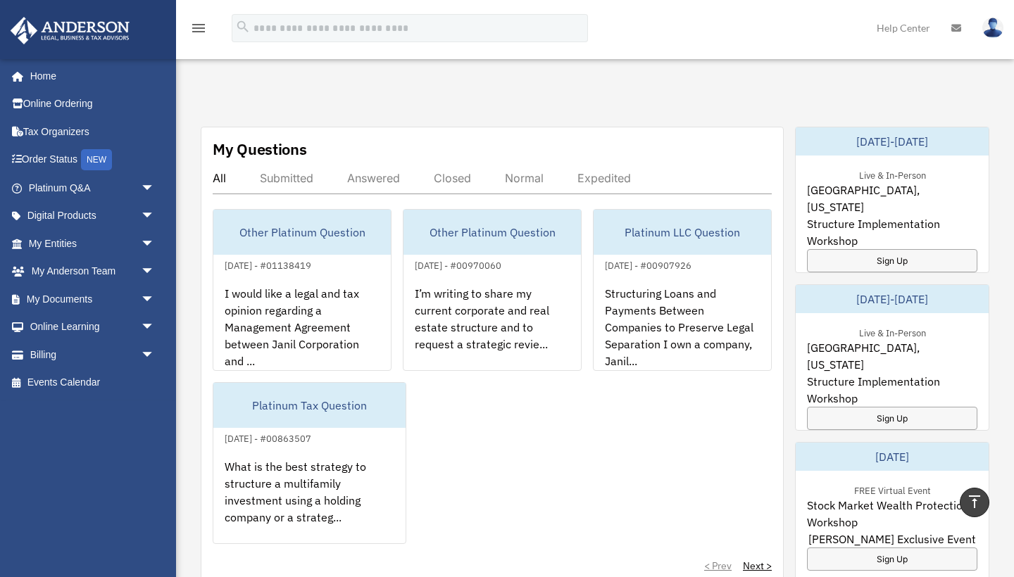
click at [369, 171] on div "Answered" at bounding box center [373, 178] width 53 height 14
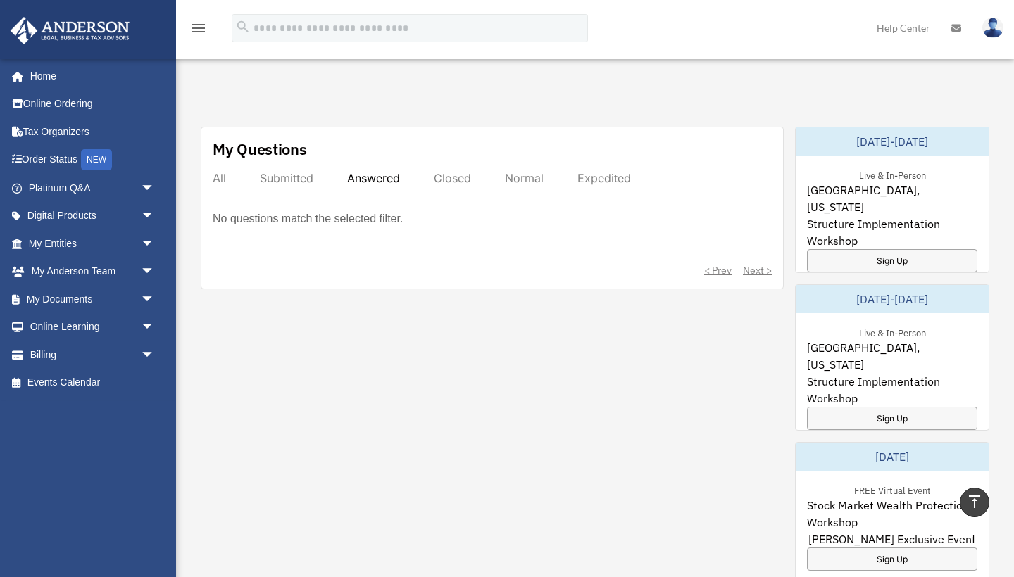
click at [294, 171] on div "Submitted" at bounding box center [287, 178] width 54 height 14
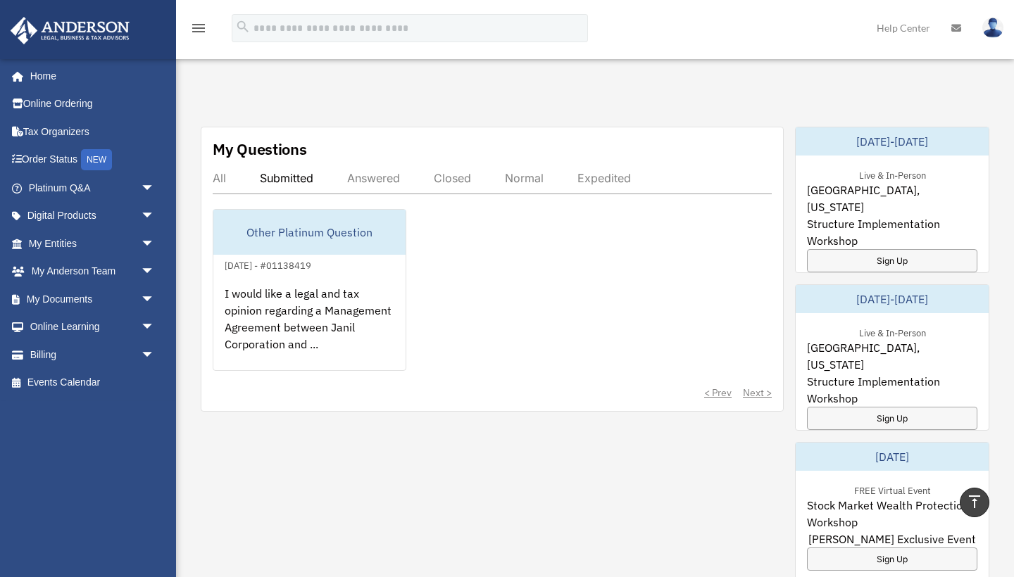
click at [225, 171] on div "All" at bounding box center [219, 178] width 13 height 14
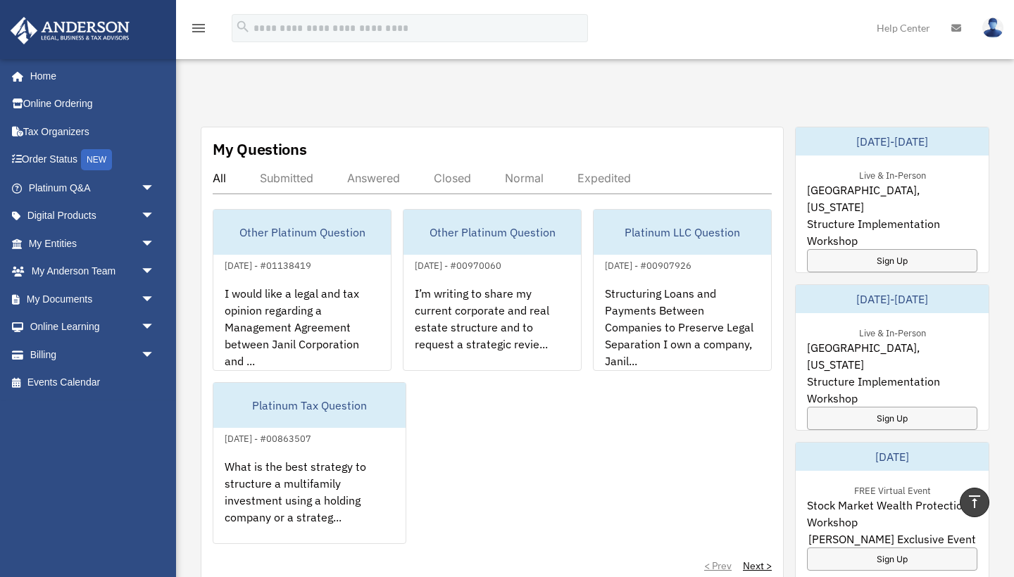
click at [628, 171] on div "Expedited" at bounding box center [604, 178] width 54 height 14
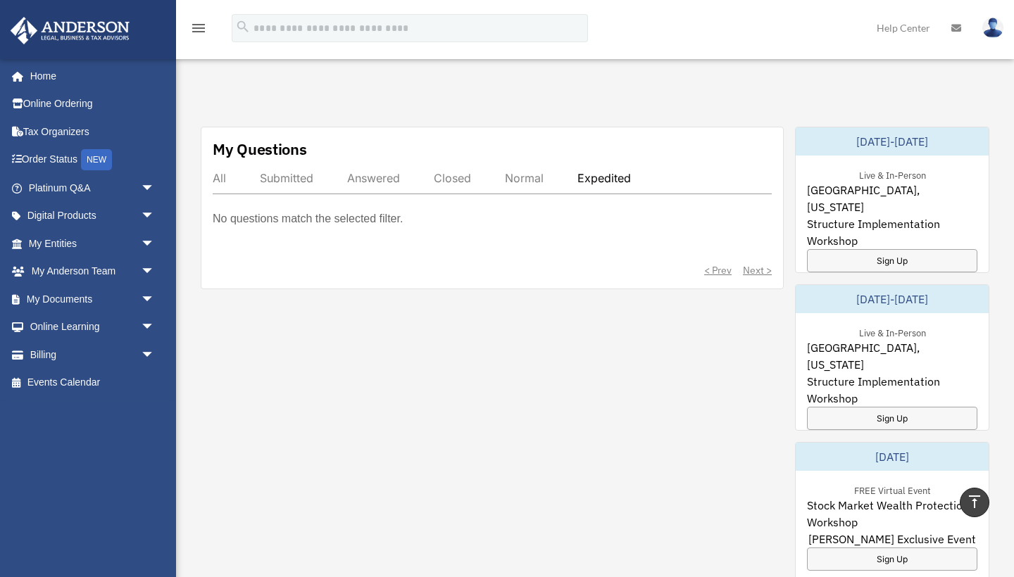
click at [531, 171] on div "Normal" at bounding box center [524, 178] width 39 height 14
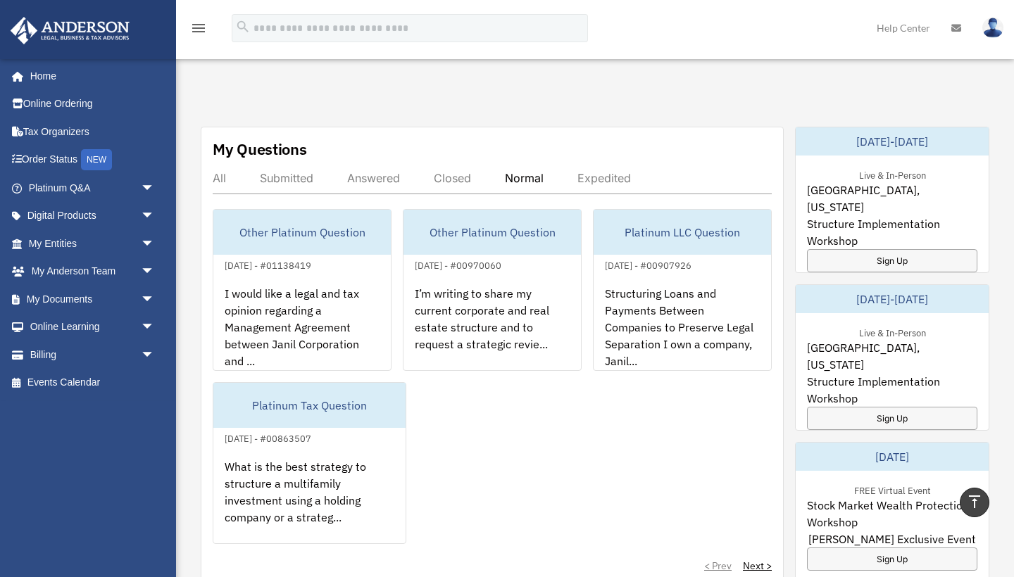
click at [456, 171] on div "Closed" at bounding box center [452, 178] width 37 height 14
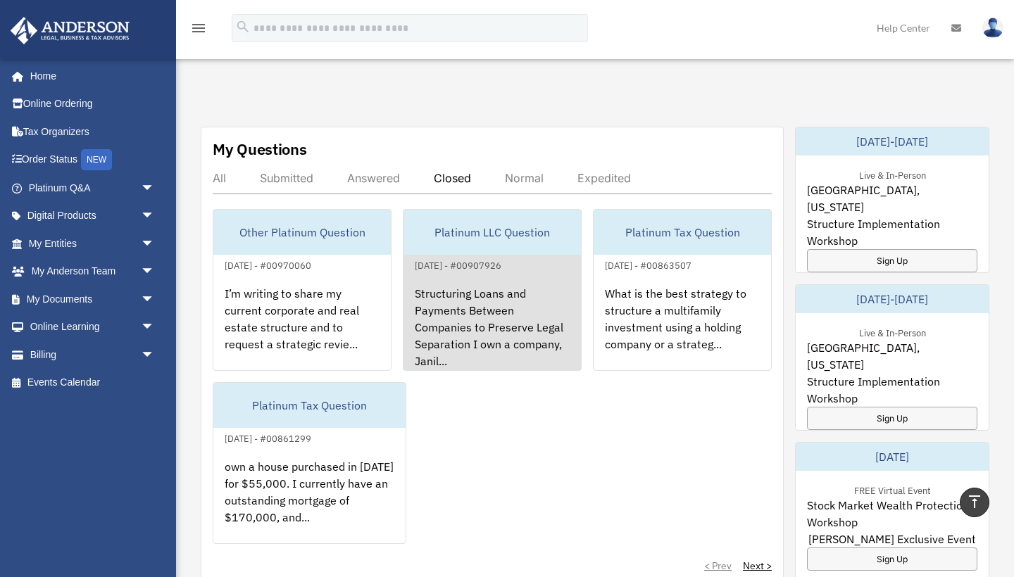
click at [499, 274] on div "Structuring Loans and Payments Between Companies to Preserve Legal Separation I…" at bounding box center [491, 329] width 177 height 110
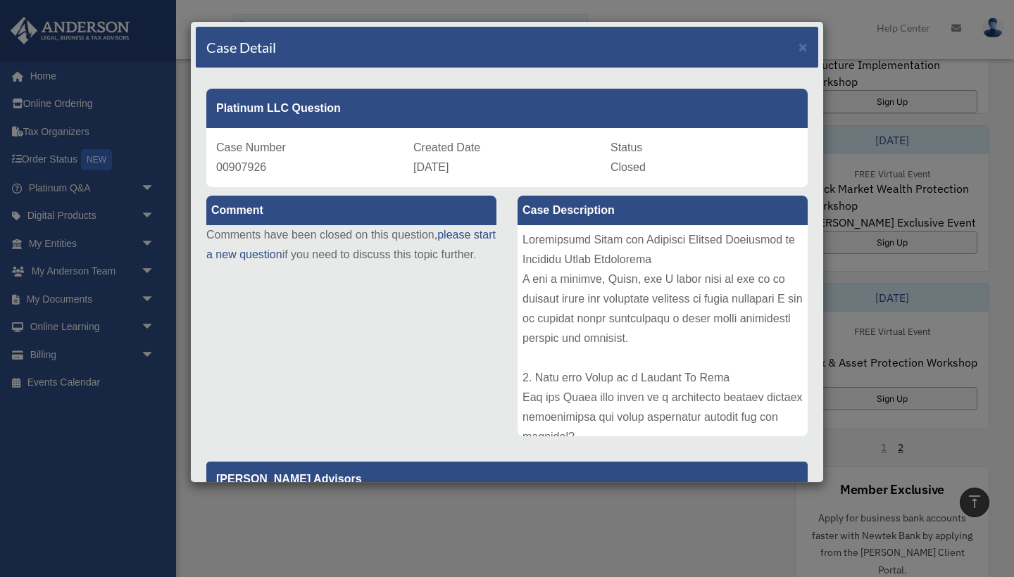
scroll to position [841, 0]
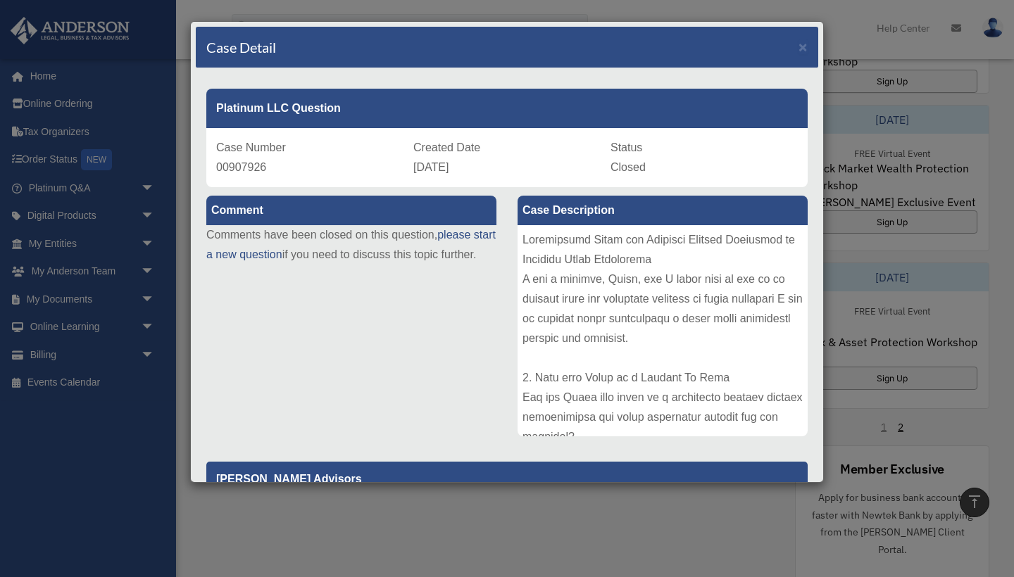
click at [490, 326] on div "Comment Comments have been closed on this question, please start a new question…" at bounding box center [507, 462] width 622 height 551
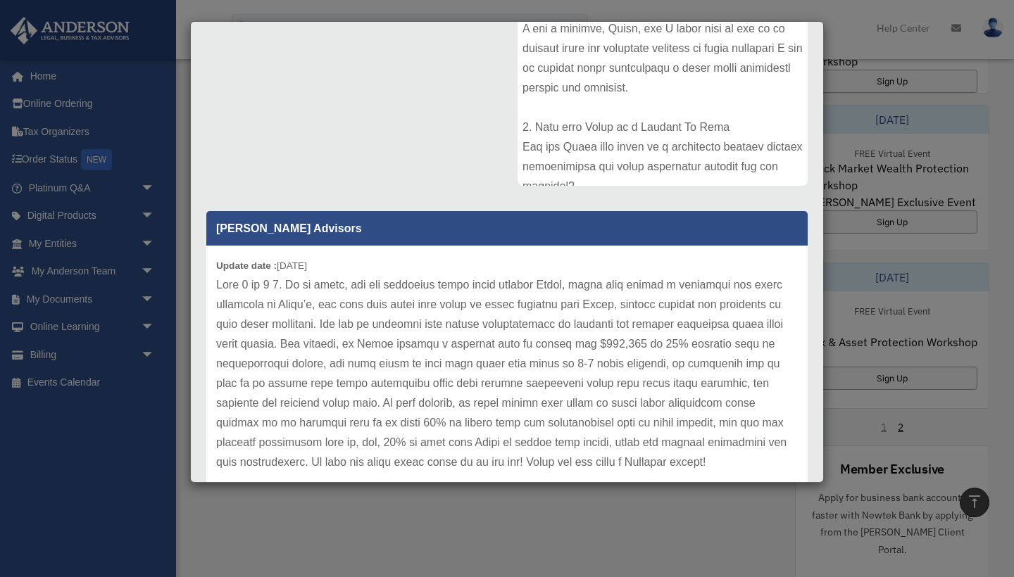
scroll to position [250, 0]
click at [469, 153] on div "Comment Comments have been closed on this question, please start a new question…" at bounding box center [507, 212] width 622 height 551
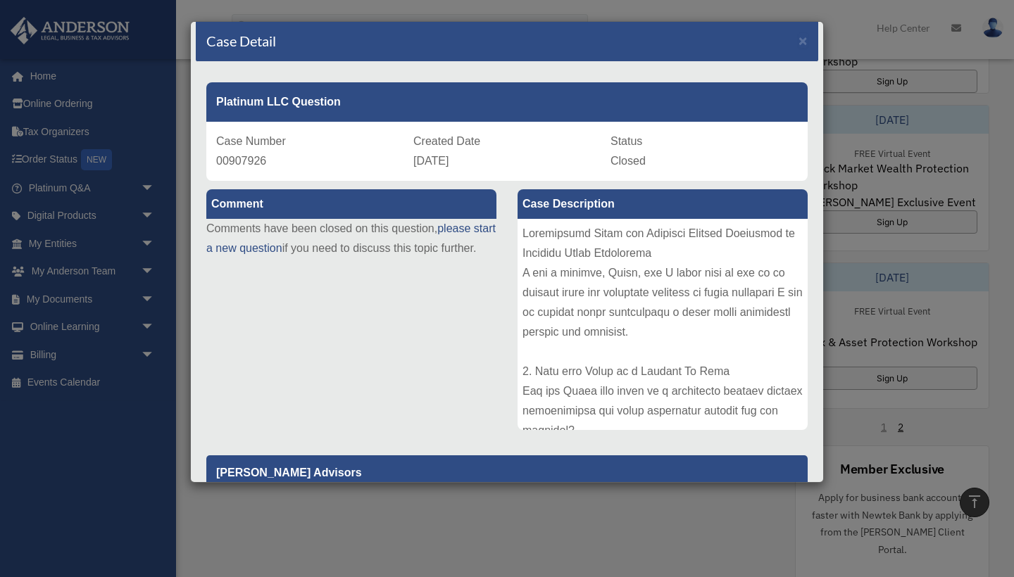
scroll to position [6, 0]
click at [803, 45] on span "×" at bounding box center [802, 40] width 9 height 16
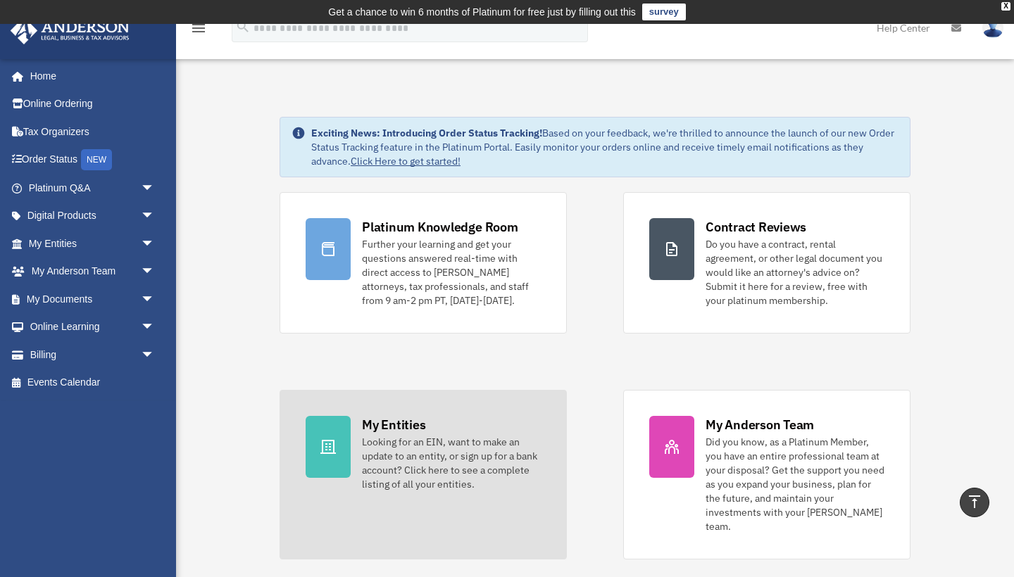
scroll to position [0, 0]
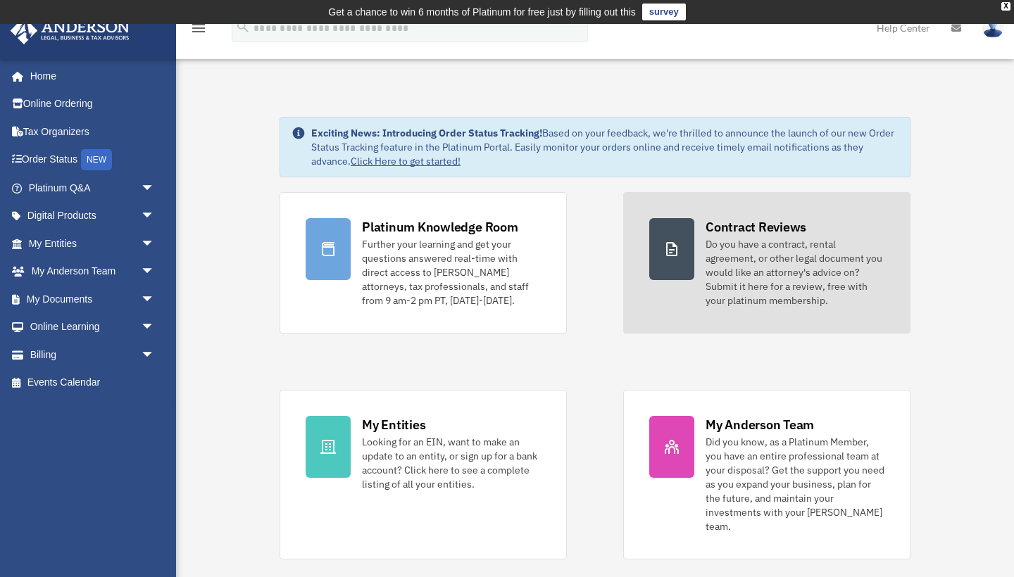
click at [826, 305] on div "Do you have a contract, rental agreement, or other legal document you would lik…" at bounding box center [794, 272] width 179 height 70
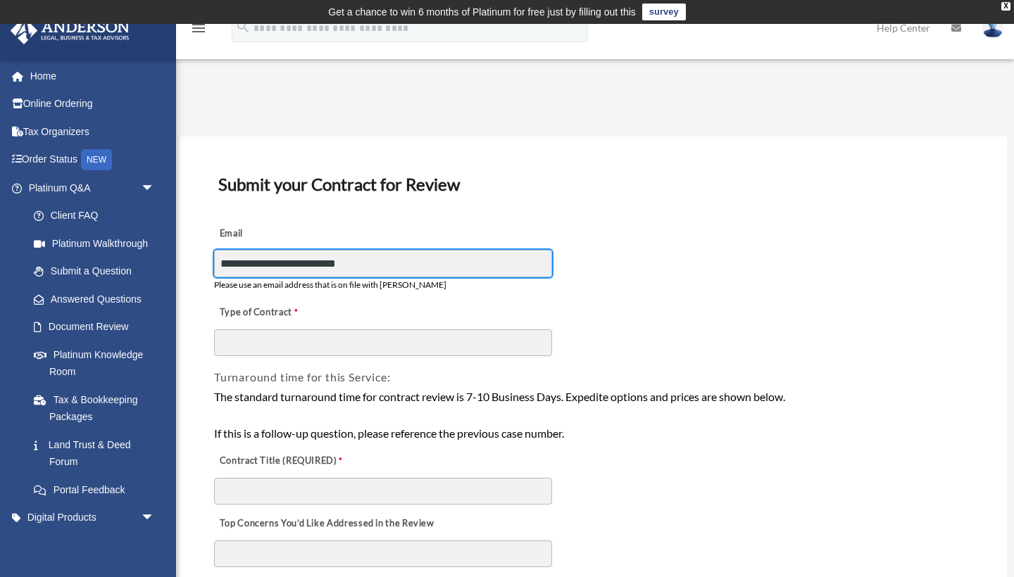
type input "**********"
click at [642, 263] on div "**********" at bounding box center [593, 255] width 761 height 79
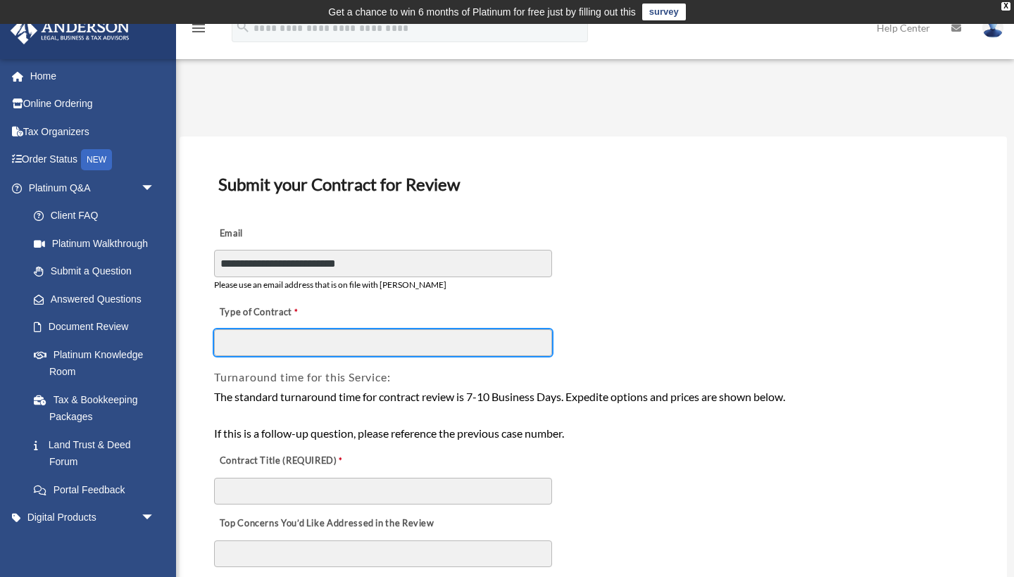
click at [383, 333] on input "Type of Contract" at bounding box center [383, 342] width 338 height 27
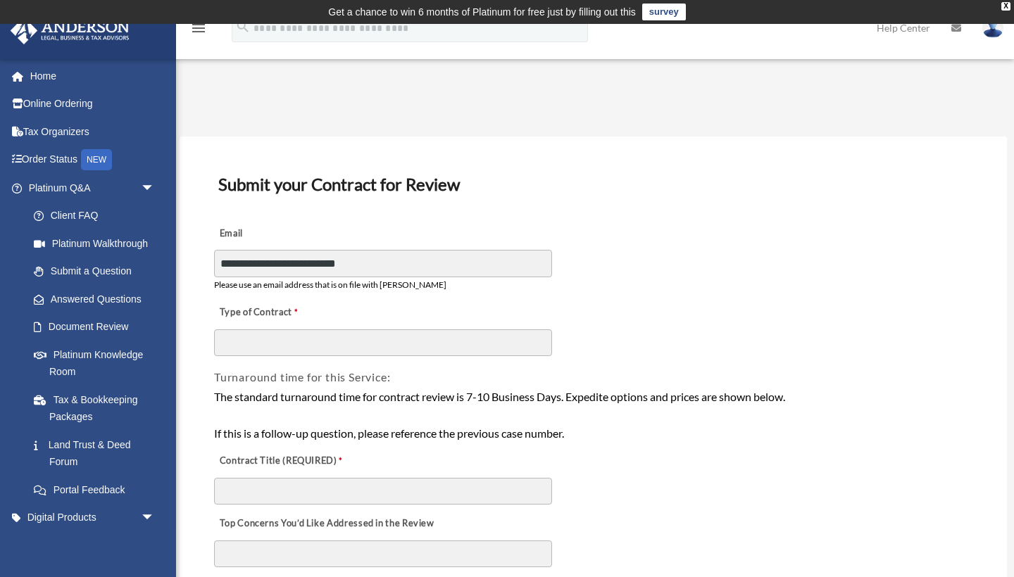
click at [836, 259] on div "**********" at bounding box center [593, 255] width 761 height 79
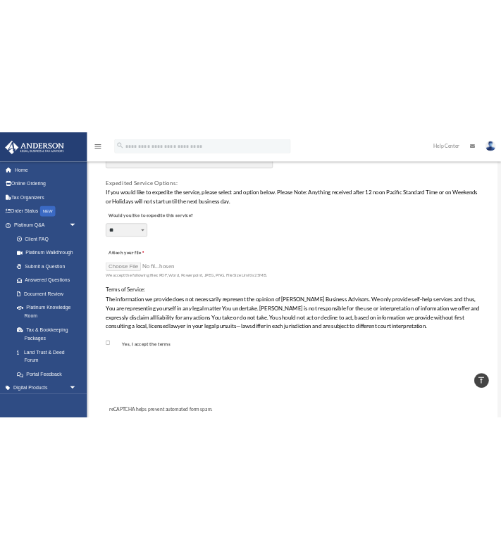
scroll to position [1002, 0]
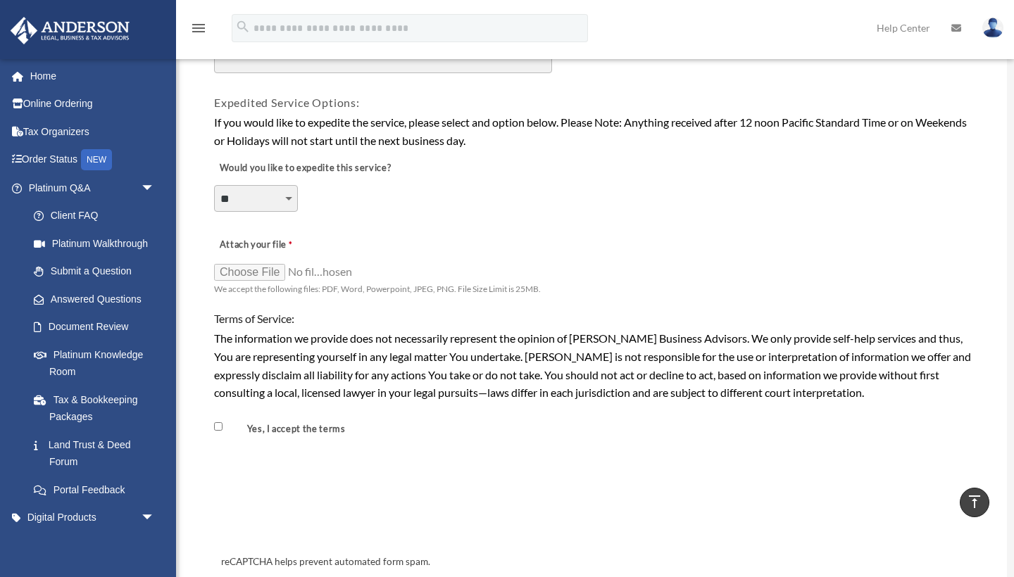
click at [268, 262] on input "Attach your file" at bounding box center [284, 272] width 141 height 20
click at [258, 262] on input "Attach your file" at bounding box center [284, 272] width 141 height 20
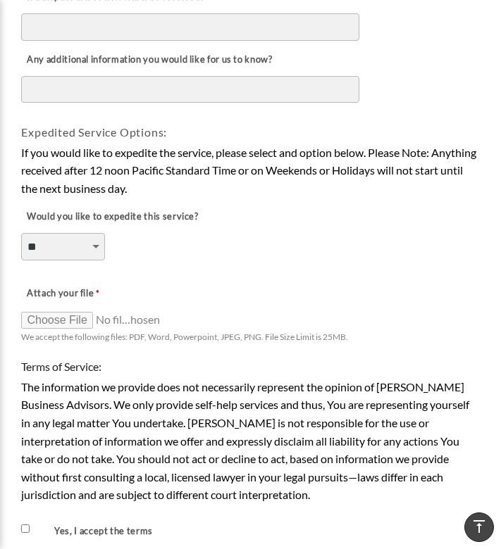
click at [71, 310] on input "Attach your file" at bounding box center [91, 320] width 141 height 20
click at [54, 310] on input "Attach your file" at bounding box center [91, 320] width 141 height 20
type input "**********"
click at [306, 276] on div "Attach your file We accept the following files: PDF, Word, Powerpoint, JPEG, PN…" at bounding box center [250, 312] width 460 height 72
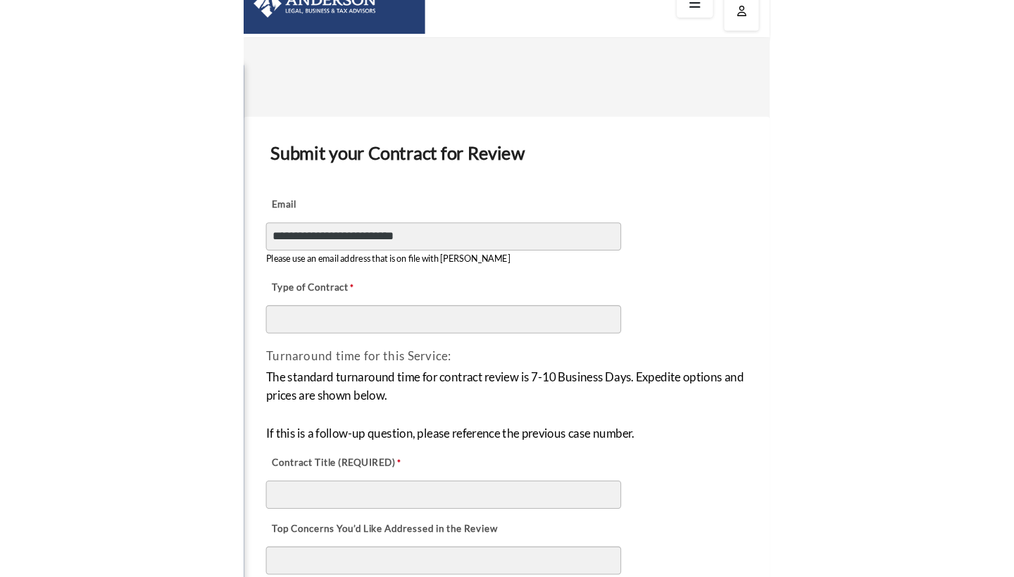
scroll to position [54, 0]
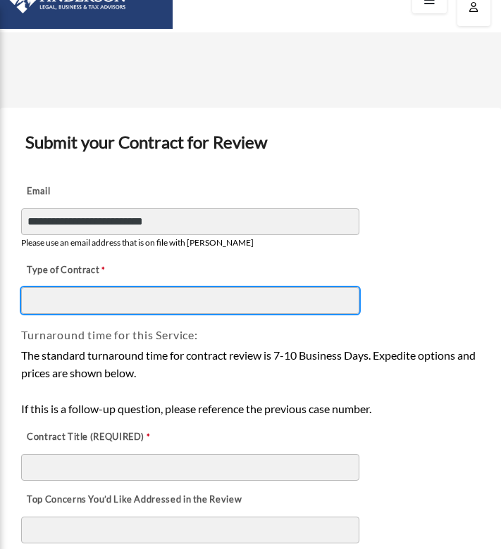
click at [105, 303] on input "Type of Contract" at bounding box center [190, 300] width 338 height 27
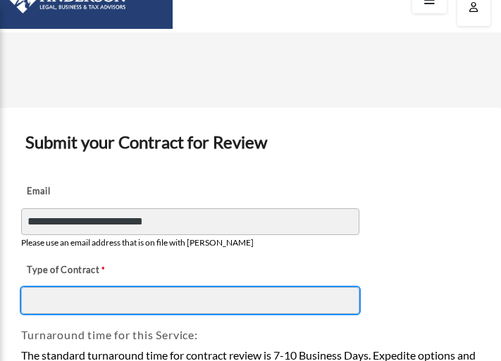
paste input "**********"
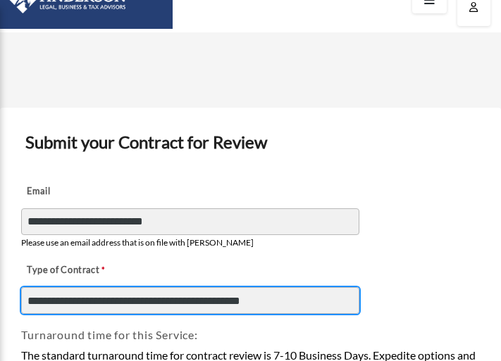
type input "**********"
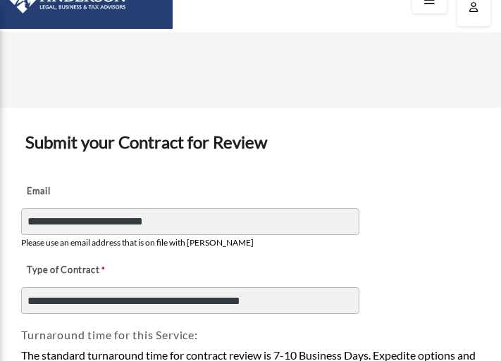
click at [365, 234] on div "**********" at bounding box center [250, 213] width 460 height 79
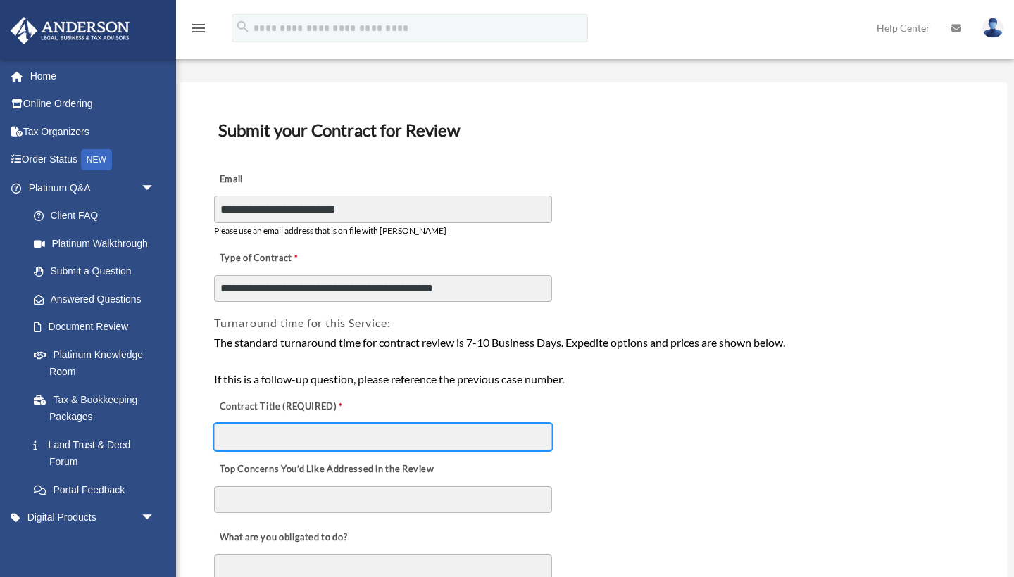
click at [350, 429] on input "Contract Title (REQUIRED)" at bounding box center [383, 437] width 338 height 27
paste input "**********"
type input "**********"
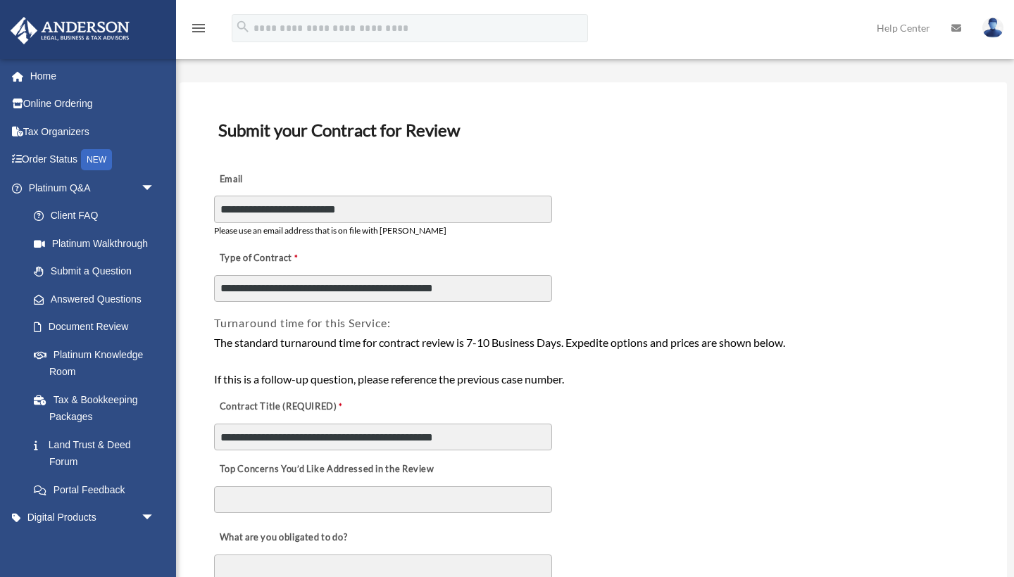
click at [644, 409] on div "**********" at bounding box center [593, 420] width 761 height 63
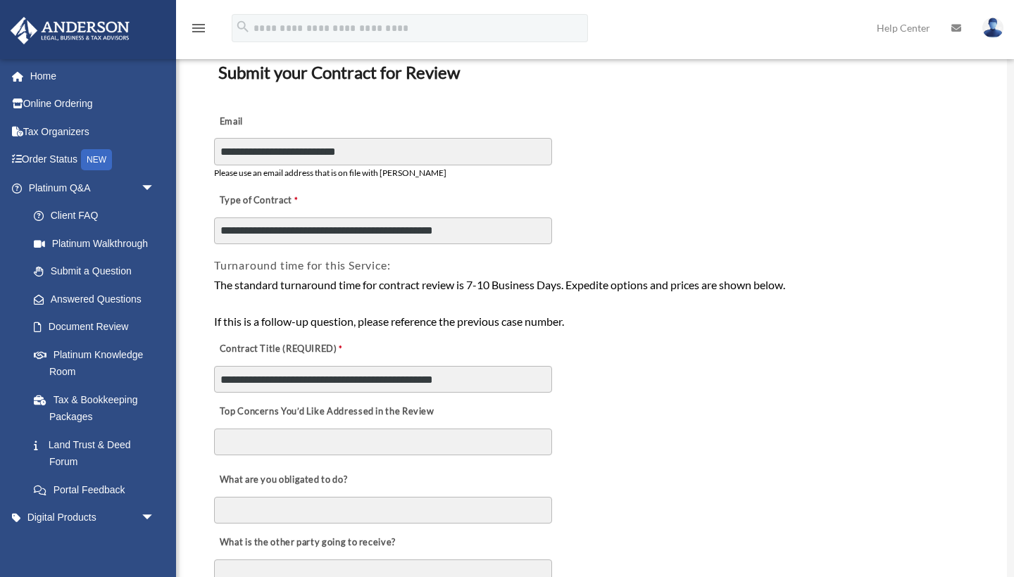
scroll to position [116, 0]
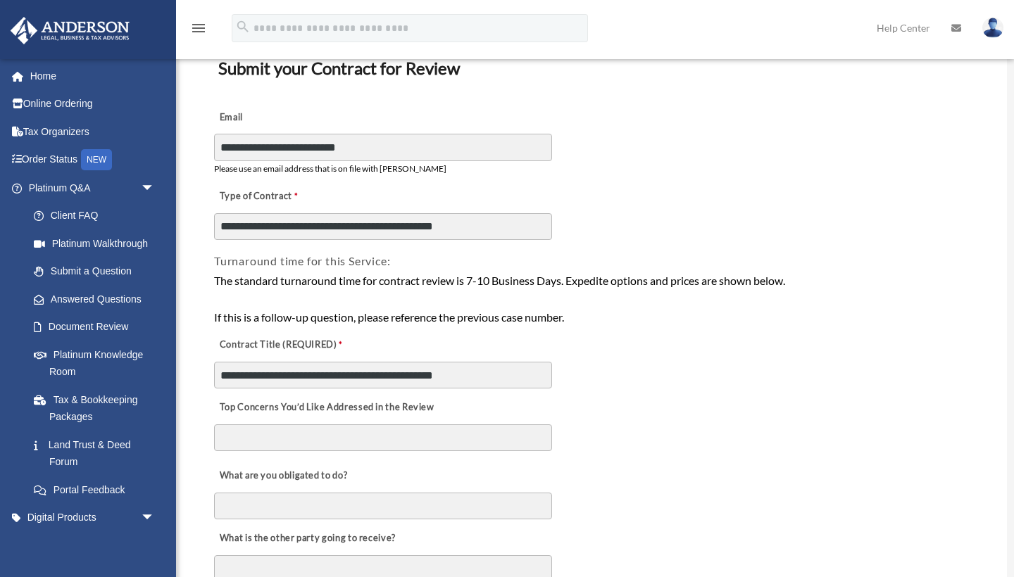
click at [257, 443] on textarea "Top Concerns You’d Like Addressed in the Review" at bounding box center [383, 438] width 338 height 27
type textarea "**********"
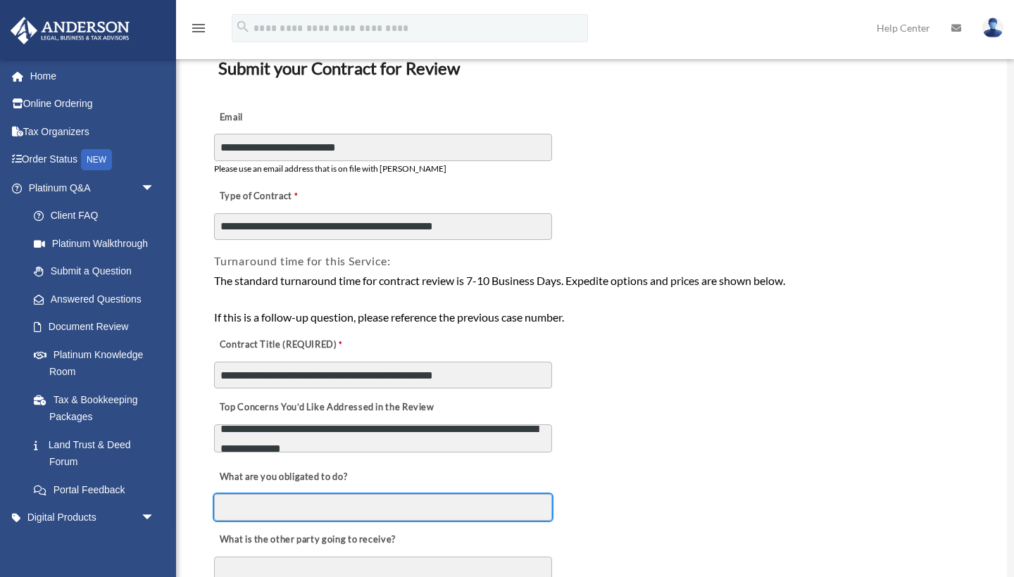
click at [274, 499] on input "What are you obligated to do?" at bounding box center [383, 507] width 338 height 27
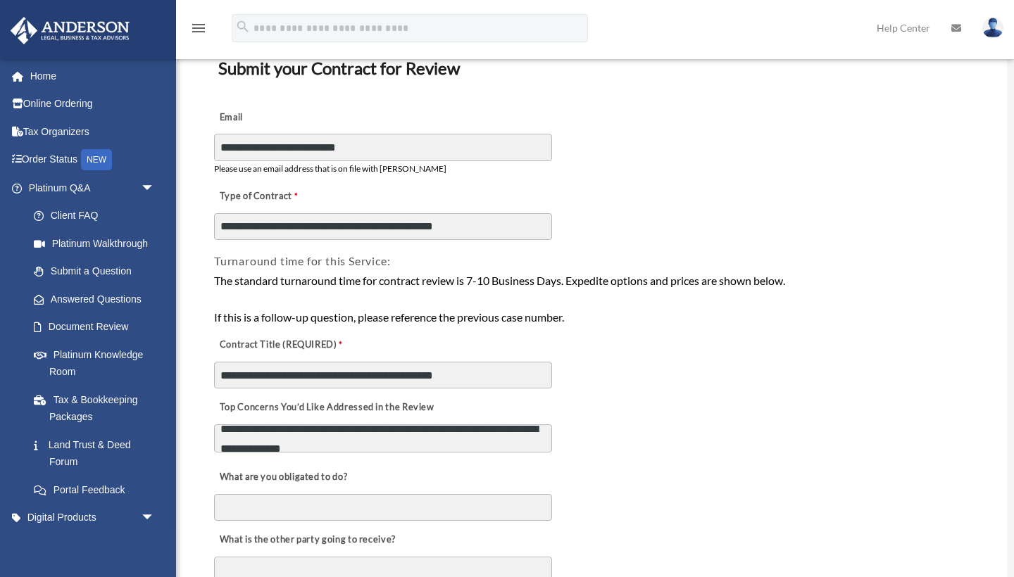
click at [669, 460] on div "What are you obligated to do?" at bounding box center [593, 491] width 761 height 63
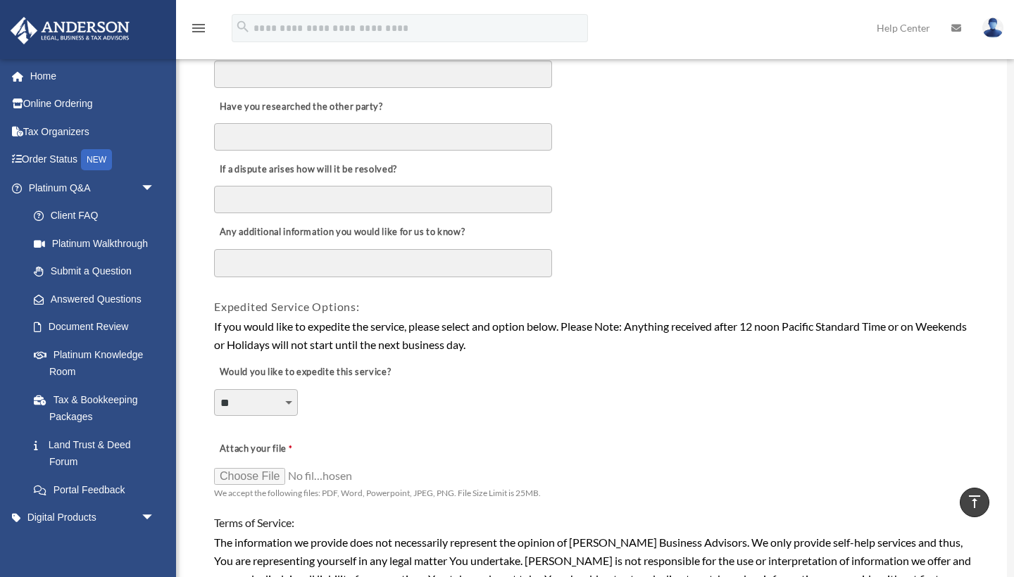
scroll to position [718, 0]
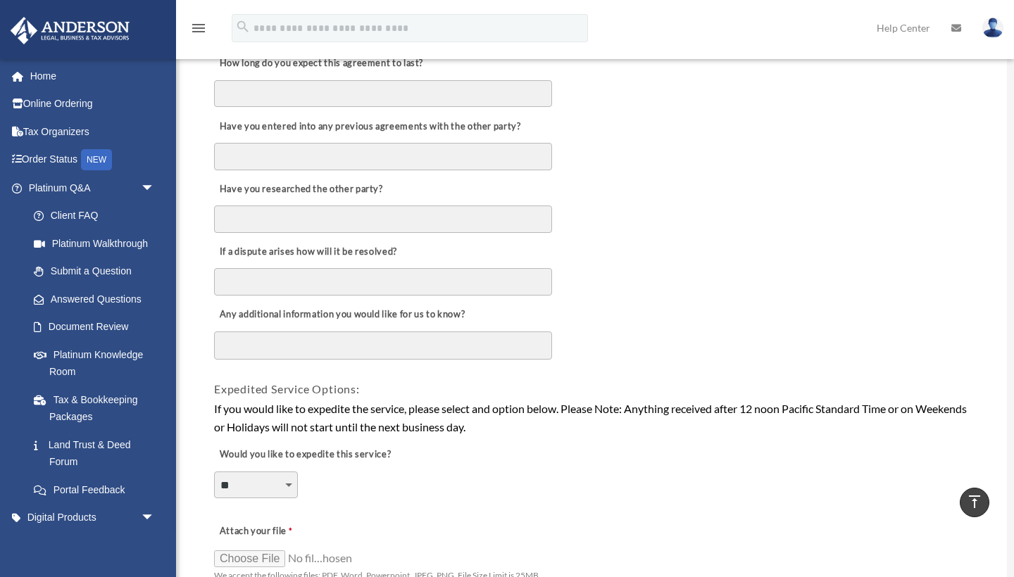
click at [268, 342] on textarea "Any additional information you would like for us to know?" at bounding box center [383, 346] width 338 height 28
type textarea "**********"
drag, startPoint x: 268, startPoint y: 342, endPoint x: 615, endPoint y: 417, distance: 355.8
click at [615, 417] on div "If you would like to expedite the service, please select and option below. Plea…" at bounding box center [593, 418] width 758 height 36
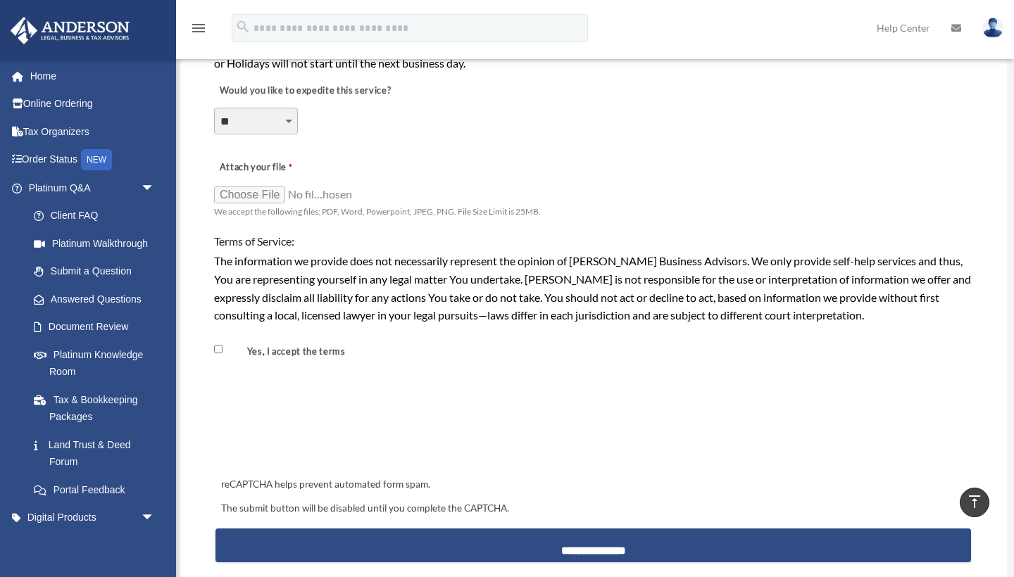
scroll to position [1086, 0]
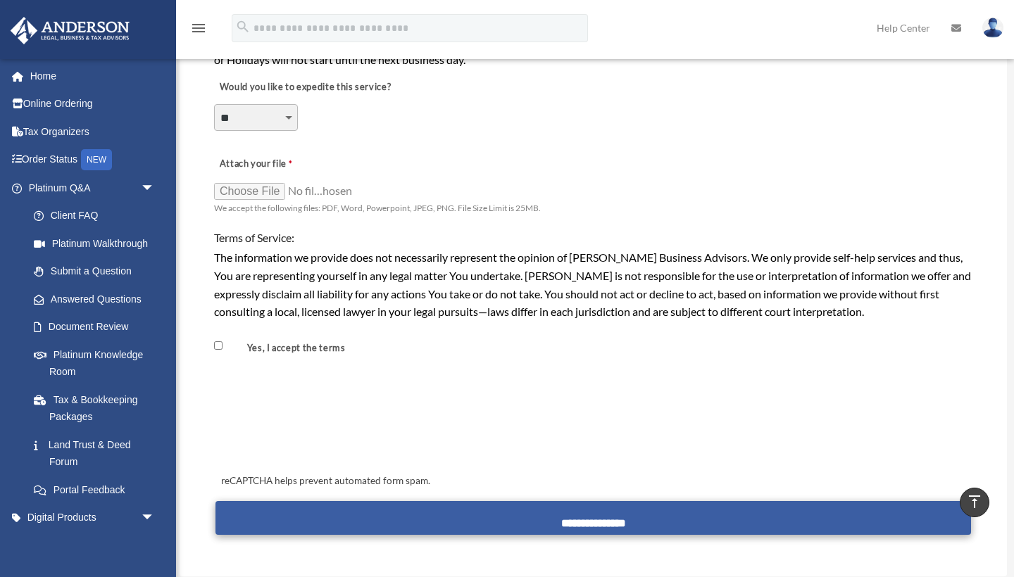
click at [593, 524] on input "**********" at bounding box center [592, 518] width 755 height 34
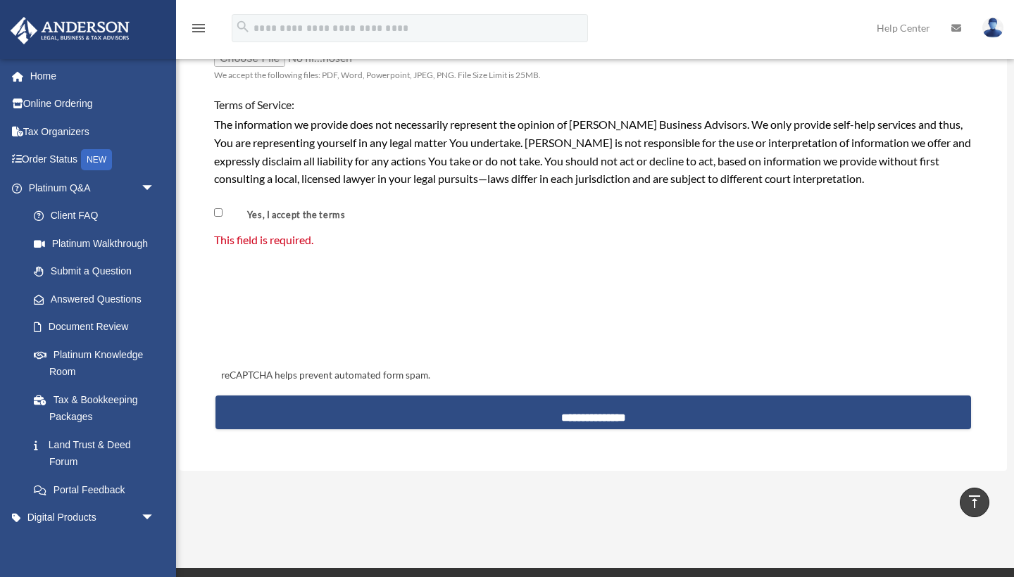
scroll to position [1190, 0]
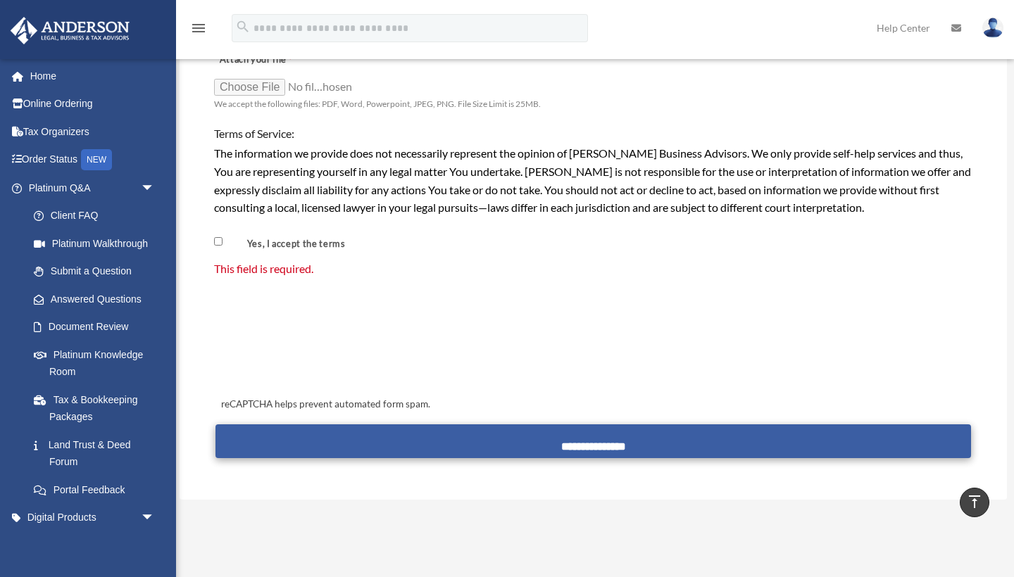
click at [468, 431] on input "**********" at bounding box center [592, 442] width 755 height 34
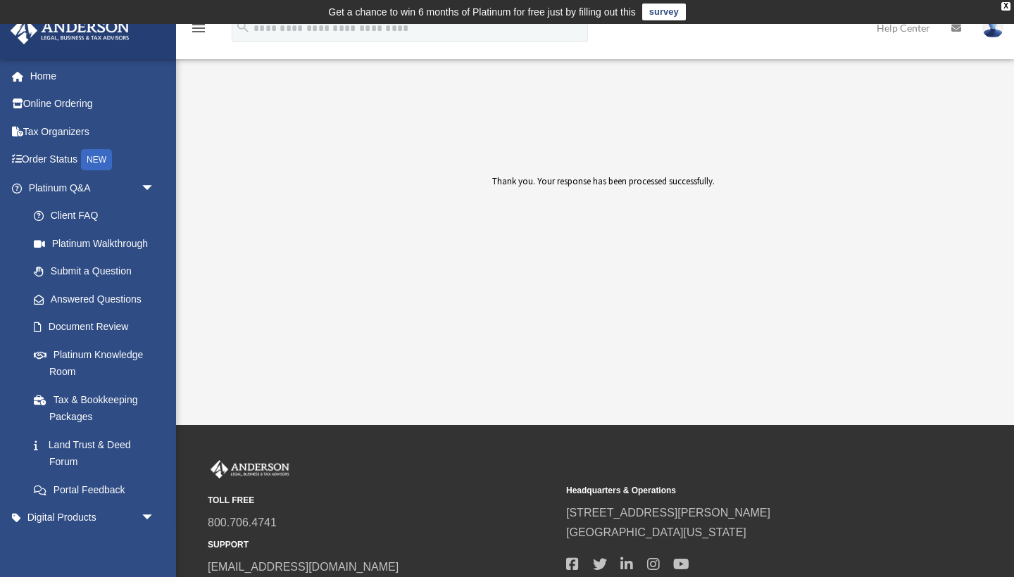
click at [327, 232] on div "Thank you. Your response has been processed successfully." at bounding box center [593, 227] width 542 height 144
click at [106, 330] on link "Document Review" at bounding box center [98, 327] width 156 height 28
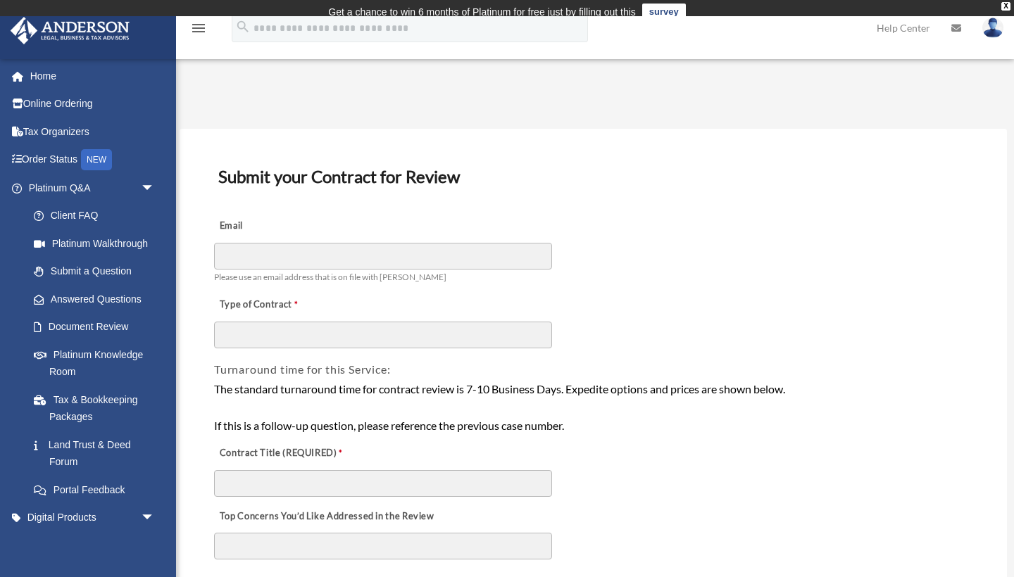
click at [336, 236] on label "Email" at bounding box center [284, 226] width 141 height 20
click at [336, 243] on input "Email" at bounding box center [383, 256] width 338 height 27
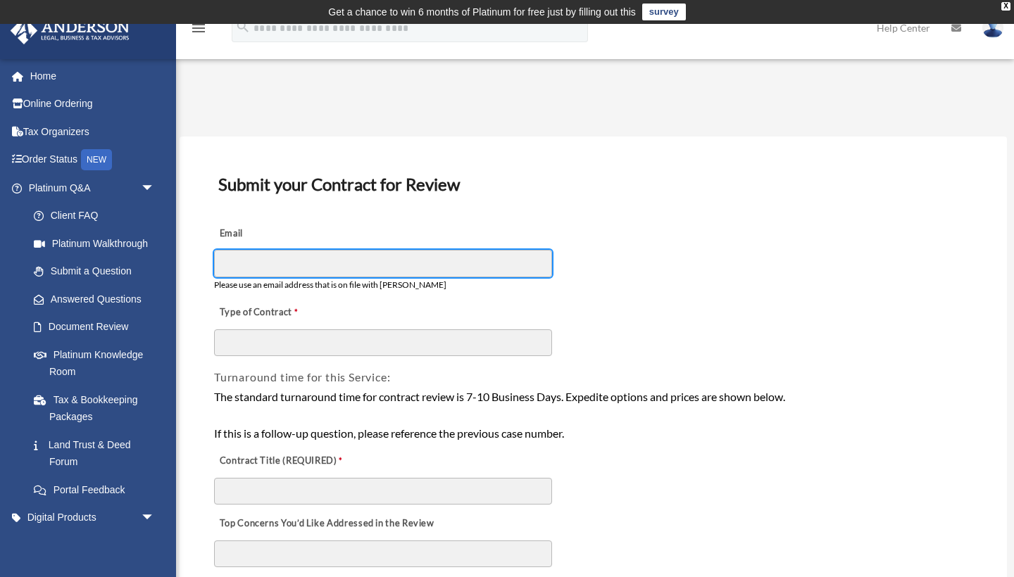
type input "**********"
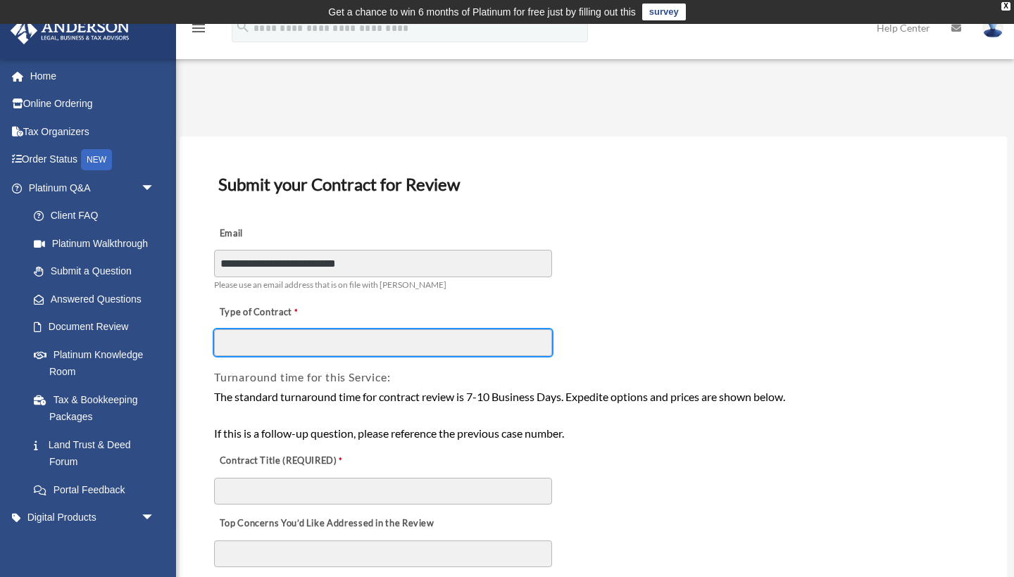
click at [332, 344] on input "Type of Contract" at bounding box center [383, 342] width 338 height 27
click at [332, 332] on input "Type of Contract" at bounding box center [383, 342] width 338 height 27
paste input "**********"
type input "**********"
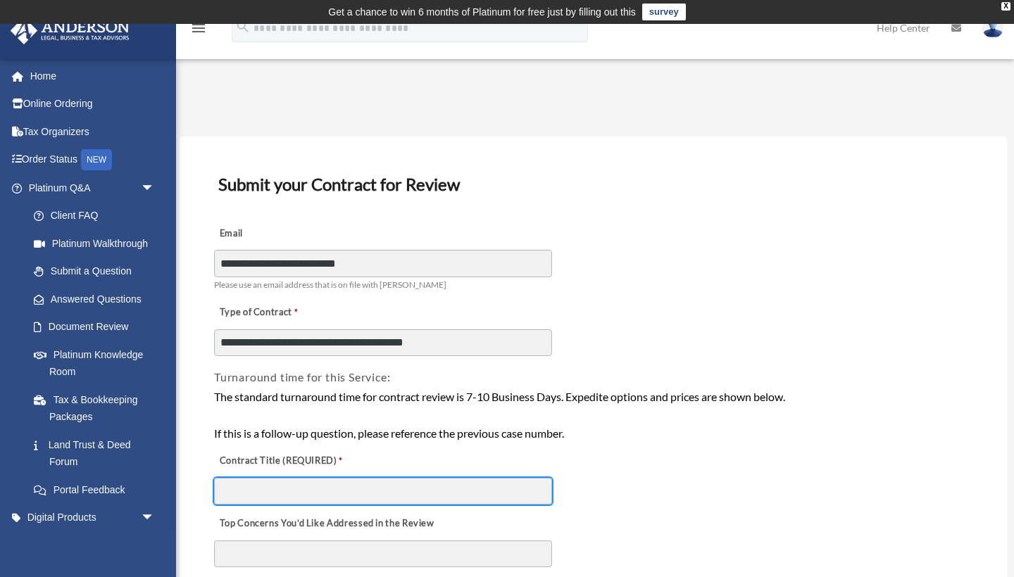
click at [303, 494] on input "Contract Title (REQUIRED)" at bounding box center [383, 491] width 338 height 27
paste input "**********"
type input "**********"
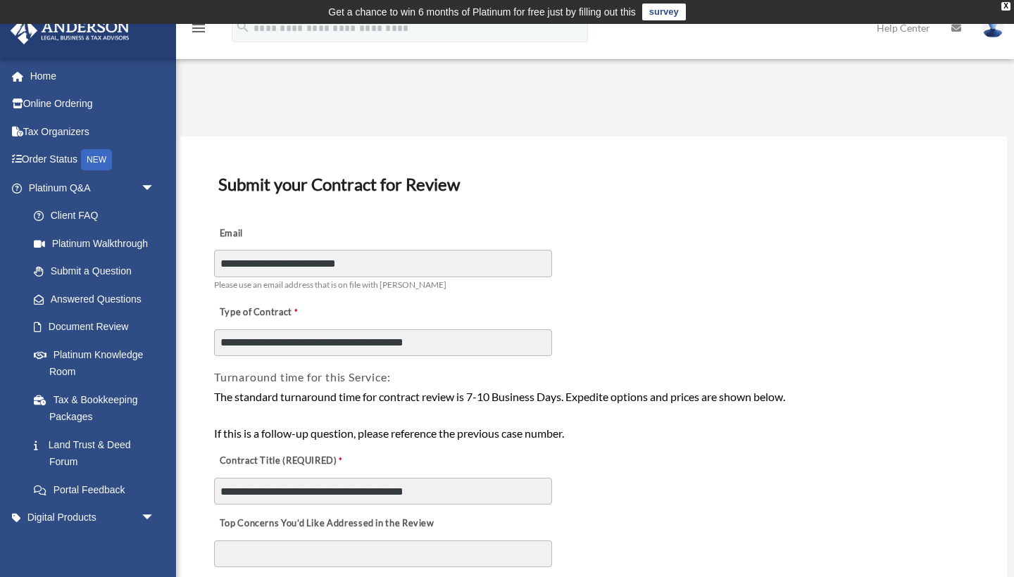
click at [727, 463] on div "**********" at bounding box center [593, 475] width 761 height 63
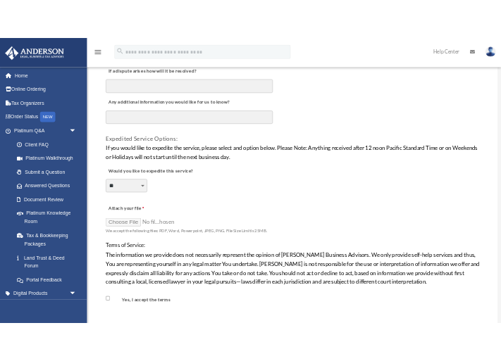
scroll to position [905, 0]
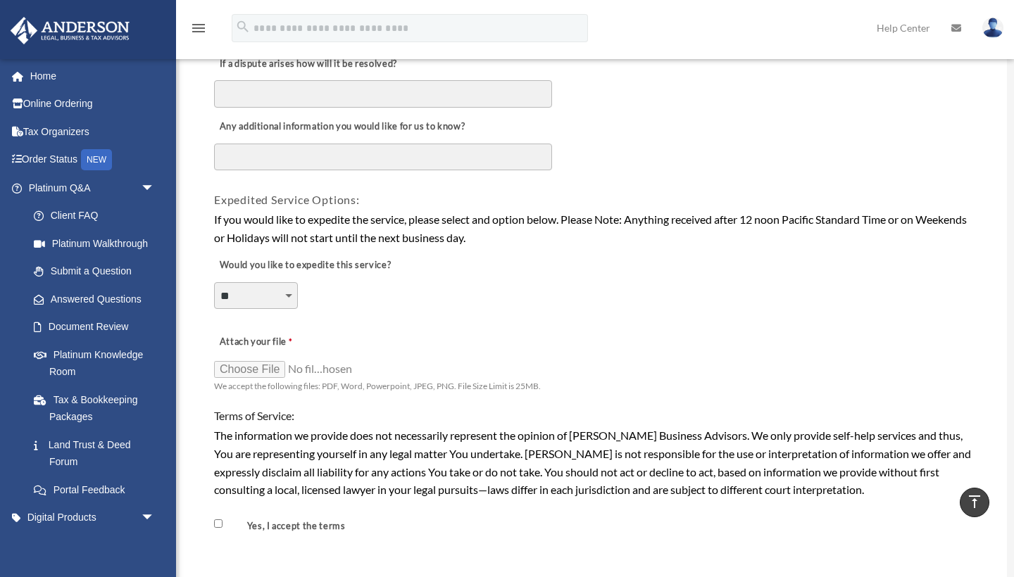
click at [262, 359] on input "Attach your file" at bounding box center [284, 369] width 141 height 20
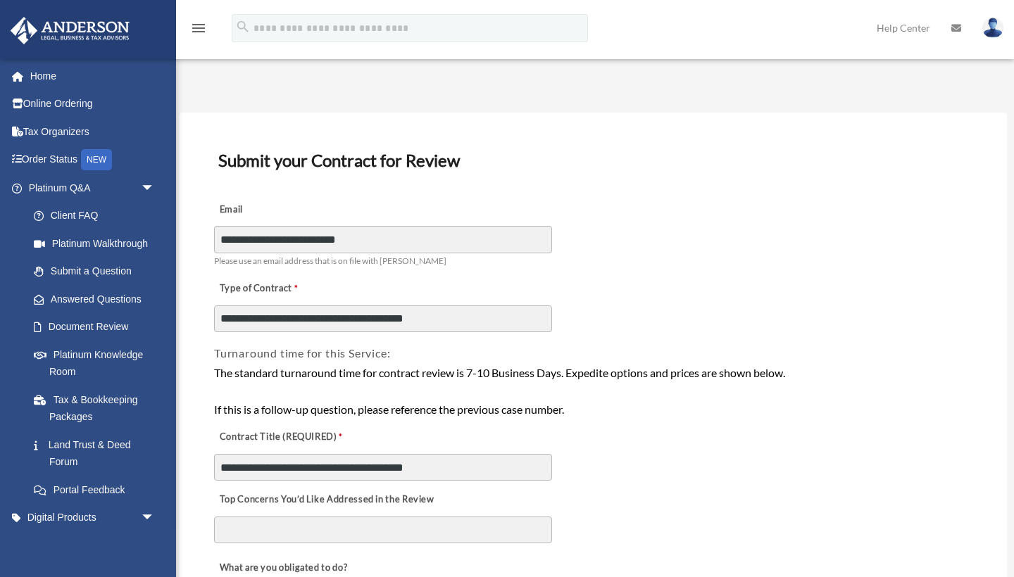
scroll to position [905, 0]
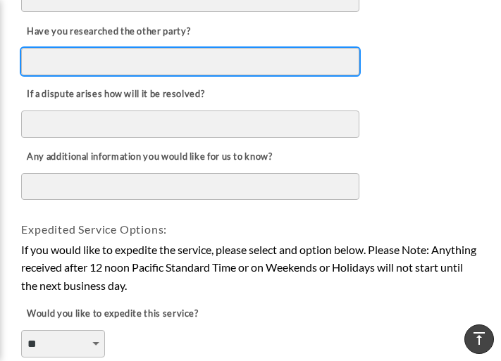
click at [84, 66] on input "Have you researched the other party?" at bounding box center [190, 61] width 338 height 27
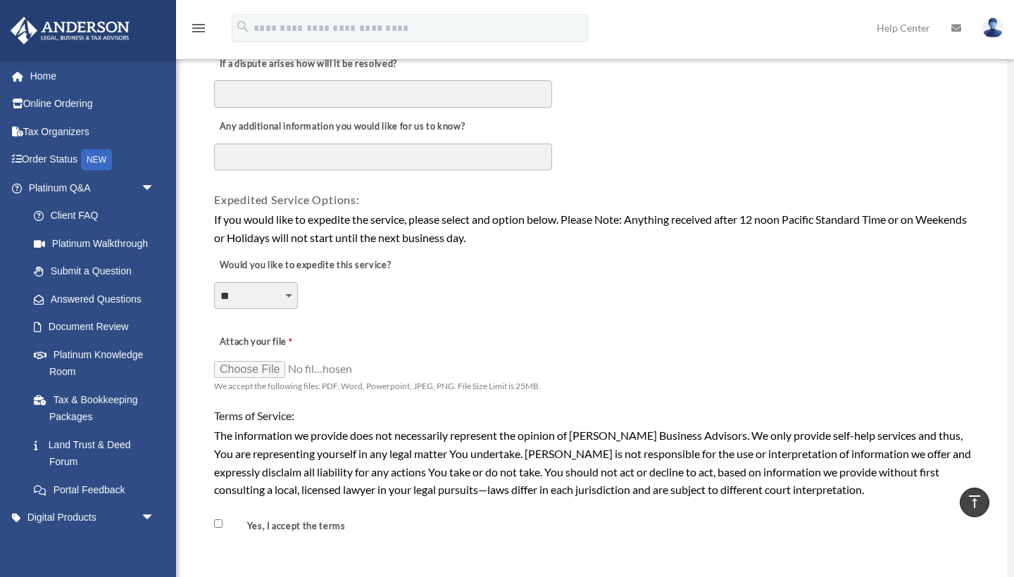
click at [253, 360] on input "Attach your file" at bounding box center [284, 369] width 141 height 20
type input "**********"
click at [536, 325] on div "Attach your file We accept the following files: PDF, Word, Powerpoint, JPEG, PN…" at bounding box center [593, 361] width 761 height 72
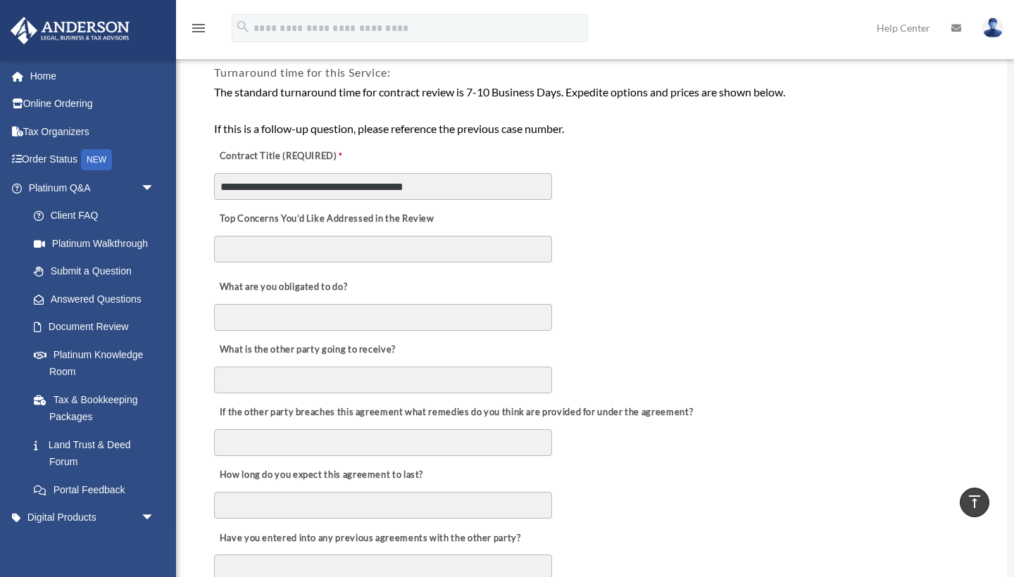
scroll to position [273, 0]
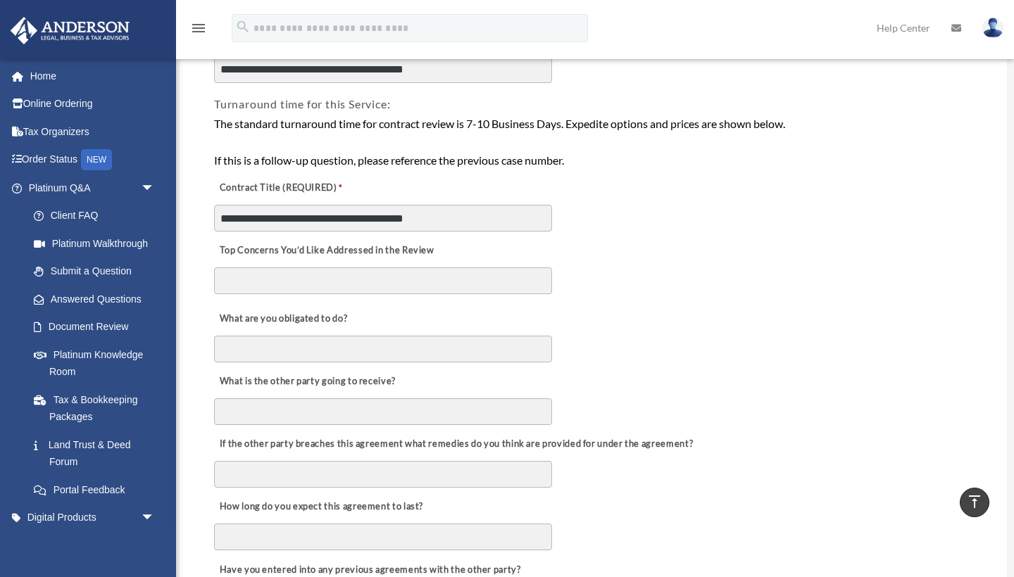
click at [344, 276] on textarea "Top Concerns You’d Like Addressed in the Review" at bounding box center [383, 281] width 338 height 27
type textarea "**********"
